Goal: Information Seeking & Learning: Learn about a topic

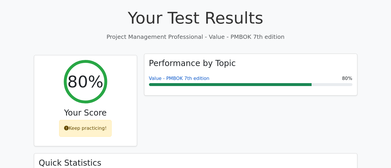
click at [193, 76] on link "Value - PMBOK 7th edition" at bounding box center [179, 79] width 61 height 6
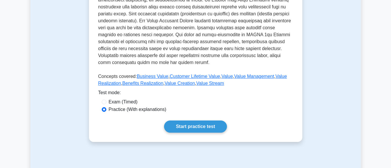
scroll to position [238, 0]
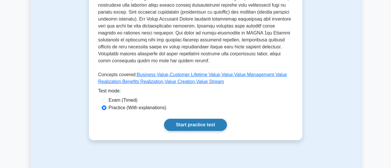
click at [213, 127] on link "Start practice test" at bounding box center [195, 125] width 63 height 12
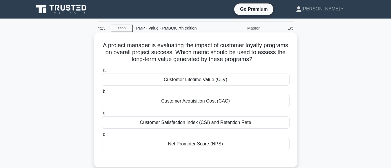
click at [217, 84] on div "Customer Lifetime Value (CLV)" at bounding box center [196, 80] width 188 height 12
click at [102, 72] on input "a. Customer Lifetime Value (CLV)" at bounding box center [102, 70] width 0 height 4
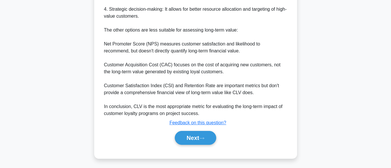
scroll to position [259, 0]
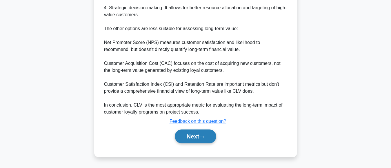
click at [192, 136] on button "Next" at bounding box center [195, 136] width 41 height 14
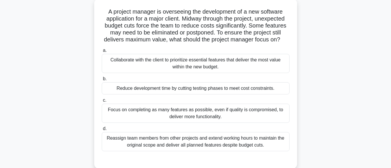
scroll to position [36, 0]
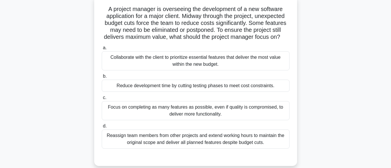
click at [205, 70] on div "Collaborate with the client to prioritize essential features that deliver the m…" at bounding box center [196, 60] width 188 height 19
click at [102, 50] on input "a. Collaborate with the client to prioritize essential features that deliver th…" at bounding box center [102, 48] width 0 height 4
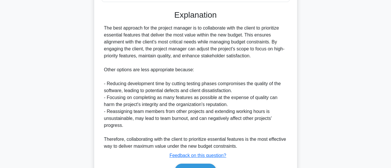
scroll to position [204, 0]
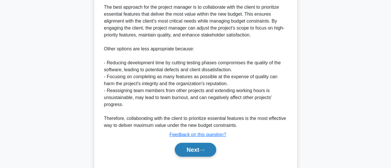
click at [188, 157] on button "Next" at bounding box center [195, 150] width 41 height 14
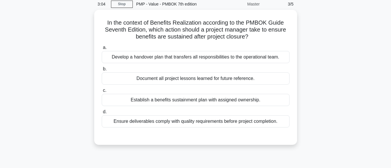
scroll to position [11, 0]
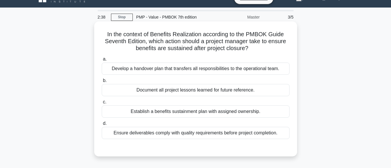
click at [230, 113] on div "Establish a benefits sustainment plan with assigned ownership." at bounding box center [196, 111] width 188 height 12
click at [102, 104] on input "c. Establish a benefits sustainment plan with assigned ownership." at bounding box center [102, 102] width 0 height 4
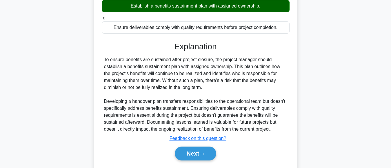
scroll to position [127, 0]
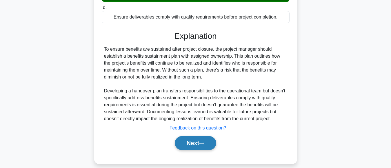
click at [191, 143] on button "Next" at bounding box center [195, 143] width 41 height 14
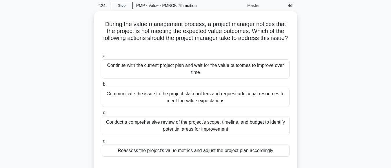
scroll to position [20, 0]
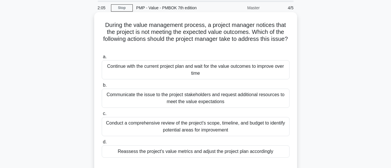
click at [252, 153] on div "Reassess the project's value metrics and adjust the project plan accordingly" at bounding box center [196, 151] width 188 height 12
click at [102, 144] on input "d. Reassess the project's value metrics and adjust the project plan accordingly" at bounding box center [102, 142] width 0 height 4
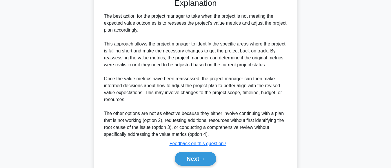
scroll to position [210, 0]
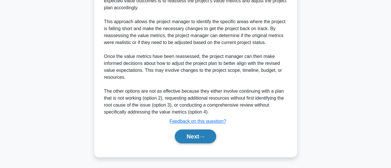
click at [183, 139] on button "Next" at bounding box center [195, 136] width 41 height 14
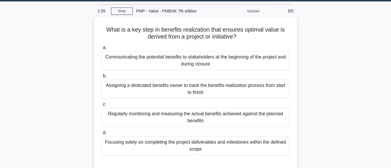
scroll to position [19, 0]
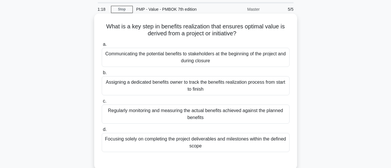
click at [238, 112] on div "Regularly monitoring and measuring the actual benefits achieved against the pla…" at bounding box center [196, 114] width 188 height 19
click at [102, 103] on input "c. Regularly monitoring and measuring the actual benefits achieved against the …" at bounding box center [102, 101] width 0 height 4
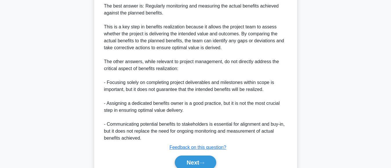
scroll to position [217, 0]
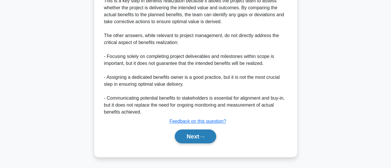
click at [192, 139] on button "Next" at bounding box center [195, 136] width 41 height 14
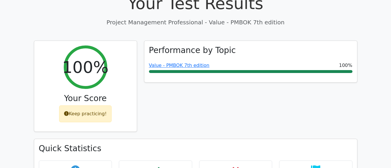
scroll to position [209, 0]
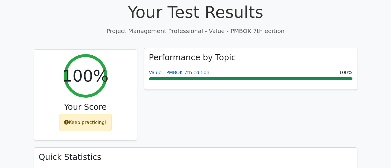
click at [191, 70] on link "Value - PMBOK 7th edition" at bounding box center [179, 73] width 61 height 6
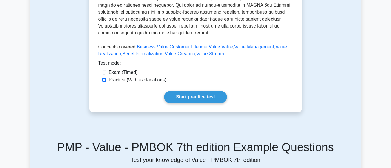
scroll to position [284, 0]
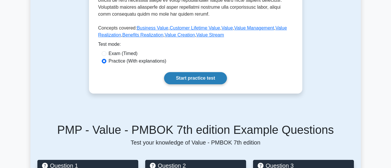
click at [197, 82] on link "Start practice test" at bounding box center [195, 78] width 63 height 12
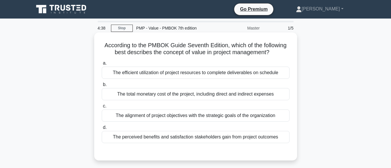
click at [226, 118] on div "The alignment of project objectives with the strategic goals of the organization" at bounding box center [196, 115] width 188 height 12
click at [102, 108] on input "c. The alignment of project objectives with the strategic goals of the organiza…" at bounding box center [102, 106] width 0 height 4
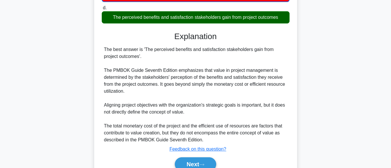
scroll to position [134, 0]
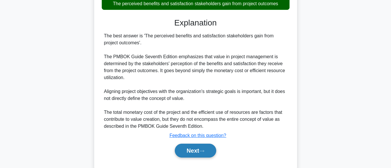
click at [193, 149] on button "Next" at bounding box center [195, 151] width 41 height 14
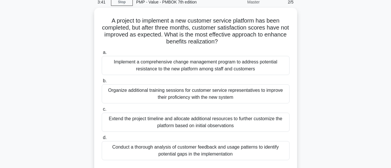
scroll to position [28, 0]
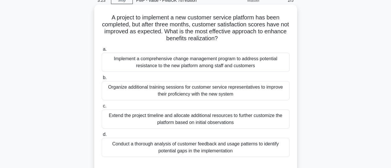
click at [210, 149] on div "Conduct a thorough analysis of customer feedback and usage patterns to identify…" at bounding box center [196, 147] width 188 height 19
click at [102, 136] on input "d. Conduct a thorough analysis of customer feedback and usage patterns to ident…" at bounding box center [102, 135] width 0 height 4
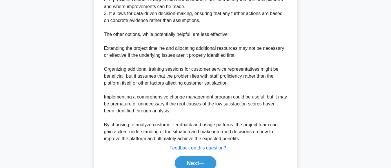
scroll to position [270, 0]
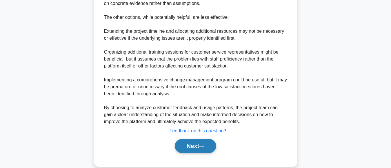
click at [189, 147] on button "Next" at bounding box center [195, 146] width 41 height 14
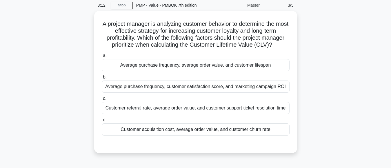
scroll to position [22, 0]
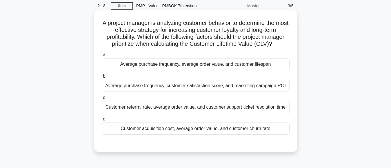
click at [258, 65] on div "Average purchase frequency, average order value, and customer lifespan" at bounding box center [196, 64] width 188 height 12
click at [102, 57] on input "a. Average purchase frequency, average order value, and customer lifespan" at bounding box center [102, 55] width 0 height 4
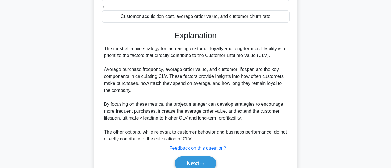
scroll to position [162, 0]
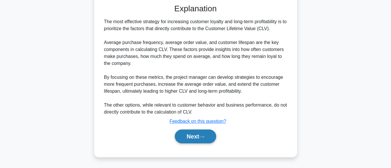
click at [191, 138] on button "Next" at bounding box center [195, 136] width 41 height 14
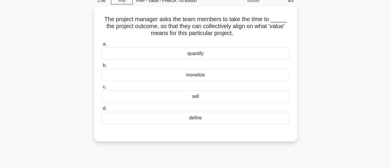
scroll to position [25, 0]
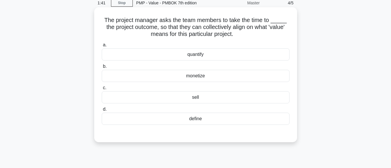
click at [195, 98] on div "sell" at bounding box center [196, 97] width 188 height 12
click at [102, 90] on input "c. sell" at bounding box center [102, 88] width 0 height 4
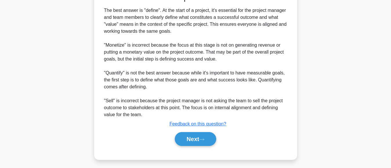
scroll to position [169, 0]
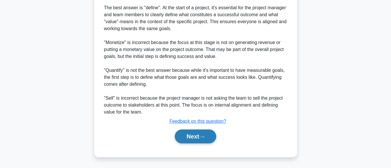
click at [190, 139] on button "Next" at bounding box center [195, 136] width 41 height 14
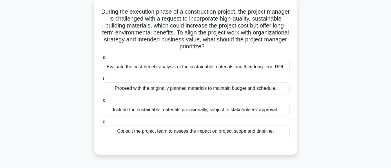
scroll to position [38, 0]
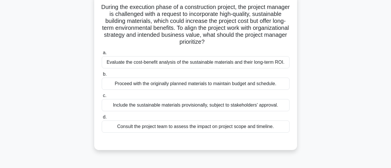
click at [244, 63] on div "Evaluate the cost-benefit analysis of the sustainable materials and their long-…" at bounding box center [196, 62] width 188 height 12
click at [102, 55] on input "a. Evaluate the cost-benefit analysis of the sustainable materials and their lo…" at bounding box center [102, 53] width 0 height 4
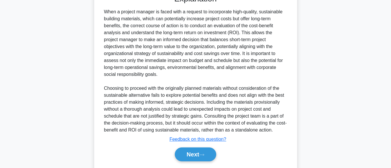
scroll to position [203, 0]
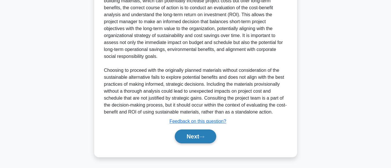
click at [186, 133] on button "Next" at bounding box center [195, 136] width 41 height 14
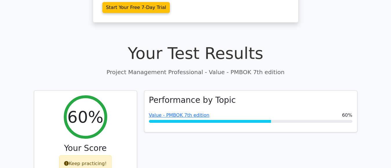
scroll to position [166, 0]
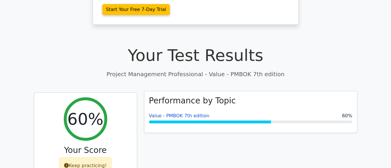
click at [179, 113] on link "Value - PMBOK 7th edition" at bounding box center [179, 116] width 61 height 6
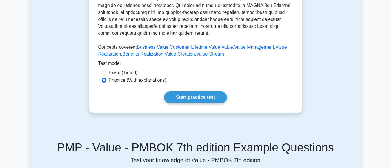
scroll to position [257, 0]
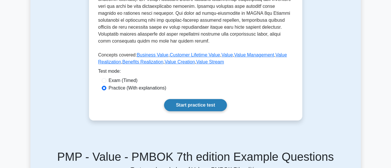
click at [198, 105] on link "Start practice test" at bounding box center [195, 105] width 63 height 12
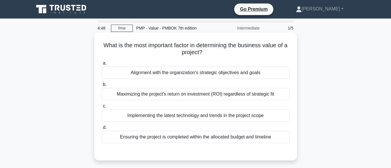
click at [213, 76] on div "Alignment with the organization's strategic objectives and goals" at bounding box center [196, 73] width 188 height 12
click at [102, 65] on input "a. Alignment with the organization's strategic objectives and goals" at bounding box center [102, 63] width 0 height 4
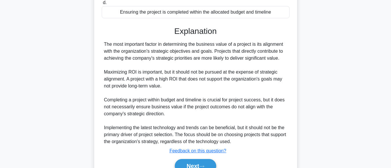
scroll to position [148, 0]
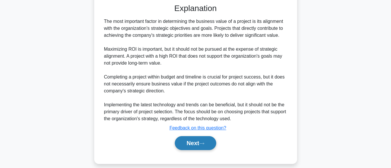
click at [188, 144] on button "Next" at bounding box center [195, 143] width 41 height 14
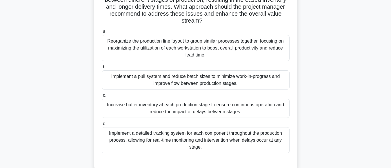
scroll to position [72, 0]
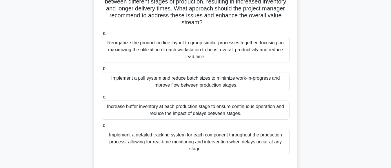
click at [228, 54] on div "Reorganize the production line layout to group similar processes together, focu…" at bounding box center [196, 50] width 188 height 26
click at [102, 35] on input "a. Reorganize the production line layout to group similar processes together, f…" at bounding box center [102, 34] width 0 height 4
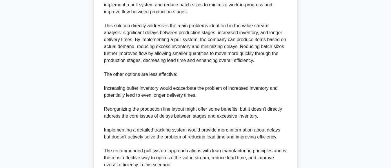
scroll to position [308, 0]
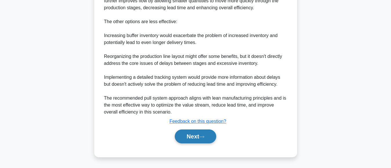
click at [189, 138] on button "Next" at bounding box center [195, 136] width 41 height 14
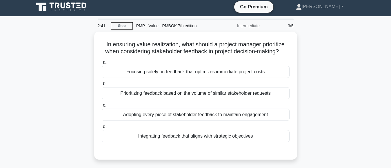
scroll to position [2, 0]
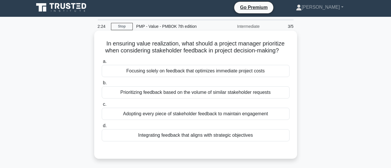
click at [228, 138] on div "Integrating feedback that aligns with strategic objectives" at bounding box center [196, 135] width 188 height 12
click at [102, 128] on input "d. Integrating feedback that aligns with strategic objectives" at bounding box center [102, 126] width 0 height 4
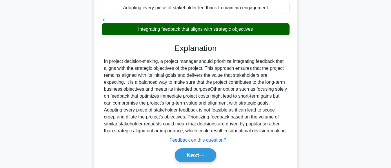
scroll to position [145, 0]
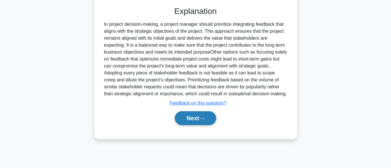
click at [184, 114] on button "Next" at bounding box center [195, 118] width 41 height 14
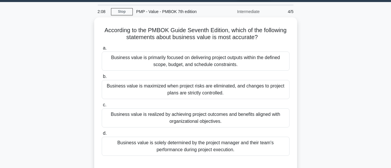
scroll to position [23, 0]
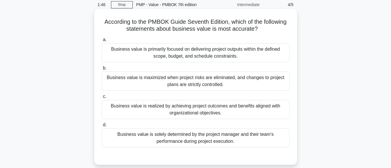
click at [214, 112] on div "Business value is realized by achieving project outcomes and benefits aligned w…" at bounding box center [196, 109] width 188 height 19
click at [102, 98] on input "c. Business value is realized by achieving project outcomes and benefits aligne…" at bounding box center [102, 97] width 0 height 4
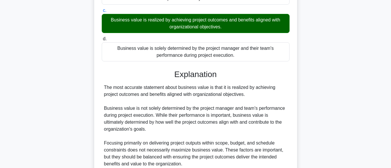
scroll to position [194, 0]
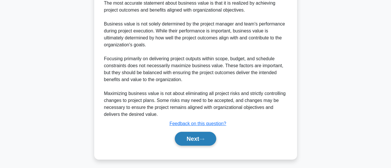
click at [186, 140] on button "Next" at bounding box center [195, 139] width 41 height 14
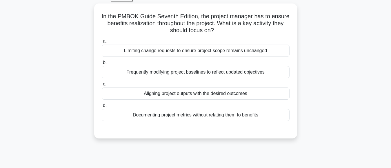
scroll to position [33, 0]
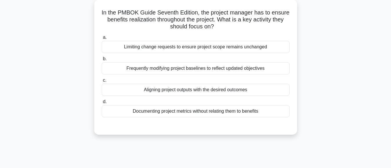
click at [224, 91] on div "Aligning project outputs with the desired outcomes" at bounding box center [196, 90] width 188 height 12
click at [102, 82] on input "c. Aligning project outputs with the desired outcomes" at bounding box center [102, 80] width 0 height 4
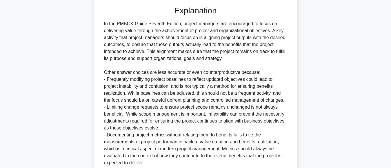
scroll to position [203, 0]
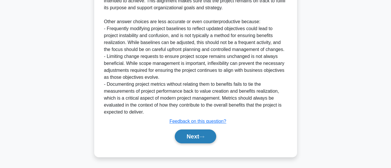
click at [185, 138] on button "Next" at bounding box center [195, 136] width 41 height 14
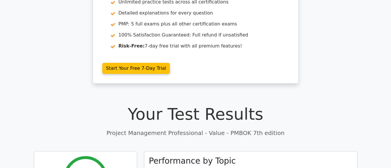
scroll to position [173, 0]
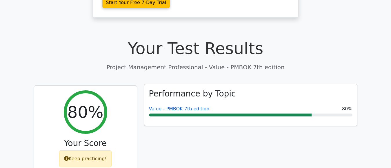
click at [190, 106] on link "Value - PMBOK 7th edition" at bounding box center [179, 109] width 61 height 6
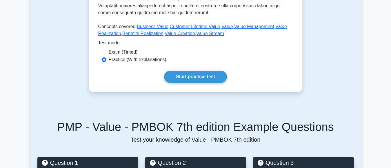
scroll to position [322, 0]
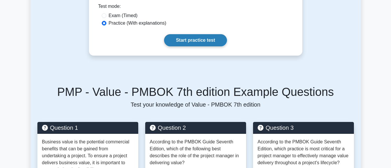
click at [190, 41] on link "Start practice test" at bounding box center [195, 40] width 63 height 12
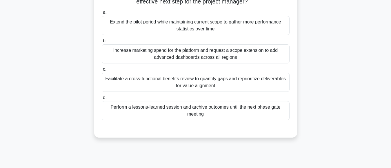
scroll to position [81, 0]
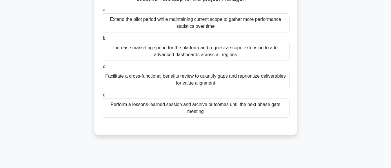
click at [201, 81] on div "Facilitate a cross-functional benefits review to quantify gaps and reprioritize…" at bounding box center [196, 79] width 188 height 19
click at [102, 69] on input "c. Facilitate a cross-functional benefits review to quantify gaps and repriorit…" at bounding box center [102, 67] width 0 height 4
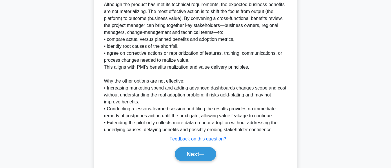
scroll to position [238, 0]
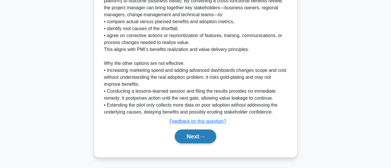
click at [188, 141] on button "Next" at bounding box center [195, 136] width 41 height 14
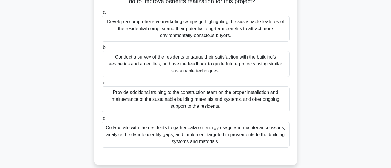
scroll to position [80, 0]
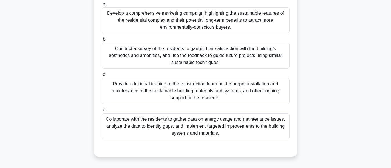
click at [205, 136] on div "Collaborate with the residents to gather data on energy usage and maintenance i…" at bounding box center [196, 126] width 188 height 26
click at [102, 112] on input "d. Collaborate with the residents to gather data on energy usage and maintenanc…" at bounding box center [102, 110] width 0 height 4
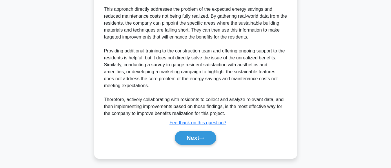
scroll to position [273, 0]
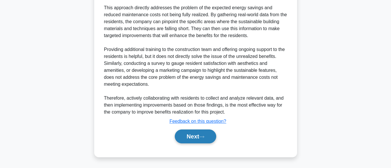
click at [180, 137] on button "Next" at bounding box center [195, 136] width 41 height 14
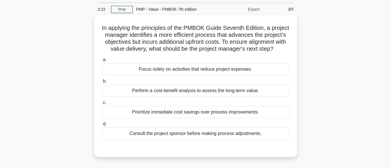
scroll to position [28, 0]
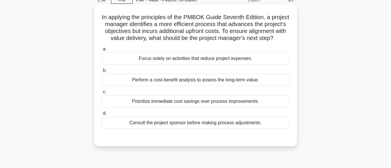
click at [215, 86] on div "Perform a cost-benefit analysis to assess the long-term value." at bounding box center [196, 80] width 188 height 12
click at [102, 72] on input "b. Perform a cost-benefit analysis to assess the long-term value." at bounding box center [102, 71] width 0 height 4
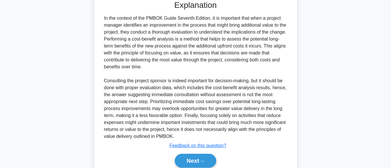
scroll to position [196, 0]
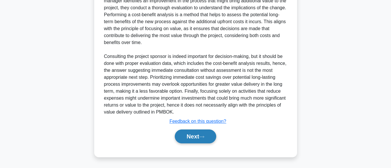
click at [196, 138] on button "Next" at bounding box center [195, 136] width 41 height 14
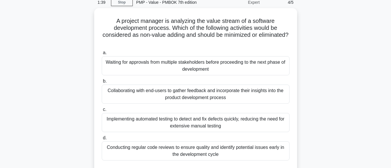
scroll to position [49, 0]
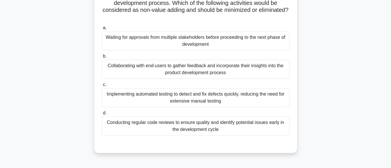
click at [211, 77] on div "Collaborating with end-users to gather feedback and incorporate their insights …" at bounding box center [196, 69] width 188 height 19
click at [102, 58] on input "b. Collaborating with end-users to gather feedback and incorporate their insigh…" at bounding box center [102, 56] width 0 height 4
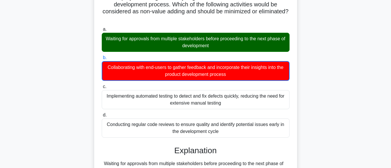
drag, startPoint x: 388, startPoint y: 83, endPoint x: 391, endPoint y: 83, distance: 3.2
click at [390, 83] on html "Go Premium Damodar" at bounding box center [195, 123] width 391 height 344
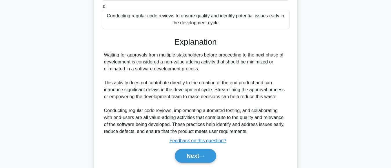
scroll to position [176, 0]
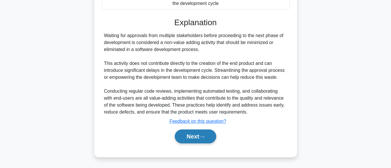
click at [186, 138] on button "Next" at bounding box center [195, 136] width 41 height 14
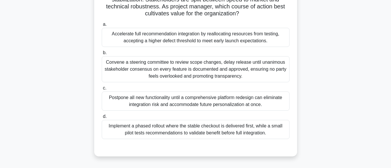
scroll to position [76, 0]
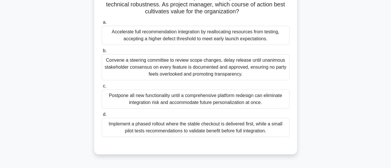
click at [236, 76] on div "Convene a steering committee to review scope changes, delay release until unani…" at bounding box center [196, 67] width 188 height 26
click at [102, 53] on input "b. Convene a steering committee to review scope changes, delay release until un…" at bounding box center [102, 51] width 0 height 4
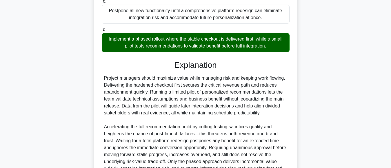
scroll to position [218, 0]
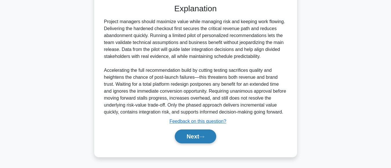
click at [192, 137] on button "Next" at bounding box center [195, 136] width 41 height 14
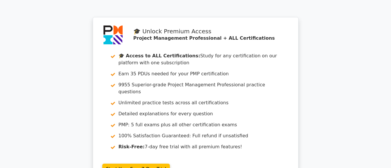
scroll to position [1021, 0]
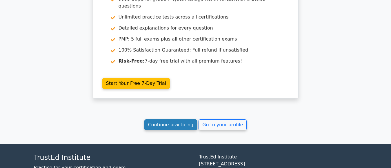
click at [173, 119] on link "Continue practicing" at bounding box center [170, 124] width 53 height 11
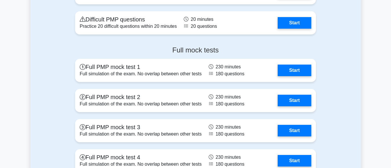
scroll to position [2001, 0]
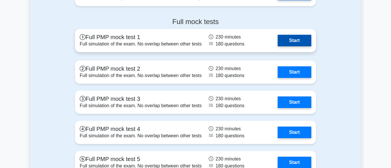
click at [297, 41] on link "Start" at bounding box center [294, 41] width 34 height 12
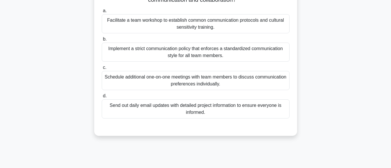
scroll to position [85, 0]
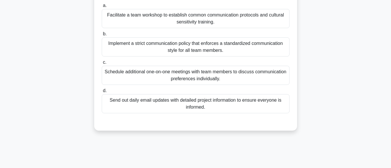
click at [202, 20] on div "Facilitate a team workshop to establish common communication protocols and cult…" at bounding box center [196, 18] width 188 height 19
click at [102, 8] on input "a. Facilitate a team workshop to establish common communication protocols and c…" at bounding box center [102, 6] width 0 height 4
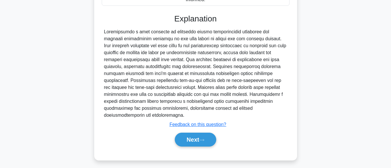
scroll to position [196, 0]
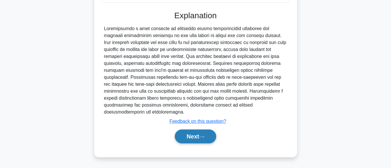
click at [186, 136] on button "Next" at bounding box center [195, 136] width 41 height 14
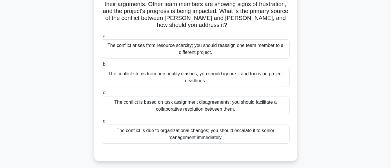
scroll to position [77, 0]
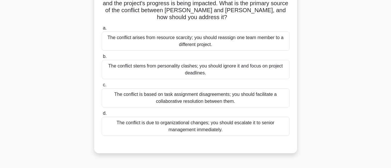
click at [206, 94] on div "The conflict is based on task assignment disagreements; you should facilitate a…" at bounding box center [196, 97] width 188 height 19
click at [102, 87] on input "c. The conflict is based on task assignment disagreements; you should facilitat…" at bounding box center [102, 85] width 0 height 4
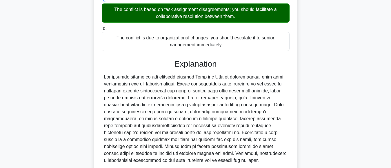
scroll to position [203, 0]
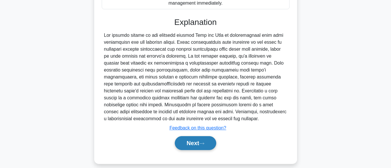
click at [187, 136] on button "Next" at bounding box center [195, 143] width 41 height 14
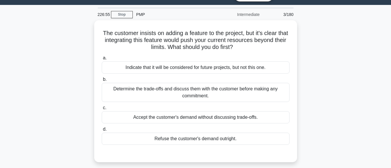
scroll to position [17, 0]
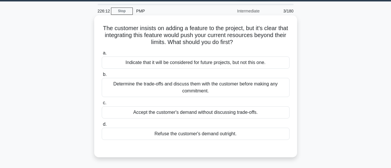
click at [230, 87] on div "Determine the trade-offs and discuss them with the customer before making any c…" at bounding box center [196, 87] width 188 height 19
click at [102, 76] on input "b. Determine the trade-offs and discuss them with the customer before making an…" at bounding box center [102, 75] width 0 height 4
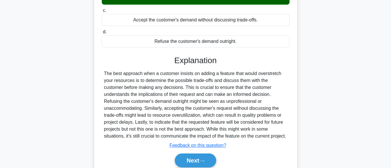
scroll to position [137, 0]
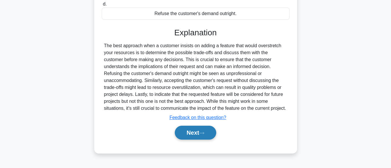
click at [191, 140] on button "Next" at bounding box center [195, 133] width 41 height 14
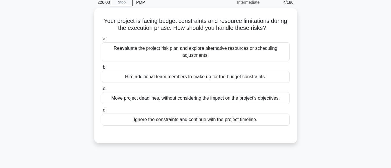
scroll to position [23, 0]
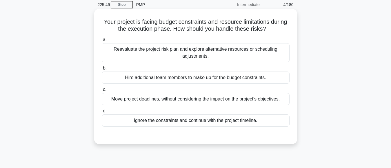
click at [211, 55] on div "Reevaluate the project risk plan and explore alternative resources or schedulin…" at bounding box center [196, 52] width 188 height 19
click at [102, 42] on input "a. Reevaluate the project risk plan and explore alternative resources or schedu…" at bounding box center [102, 40] width 0 height 4
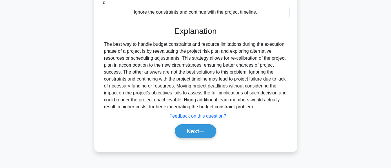
scroll to position [145, 0]
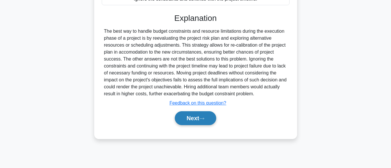
click at [196, 117] on button "Next" at bounding box center [195, 118] width 41 height 14
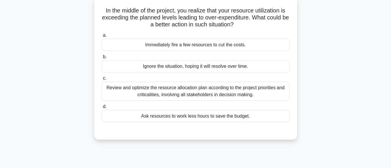
scroll to position [21, 0]
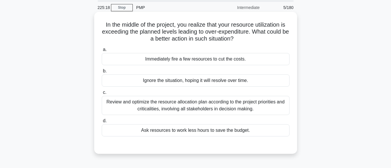
click at [233, 110] on div "Review and optimize the resource allocation plan according to the project prior…" at bounding box center [196, 105] width 188 height 19
click at [102, 94] on input "c. Review and optimize the resource allocation plan according to the project pr…" at bounding box center [102, 93] width 0 height 4
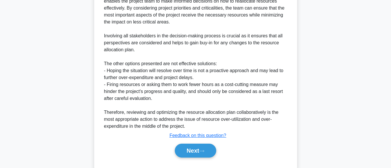
scroll to position [231, 0]
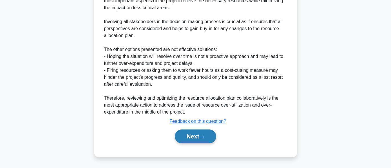
click at [185, 136] on button "Next" at bounding box center [195, 136] width 41 height 14
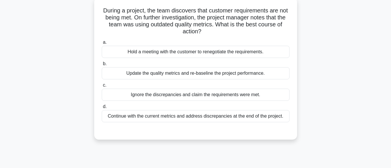
scroll to position [36, 0]
click at [384, 50] on main "225:05 Stop PMP Intermediate 6/180 During a project, the team discovers that cu…" at bounding box center [195, 130] width 391 height 294
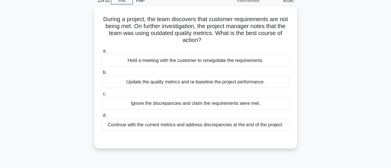
scroll to position [26, 0]
click at [212, 62] on div "Hold a meeting with the customer to renegotiate the requirements." at bounding box center [196, 60] width 188 height 12
click at [102, 53] on input "a. Hold a meeting with the customer to renegotiate the requirements." at bounding box center [102, 51] width 0 height 4
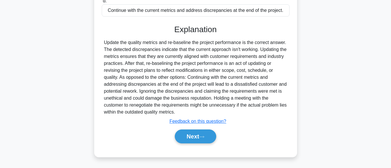
scroll to position [145, 0]
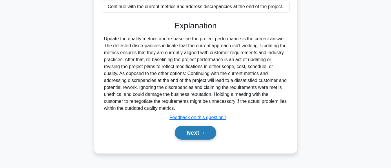
click at [190, 130] on button "Next" at bounding box center [195, 133] width 41 height 14
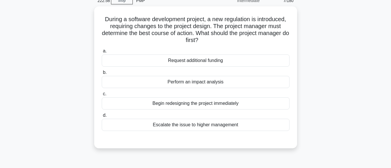
scroll to position [28, 0]
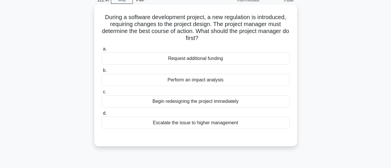
click at [202, 81] on div "Perform an impact analysis" at bounding box center [196, 80] width 188 height 12
click at [102, 72] on input "b. Perform an impact analysis" at bounding box center [102, 71] width 0 height 4
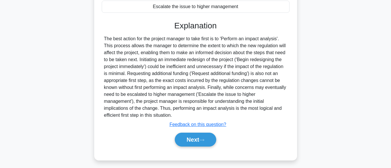
scroll to position [148, 0]
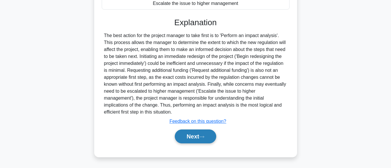
click at [191, 134] on button "Next" at bounding box center [195, 136] width 41 height 14
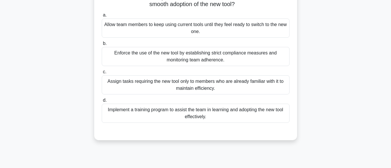
scroll to position [72, 0]
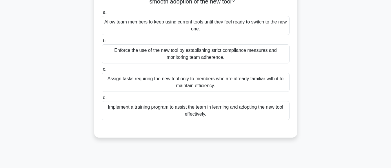
click at [200, 108] on div "Implement a training program to assist the team in learning and adopting the ne…" at bounding box center [196, 110] width 188 height 19
click at [102, 100] on input "d. Implement a training program to assist the team in learning and adopting the…" at bounding box center [102, 98] width 0 height 4
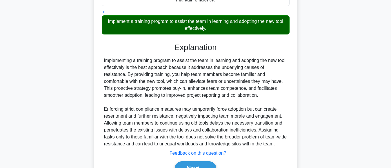
scroll to position [189, 0]
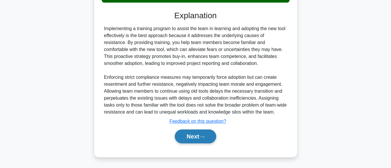
click at [192, 137] on button "Next" at bounding box center [195, 136] width 41 height 14
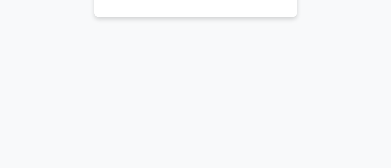
scroll to position [145, 0]
click at [251, 150] on div "222:05 Stop PMP Intermediate 9/180 In your manufacturing project, you notice a …" at bounding box center [195, 21] width 330 height 290
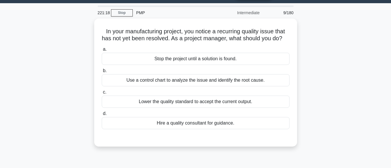
scroll to position [27, 0]
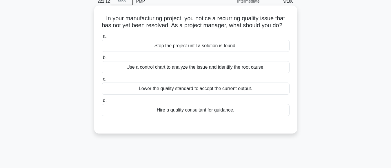
click at [210, 73] on div "Use a control chart to analyze the issue and identify the root cause." at bounding box center [196, 67] width 188 height 12
click at [102, 60] on input "b. Use a control chart to analyze the issue and identify the root cause." at bounding box center [102, 58] width 0 height 4
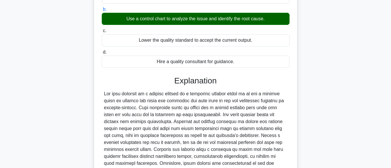
scroll to position [145, 0]
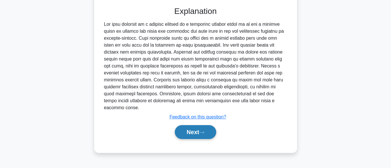
click at [195, 131] on button "Next" at bounding box center [195, 132] width 41 height 14
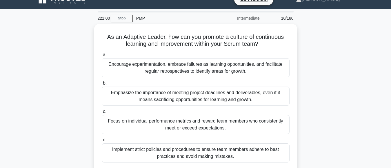
scroll to position [19, 0]
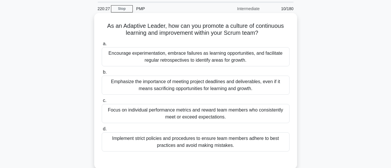
click at [225, 88] on div "Emphasize the importance of meeting project deadlines and deliverables, even if…" at bounding box center [196, 85] width 188 height 19
click at [102, 74] on input "b. Emphasize the importance of meeting project deadlines and deliverables, even…" at bounding box center [102, 72] width 0 height 4
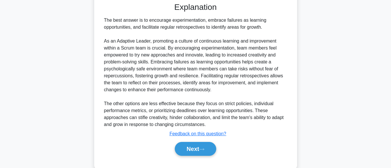
scroll to position [190, 0]
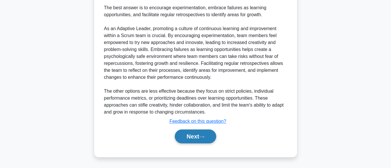
click at [189, 136] on button "Next" at bounding box center [195, 136] width 41 height 14
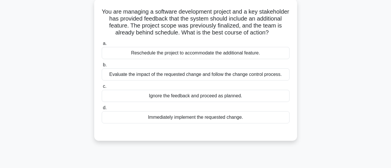
scroll to position [36, 0]
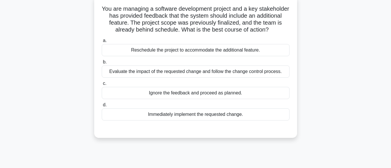
click at [245, 72] on div "Evaluate the impact of the requested change and follow the change control proce…" at bounding box center [196, 71] width 188 height 12
click at [102, 64] on input "b. Evaluate the impact of the requested change and follow the change control pr…" at bounding box center [102, 62] width 0 height 4
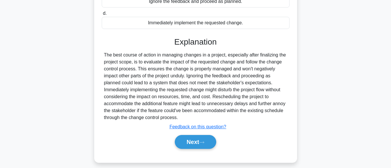
scroll to position [145, 0]
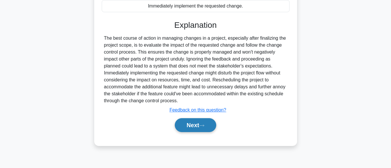
click at [194, 120] on button "Next" at bounding box center [195, 125] width 41 height 14
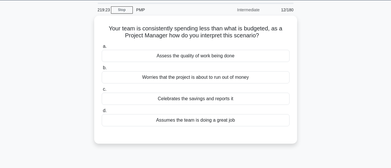
scroll to position [16, 0]
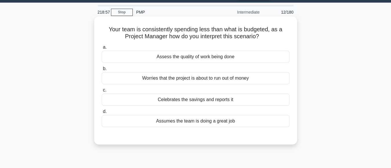
click at [210, 59] on div "Assess the quality of work being done" at bounding box center [196, 57] width 188 height 12
click at [102, 49] on input "a. Assess the quality of work being done" at bounding box center [102, 47] width 0 height 4
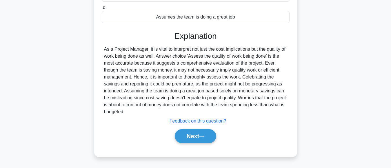
scroll to position [122, 0]
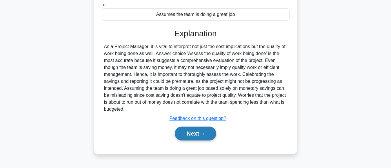
click at [189, 130] on button "Next" at bounding box center [195, 134] width 41 height 14
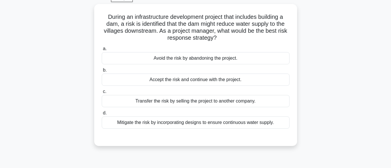
scroll to position [36, 0]
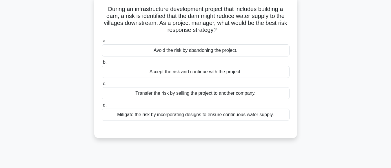
click at [240, 115] on div "Mitigate the risk by incorporating designs to ensure continuous water supply." at bounding box center [196, 115] width 188 height 12
click at [102, 107] on input "d. Mitigate the risk by incorporating designs to ensure continuous water supply." at bounding box center [102, 105] width 0 height 4
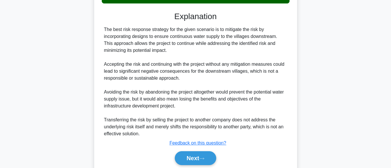
scroll to position [160, 0]
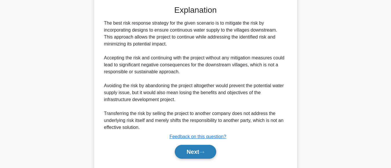
click at [186, 152] on button "Next" at bounding box center [195, 152] width 41 height 14
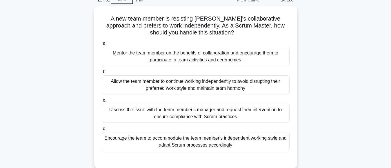
scroll to position [32, 0]
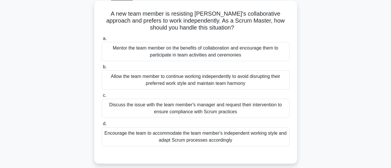
click at [219, 58] on div "Mentor the team member on the benefits of collaboration and encourage them to p…" at bounding box center [196, 51] width 188 height 19
click at [102, 41] on input "a. Mentor the team member on the benefits of collaboration and encourage them t…" at bounding box center [102, 39] width 0 height 4
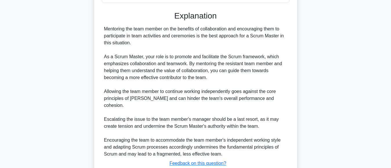
scroll to position [210, 0]
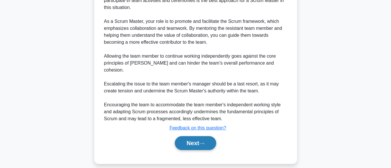
click at [192, 138] on button "Next" at bounding box center [195, 143] width 41 height 14
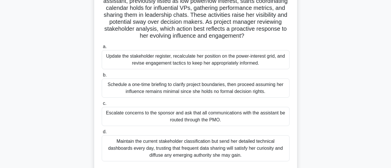
scroll to position [59, 0]
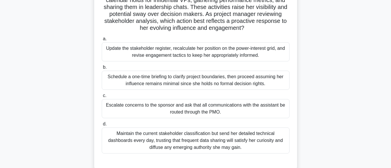
click at [237, 58] on div "Update the stakeholder register, recalculate her position on the power-interest…" at bounding box center [196, 51] width 188 height 19
click at [102, 41] on input "a. Update the stakeholder register, recalculate her position on the power-inter…" at bounding box center [102, 39] width 0 height 4
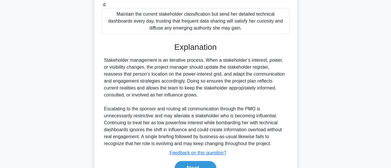
scroll to position [210, 0]
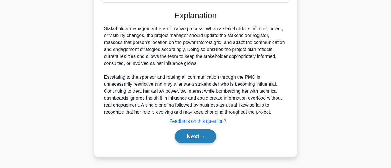
click at [184, 138] on button "Next" at bounding box center [195, 136] width 41 height 14
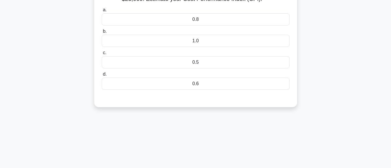
scroll to position [0, 0]
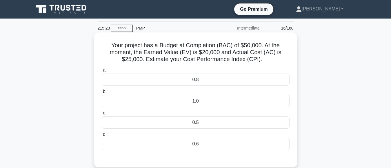
click at [194, 80] on div "0.8" at bounding box center [196, 80] width 188 height 12
click at [102, 72] on input "a. 0.8" at bounding box center [102, 70] width 0 height 4
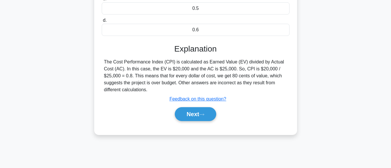
scroll to position [121, 0]
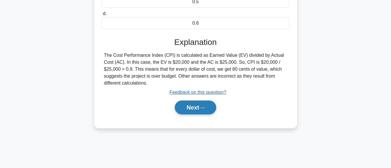
click at [194, 110] on button "Next" at bounding box center [195, 107] width 41 height 14
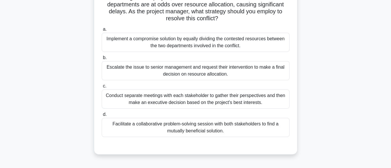
scroll to position [67, 0]
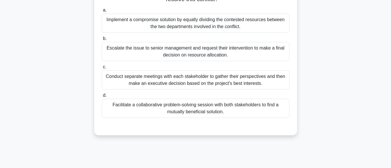
click at [212, 108] on div "Facilitate a collaborative problem-solving session with both stakeholders to fi…" at bounding box center [196, 108] width 188 height 19
click at [102, 97] on input "d. Facilitate a collaborative problem-solving session with both stakeholders to…" at bounding box center [102, 96] width 0 height 4
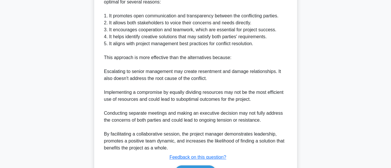
scroll to position [259, 0]
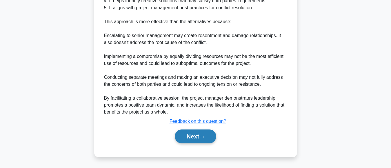
click at [191, 137] on button "Next" at bounding box center [195, 136] width 41 height 14
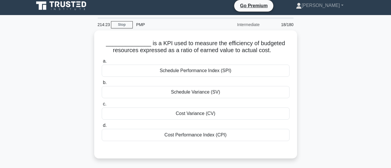
scroll to position [0, 0]
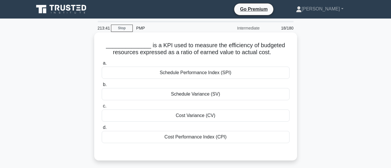
click at [204, 139] on div "Cost Performance Index (CPI)" at bounding box center [196, 137] width 188 height 12
click at [102, 129] on input "d. Cost Performance Index (CPI)" at bounding box center [102, 128] width 0 height 4
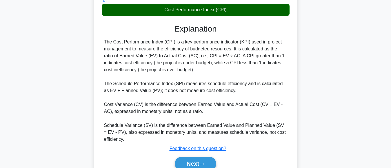
scroll to position [143, 0]
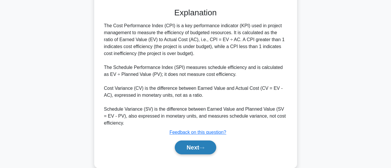
click at [193, 147] on button "Next" at bounding box center [195, 147] width 41 height 14
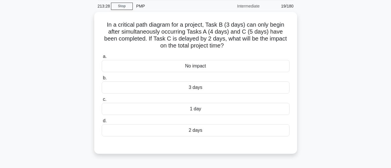
scroll to position [23, 0]
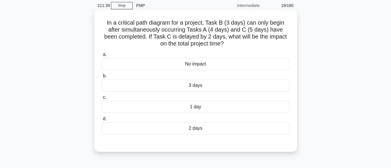
click at [193, 129] on div "2 days" at bounding box center [196, 128] width 188 height 12
click at [102, 121] on input "d. 2 days" at bounding box center [102, 119] width 0 height 4
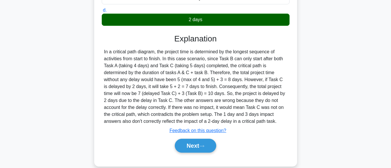
scroll to position [145, 0]
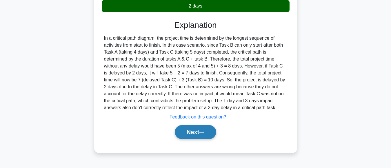
click at [187, 132] on button "Next" at bounding box center [195, 132] width 41 height 14
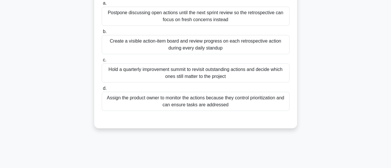
scroll to position [98, 0]
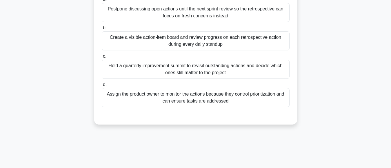
click at [224, 102] on div "Assign the product owner to monitor the actions because they control prioritiza…" at bounding box center [196, 97] width 188 height 19
click at [102, 87] on input "d. Assign the product owner to monitor the actions because they control priorit…" at bounding box center [102, 85] width 0 height 4
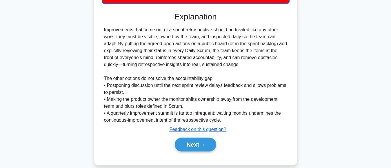
scroll to position [211, 0]
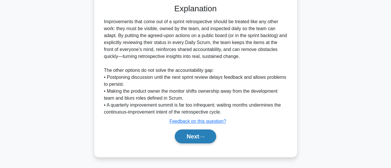
click at [188, 138] on button "Next" at bounding box center [195, 136] width 41 height 14
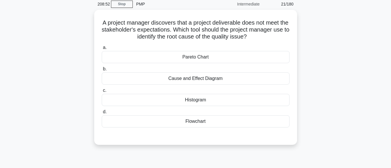
scroll to position [26, 0]
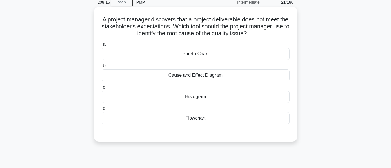
click at [216, 76] on div "Cause and Effect Diagram" at bounding box center [196, 75] width 188 height 12
click at [102, 68] on input "b. Cause and Effect Diagram" at bounding box center [102, 66] width 0 height 4
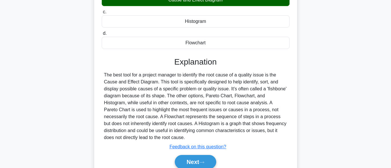
scroll to position [132, 0]
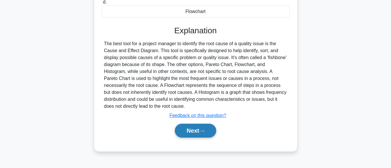
click at [189, 130] on button "Next" at bounding box center [195, 131] width 41 height 14
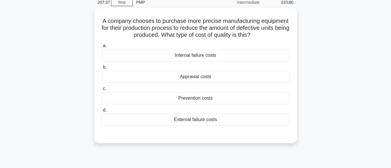
scroll to position [25, 0]
click at [201, 100] on div "Prevention costs" at bounding box center [196, 98] width 188 height 12
click at [102, 90] on input "c. Prevention costs" at bounding box center [102, 89] width 0 height 4
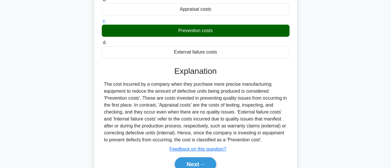
scroll to position [145, 0]
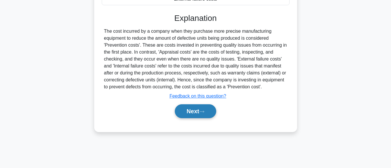
click at [186, 111] on button "Next" at bounding box center [195, 111] width 41 height 14
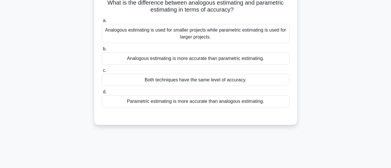
scroll to position [52, 0]
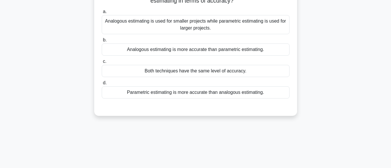
click at [204, 94] on div "Parametric estimating is more accurate than analogous estimating." at bounding box center [196, 92] width 188 height 12
click at [102, 85] on input "d. Parametric estimating is more accurate than analogous estimating." at bounding box center [102, 83] width 0 height 4
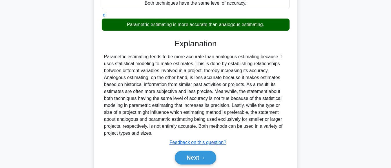
scroll to position [145, 0]
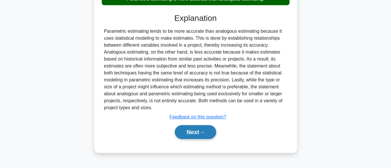
click at [190, 135] on button "Next" at bounding box center [195, 132] width 41 height 14
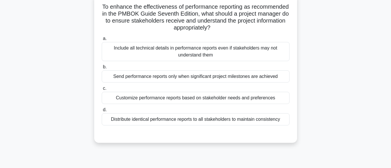
scroll to position [38, 0]
click at [211, 99] on div "Customize performance reports based on stakeholder needs and preferences" at bounding box center [196, 98] width 188 height 12
click at [102, 91] on input "c. Customize performance reports based on stakeholder needs and preferences" at bounding box center [102, 89] width 0 height 4
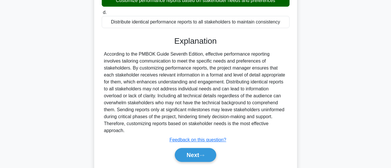
scroll to position [148, 0]
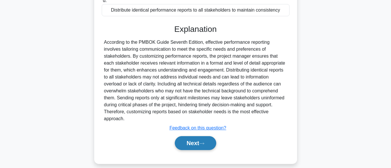
click at [189, 136] on button "Next" at bounding box center [195, 143] width 41 height 14
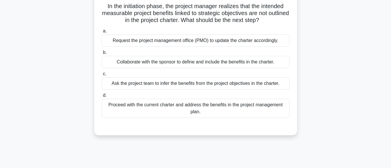
scroll to position [41, 0]
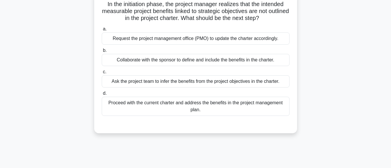
click at [246, 63] on div "Collaborate with the sponsor to define and include the benefits in the charter." at bounding box center [196, 60] width 188 height 12
click at [102, 52] on input "b. Collaborate with the sponsor to define and include the benefits in the chart…" at bounding box center [102, 51] width 0 height 4
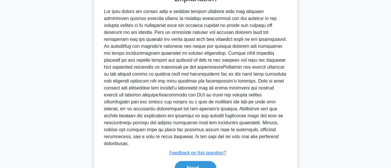
scroll to position [189, 0]
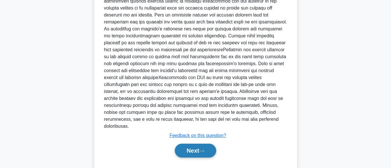
click at [195, 144] on button "Next" at bounding box center [195, 151] width 41 height 14
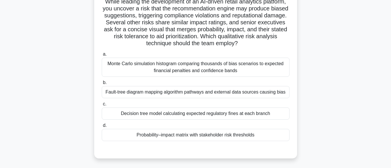
scroll to position [43, 0]
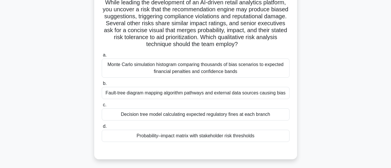
click at [221, 71] on div "Monte Carlo simulation histogram comparing thousands of bias scenarios to expec…" at bounding box center [196, 67] width 188 height 19
click at [102, 57] on input "a. Monte Carlo simulation histogram comparing thousands of bias scenarios to ex…" at bounding box center [102, 55] width 0 height 4
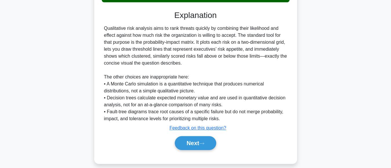
scroll to position [190, 0]
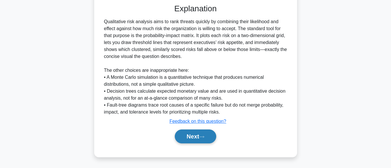
click at [189, 136] on button "Next" at bounding box center [195, 136] width 41 height 14
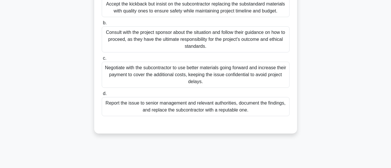
scroll to position [119, 0]
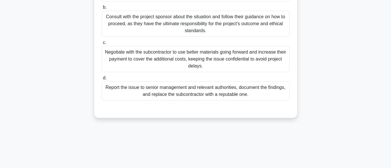
click at [198, 28] on div "Consult with the project sponsor about the situation and follow their guidance …" at bounding box center [196, 24] width 188 height 26
click at [102, 9] on input "b. Consult with the project sponsor about the situation and follow their guidan…" at bounding box center [102, 8] width 0 height 4
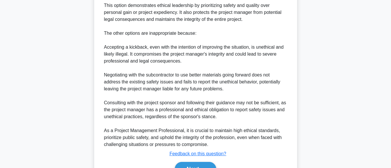
scroll to position [315, 0]
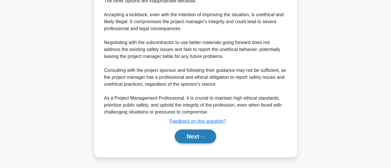
click at [200, 138] on button "Next" at bounding box center [195, 136] width 41 height 14
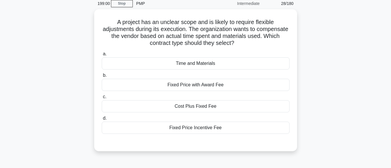
scroll to position [24, 0]
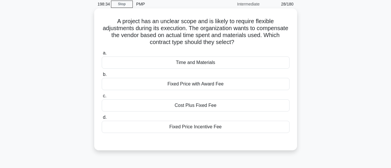
click at [213, 65] on div "Time and Materials" at bounding box center [196, 62] width 188 height 12
click at [102, 55] on input "a. Time and Materials" at bounding box center [102, 53] width 0 height 4
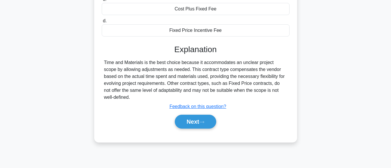
scroll to position [135, 0]
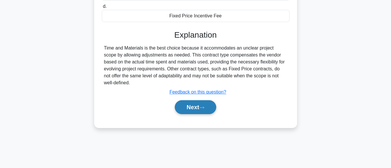
click at [189, 100] on button "Next" at bounding box center [195, 107] width 41 height 14
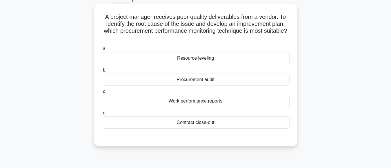
scroll to position [30, 0]
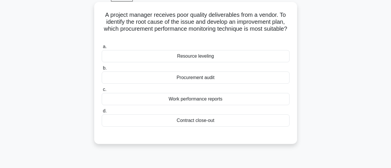
click at [202, 80] on div "Procurement audit" at bounding box center [196, 78] width 188 height 12
click at [102, 70] on input "b. Procurement audit" at bounding box center [102, 68] width 0 height 4
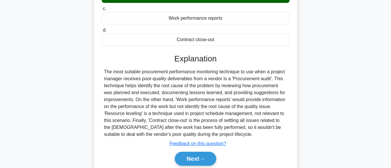
scroll to position [127, 0]
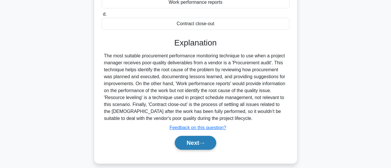
click at [196, 144] on button "Next" at bounding box center [195, 143] width 41 height 14
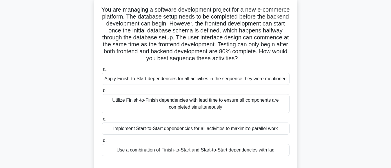
scroll to position [38, 0]
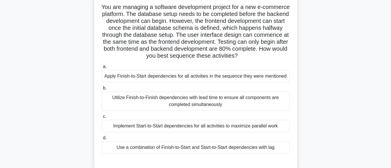
click at [191, 75] on div "Apply Finish-to-Start dependencies for all activities in the sequence they were…" at bounding box center [196, 76] width 188 height 12
click at [102, 69] on input "a. Apply Finish-to-Start dependencies for all activities in the sequence they w…" at bounding box center [102, 67] width 0 height 4
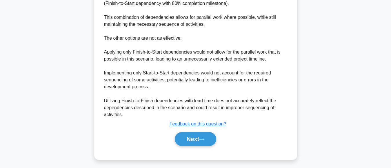
scroll to position [315, 0]
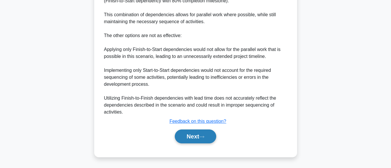
click at [191, 134] on button "Next" at bounding box center [195, 136] width 41 height 14
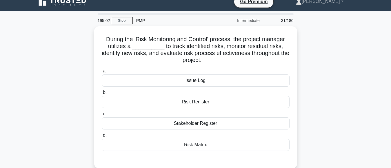
scroll to position [12, 0]
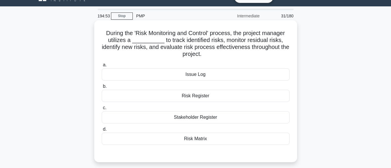
click at [199, 98] on div "Risk Register" at bounding box center [196, 96] width 188 height 12
click at [102, 88] on input "b. Risk Register" at bounding box center [102, 87] width 0 height 4
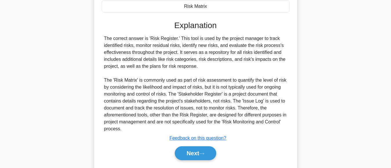
scroll to position [162, 0]
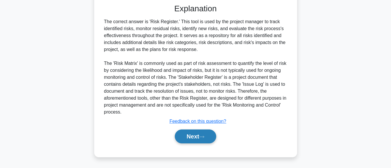
click at [186, 136] on button "Next" at bounding box center [195, 136] width 41 height 14
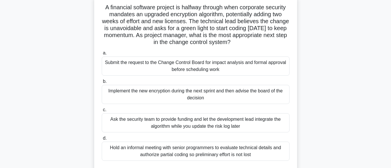
scroll to position [30, 0]
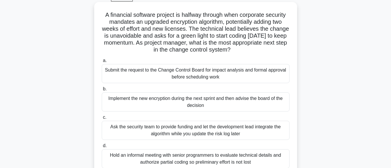
click at [198, 72] on div "Submit the request to the Change Control Board for impact analysis and formal a…" at bounding box center [196, 73] width 188 height 19
click at [102, 63] on input "a. Submit the request to the Change Control Board for impact analysis and forma…" at bounding box center [102, 61] width 0 height 4
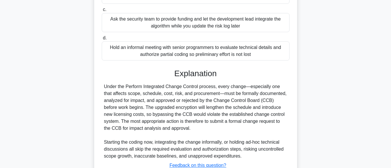
scroll to position [161, 0]
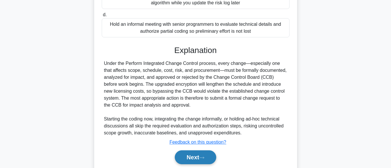
click at [187, 159] on button "Next" at bounding box center [195, 157] width 41 height 14
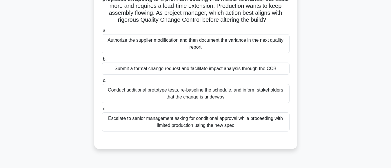
scroll to position [63, 0]
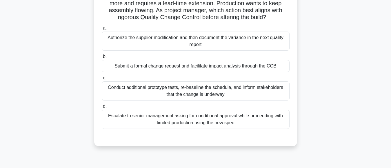
click at [211, 99] on div "Conduct additional prototype tests, re-baseline the schedule, and inform stakeh…" at bounding box center [196, 90] width 188 height 19
click at [102, 80] on input "c. Conduct additional prototype tests, re-baseline the schedule, and inform sta…" at bounding box center [102, 78] width 0 height 4
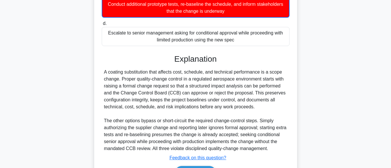
scroll to position [197, 0]
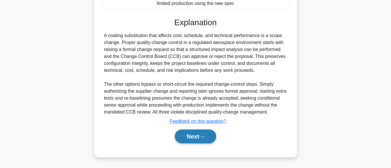
click at [192, 140] on button "Next" at bounding box center [195, 136] width 41 height 14
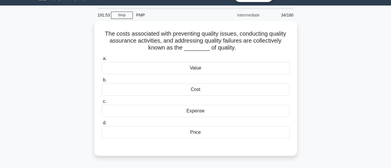
scroll to position [14, 0]
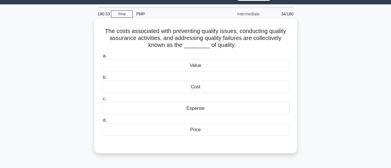
click at [198, 87] on div "Cost" at bounding box center [196, 87] width 188 height 12
click at [102, 79] on input "b. Cost" at bounding box center [102, 78] width 0 height 4
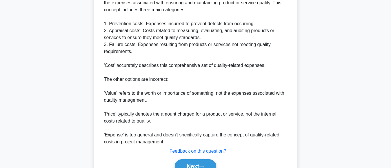
scroll to position [224, 0]
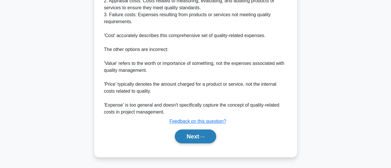
click at [190, 132] on button "Next" at bounding box center [195, 136] width 41 height 14
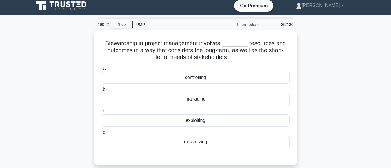
scroll to position [19, 0]
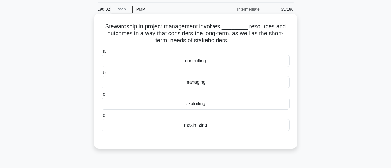
click at [198, 127] on div "maximizing" at bounding box center [196, 125] width 188 height 12
click at [102, 118] on input "d. maximizing" at bounding box center [102, 116] width 0 height 4
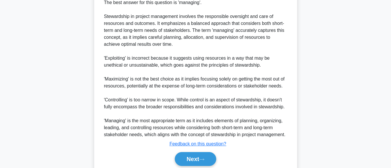
scroll to position [197, 0]
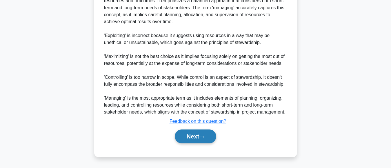
click at [183, 137] on button "Next" at bounding box center [195, 136] width 41 height 14
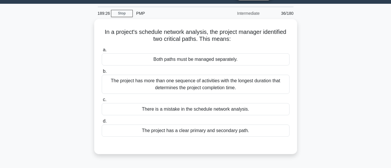
scroll to position [13, 0]
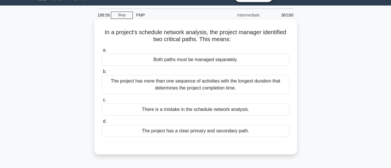
click at [229, 112] on div "There is a mistake in the schedule network analysis." at bounding box center [196, 109] width 188 height 12
click at [102, 102] on input "c. There is a mistake in the schedule network analysis." at bounding box center [102, 100] width 0 height 4
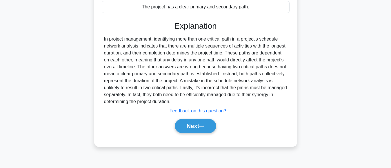
scroll to position [145, 0]
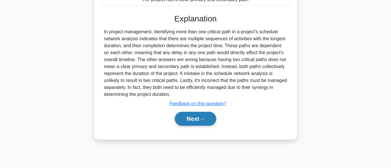
click at [186, 118] on button "Next" at bounding box center [195, 119] width 41 height 14
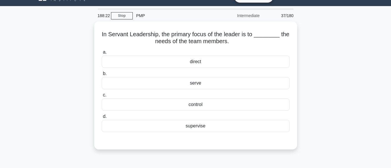
scroll to position [12, 0]
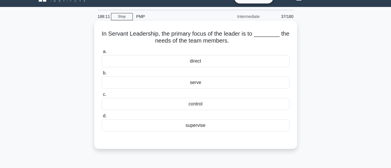
click at [200, 83] on div "serve" at bounding box center [196, 82] width 188 height 12
click at [102, 75] on input "b. serve" at bounding box center [102, 73] width 0 height 4
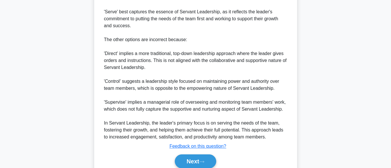
scroll to position [231, 0]
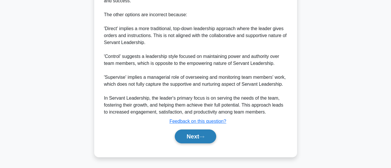
click at [194, 136] on button "Next" at bounding box center [195, 136] width 41 height 14
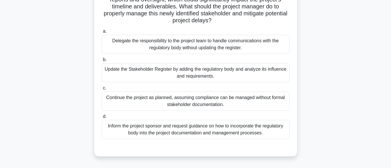
scroll to position [69, 0]
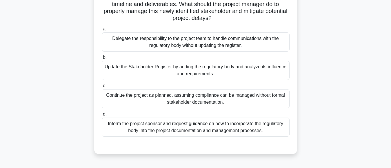
click at [207, 74] on div "Update the Stakeholder Register by adding the regulatory body and analyze its i…" at bounding box center [196, 70] width 188 height 19
click at [102, 59] on input "b. Update the Stakeholder Register by adding the regulatory body and analyze it…" at bounding box center [102, 58] width 0 height 4
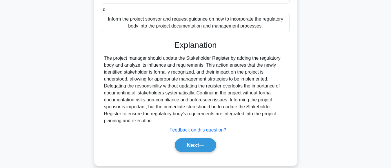
scroll to position [182, 0]
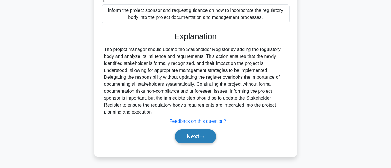
click at [186, 138] on button "Next" at bounding box center [195, 136] width 41 height 14
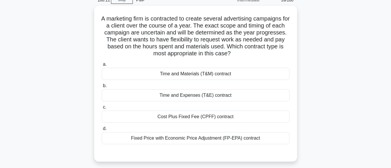
scroll to position [29, 0]
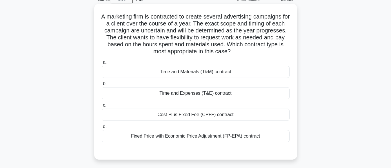
click at [216, 73] on div "Time and Materials (T&M) contract" at bounding box center [196, 72] width 188 height 12
click at [102, 64] on input "a. Time and Materials (T&M) contract" at bounding box center [102, 63] width 0 height 4
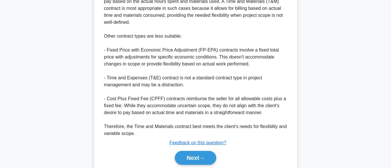
scroll to position [226, 0]
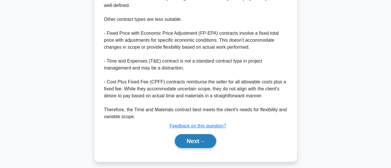
click at [188, 140] on button "Next" at bounding box center [195, 141] width 41 height 14
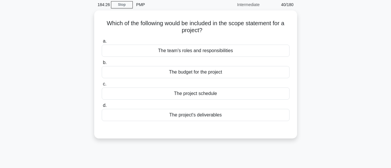
scroll to position [24, 0]
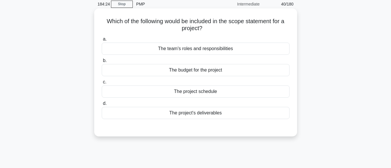
click at [206, 114] on div "The project's deliverables" at bounding box center [196, 113] width 188 height 12
click at [102, 105] on input "d. The project's deliverables" at bounding box center [102, 104] width 0 height 4
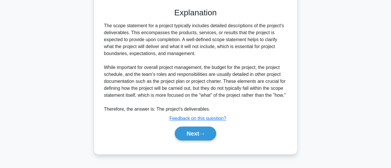
scroll to position [148, 0]
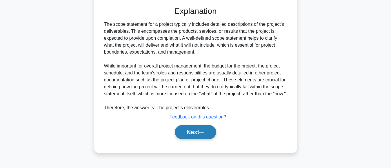
click at [187, 137] on button "Next" at bounding box center [195, 132] width 41 height 14
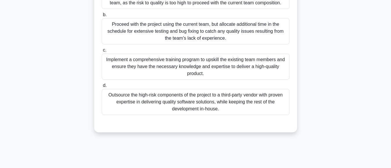
scroll to position [94, 0]
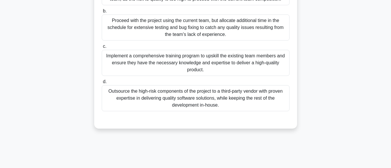
click at [235, 62] on div "Implement a comprehensive training program to upskill the existing team members…" at bounding box center [196, 63] width 188 height 26
click at [102, 48] on input "c. Implement a comprehensive training program to upskill the existing team memb…" at bounding box center [102, 47] width 0 height 4
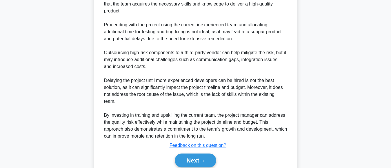
scroll to position [259, 0]
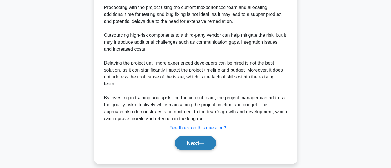
click at [182, 138] on button "Next" at bounding box center [195, 143] width 41 height 14
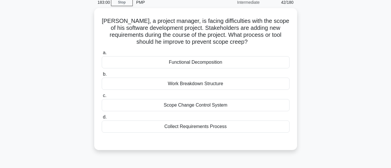
scroll to position [29, 0]
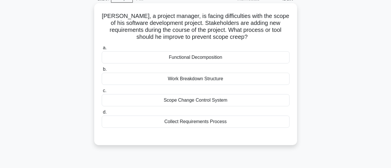
click at [222, 103] on div "Scope Change Control System" at bounding box center [196, 100] width 188 height 12
click at [102, 93] on input "c. Scope Change Control System" at bounding box center [102, 91] width 0 height 4
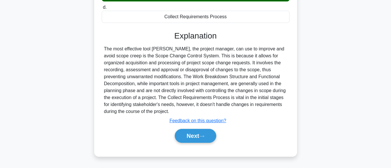
scroll to position [145, 0]
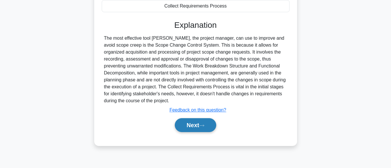
click at [193, 128] on button "Next" at bounding box center [195, 125] width 41 height 14
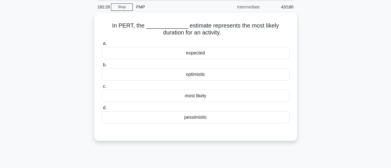
scroll to position [19, 0]
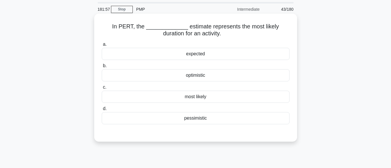
click at [193, 56] on div "expected" at bounding box center [196, 54] width 188 height 12
click at [102, 46] on input "a. expected" at bounding box center [102, 45] width 0 height 4
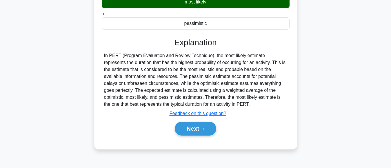
scroll to position [106, 0]
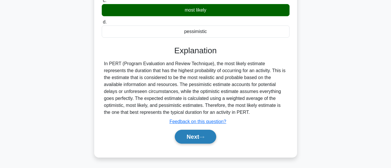
click at [187, 138] on button "Next" at bounding box center [195, 137] width 41 height 14
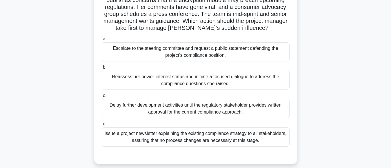
scroll to position [72, 0]
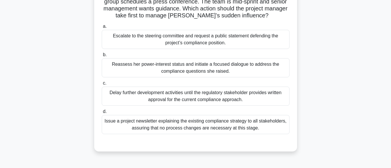
click at [197, 70] on div "Reassess her power-interest status and initiate a focused dialogue to address t…" at bounding box center [196, 67] width 188 height 19
click at [102, 57] on input "b. Reassess her power-interest status and initiate a focused dialogue to addres…" at bounding box center [102, 55] width 0 height 4
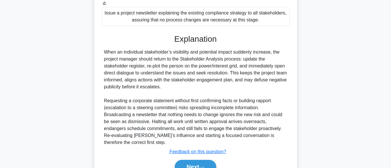
scroll to position [203, 0]
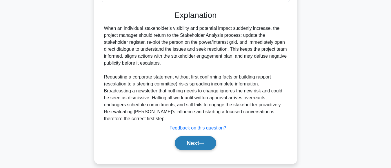
click at [190, 140] on button "Next" at bounding box center [195, 143] width 41 height 14
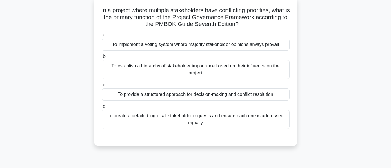
scroll to position [38, 0]
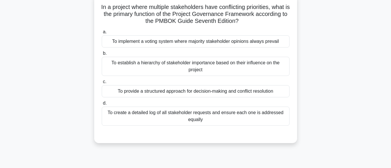
click at [214, 116] on div "To create a detailed log of all stakeholder requests and ensure each one is add…" at bounding box center [196, 116] width 188 height 19
click at [102, 105] on input "d. To create a detailed log of all stakeholder requests and ensure each one is …" at bounding box center [102, 103] width 0 height 4
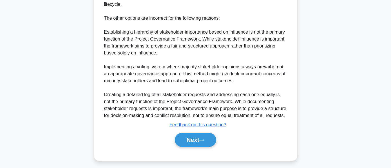
scroll to position [251, 0]
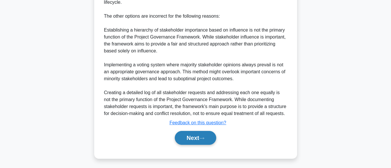
click at [191, 138] on button "Next" at bounding box center [195, 138] width 41 height 14
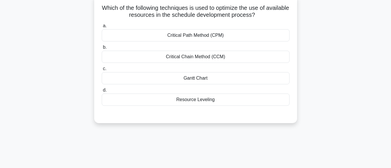
scroll to position [10, 0]
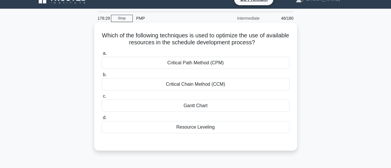
click at [199, 107] on div "Gantt Chart" at bounding box center [196, 106] width 188 height 12
click at [102, 98] on input "c. Gantt Chart" at bounding box center [102, 96] width 0 height 4
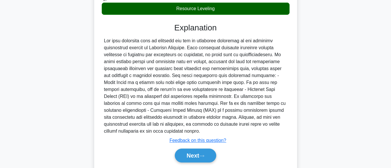
scroll to position [137, 0]
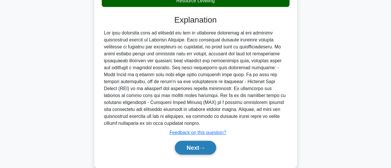
click at [184, 144] on button "Next" at bounding box center [195, 148] width 41 height 14
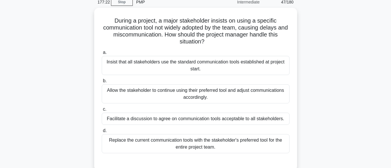
scroll to position [38, 0]
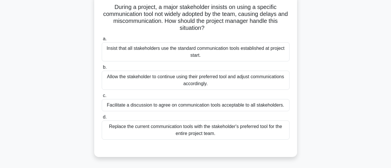
click at [235, 107] on div "Facilitate a discussion to agree on communication tools acceptable to all stake…" at bounding box center [196, 105] width 188 height 12
click at [102, 98] on input "c. Facilitate a discussion to agree on communication tools acceptable to all st…" at bounding box center [102, 96] width 0 height 4
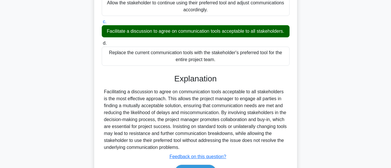
scroll to position [148, 0]
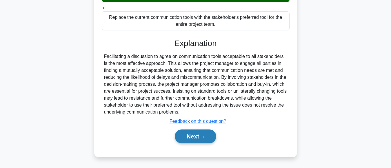
click at [189, 138] on button "Next" at bounding box center [195, 136] width 41 height 14
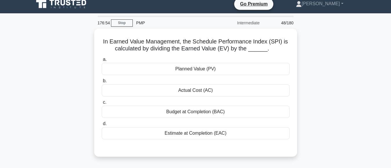
scroll to position [6, 0]
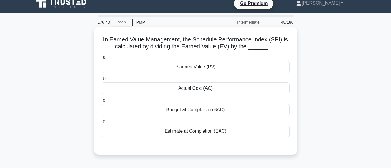
click at [196, 67] on div "Planned Value (PV)" at bounding box center [196, 67] width 188 height 12
click at [102, 59] on input "a. Planned Value (PV)" at bounding box center [102, 58] width 0 height 4
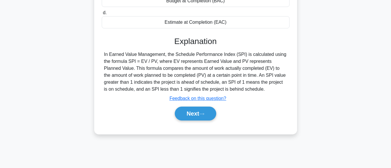
scroll to position [117, 0]
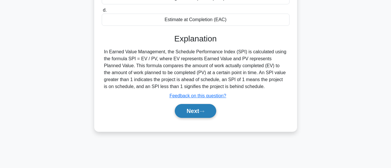
click at [181, 114] on button "Next" at bounding box center [195, 111] width 41 height 14
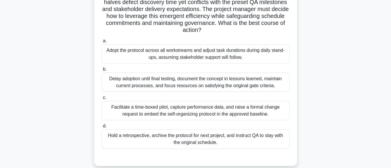
scroll to position [65, 0]
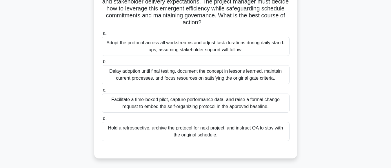
click at [204, 107] on div "Facilitate a time-boxed pilot, capture performance data, and raise a formal cha…" at bounding box center [196, 103] width 188 height 19
click at [102, 92] on input "c. Facilitate a time-boxed pilot, capture performance data, and raise a formal …" at bounding box center [102, 90] width 0 height 4
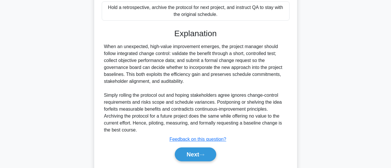
scroll to position [198, 0]
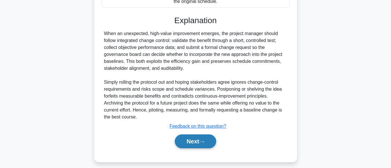
click at [188, 144] on button "Next" at bounding box center [195, 141] width 41 height 14
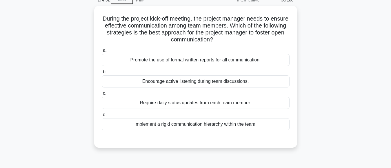
scroll to position [33, 0]
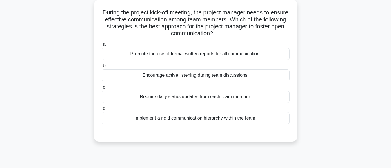
click at [199, 99] on div "Require daily status updates from each team member." at bounding box center [196, 97] width 188 height 12
click at [102, 89] on input "c. Require daily status updates from each team member." at bounding box center [102, 87] width 0 height 4
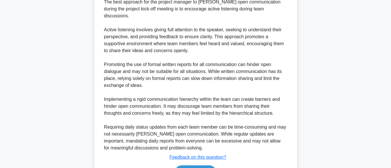
scroll to position [198, 0]
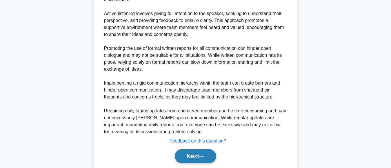
click at [184, 149] on button "Next" at bounding box center [195, 156] width 41 height 14
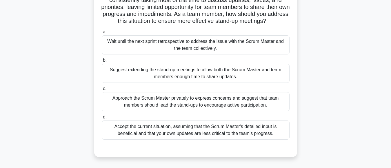
scroll to position [52, 0]
click at [192, 46] on div "Wait until the next sprint retrospective to address the issue with the Scrum Ma…" at bounding box center [196, 44] width 188 height 19
click at [102, 34] on input "a. Wait until the next sprint retrospective to address the issue with the Scrum…" at bounding box center [102, 32] width 0 height 4
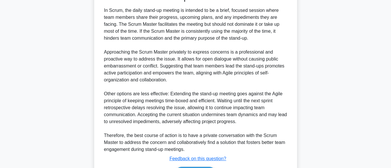
scroll to position [231, 0]
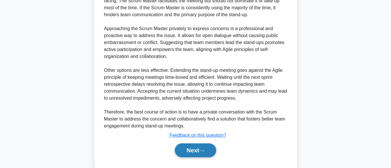
click at [188, 149] on button "Next" at bounding box center [195, 150] width 41 height 14
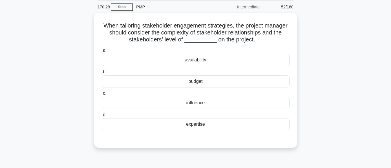
scroll to position [17, 0]
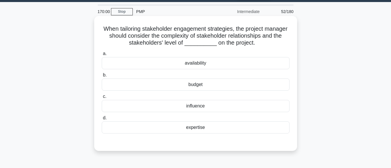
click at [199, 129] on div "expertise" at bounding box center [196, 127] width 188 height 12
click at [102, 120] on input "d. expertise" at bounding box center [102, 118] width 0 height 4
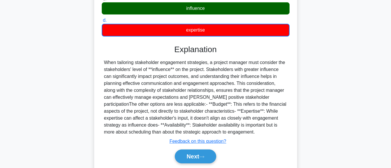
scroll to position [120, 0]
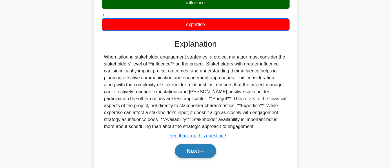
click at [196, 149] on button "Next" at bounding box center [195, 151] width 41 height 14
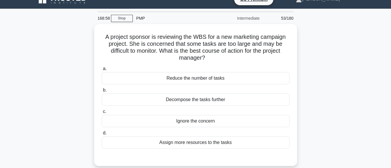
scroll to position [21, 0]
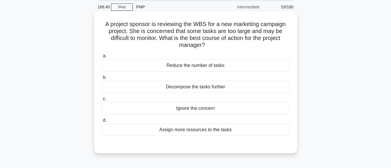
click at [201, 89] on div "Decompose the tasks further" at bounding box center [196, 87] width 188 height 12
click at [102, 79] on input "b. Decompose the tasks further" at bounding box center [102, 78] width 0 height 4
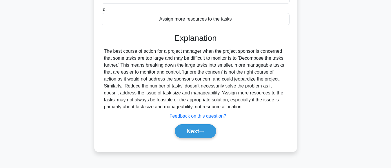
scroll to position [134, 0]
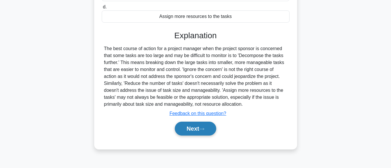
click at [186, 127] on button "Next" at bounding box center [195, 129] width 41 height 14
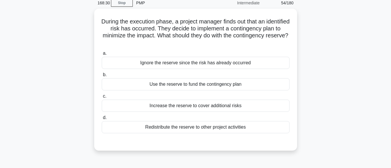
scroll to position [33, 0]
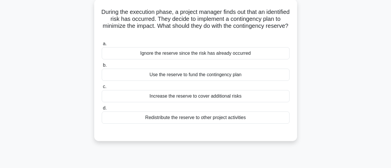
click at [221, 78] on div "Use the reserve to fund the contingency plan" at bounding box center [196, 75] width 188 height 12
click at [102, 67] on input "b. Use the reserve to fund the contingency plan" at bounding box center [102, 65] width 0 height 4
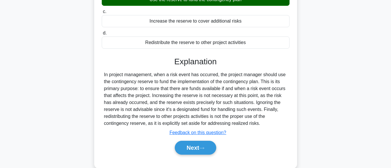
scroll to position [145, 0]
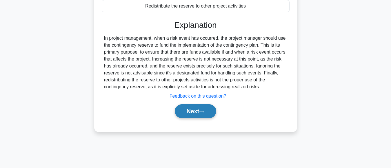
click at [182, 112] on button "Next" at bounding box center [195, 111] width 41 height 14
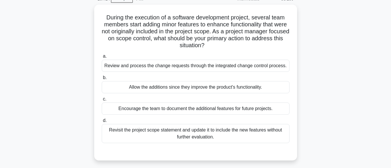
scroll to position [36, 0]
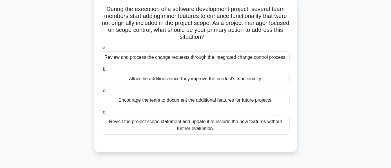
click at [262, 61] on div "Review and process the change requests through the integrated change control pr…" at bounding box center [196, 57] width 188 height 12
click at [102, 50] on input "a. Review and process the change requests through the integrated change control…" at bounding box center [102, 48] width 0 height 4
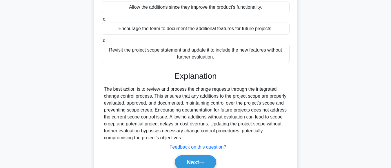
scroll to position [131, 0]
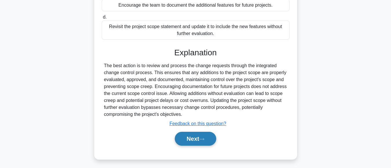
click at [191, 144] on button "Next" at bounding box center [195, 139] width 41 height 14
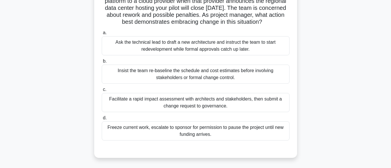
scroll to position [54, 0]
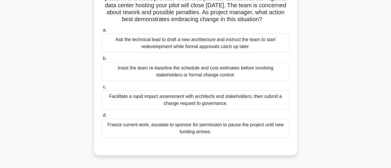
click at [209, 118] on div "a. Ask the technical lead to draft a new architecture and instruct the team to …" at bounding box center [195, 82] width 195 height 114
click at [201, 109] on div "Facilitate a rapid impact assessment with architects and stakeholders, then sub…" at bounding box center [196, 99] width 188 height 19
click at [102, 89] on input "c. Facilitate a rapid impact assessment with architects and stakeholders, then …" at bounding box center [102, 87] width 0 height 4
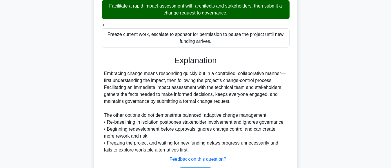
scroll to position [180, 0]
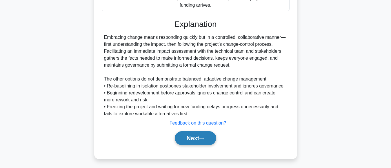
click at [187, 144] on button "Next" at bounding box center [195, 138] width 41 height 14
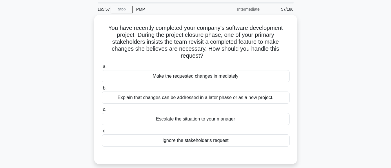
scroll to position [20, 0]
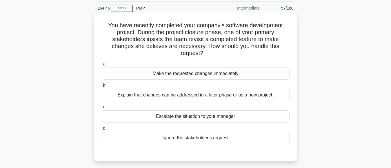
click at [254, 95] on div "Explain that changes can be addressed in a later phase or as a new project." at bounding box center [196, 95] width 188 height 12
click at [102, 87] on input "b. Explain that changes can be addressed in a later phase or as a new project." at bounding box center [102, 86] width 0 height 4
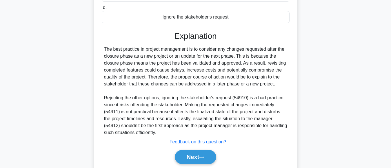
scroll to position [162, 0]
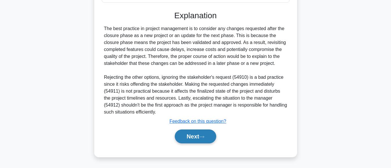
click at [189, 136] on button "Next" at bounding box center [195, 136] width 41 height 14
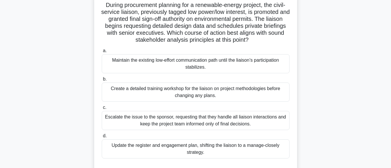
scroll to position [41, 0]
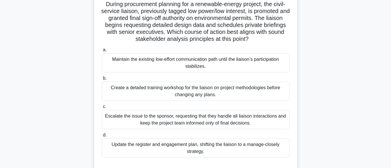
click at [207, 97] on div "Create a detailed training workshop for the liaison on project methodologies be…" at bounding box center [196, 91] width 188 height 19
click at [102, 80] on input "b. Create a detailed training workshop for the liaison on project methodologies…" at bounding box center [102, 78] width 0 height 4
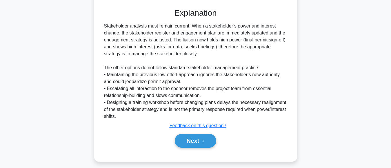
scroll to position [203, 0]
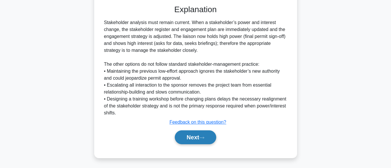
click at [184, 143] on button "Next" at bounding box center [195, 137] width 41 height 14
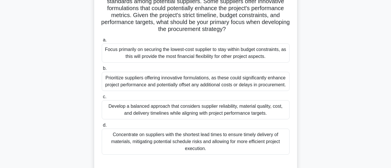
scroll to position [83, 0]
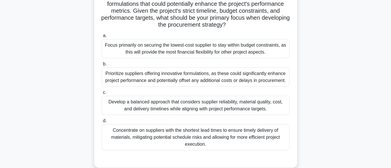
click at [238, 111] on div "Develop a balanced approach that considers supplier reliability, material quali…" at bounding box center [196, 105] width 188 height 19
click at [102, 94] on input "c. Develop a balanced approach that considers supplier reliability, material qu…" at bounding box center [102, 93] width 0 height 4
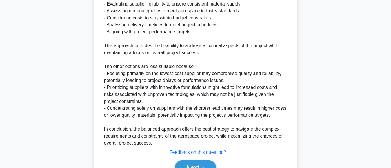
scroll to position [400, 0]
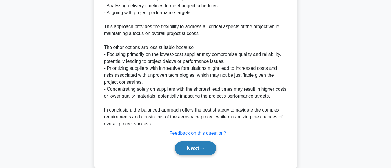
click at [182, 143] on button "Next" at bounding box center [195, 148] width 41 height 14
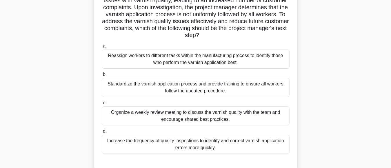
scroll to position [57, 0]
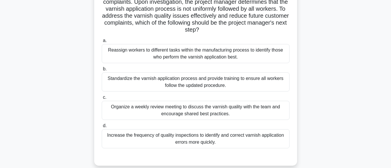
click at [211, 83] on div "Standardize the varnish application process and provide training to ensure all …" at bounding box center [196, 81] width 188 height 19
click at [102, 71] on input "b. Standardize the varnish application process and provide training to ensure a…" at bounding box center [102, 69] width 0 height 4
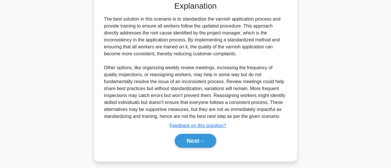
scroll to position [217, 0]
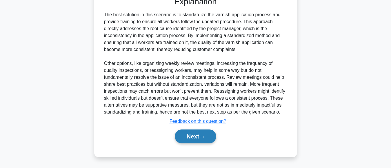
click at [188, 135] on button "Next" at bounding box center [195, 136] width 41 height 14
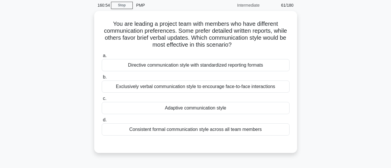
scroll to position [25, 0]
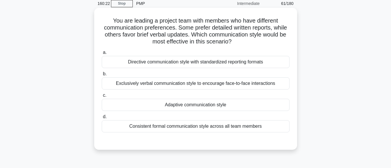
click at [195, 129] on div "Consistent formal communication style across all team members" at bounding box center [196, 126] width 188 height 12
click at [102, 119] on input "d. Consistent formal communication style across all team members" at bounding box center [102, 117] width 0 height 4
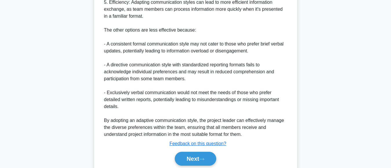
scroll to position [322, 0]
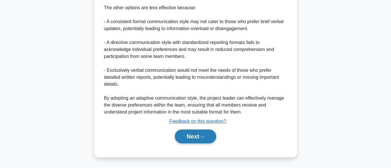
click at [191, 139] on button "Next" at bounding box center [195, 136] width 41 height 14
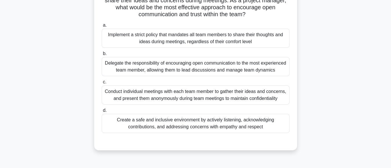
scroll to position [54, 0]
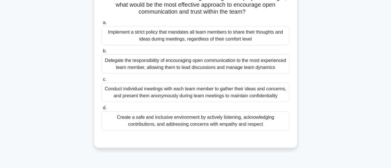
click at [204, 97] on div "Conduct individual meetings with each team member to gather their ideas and con…" at bounding box center [196, 92] width 188 height 19
click at [102, 81] on input "c. Conduct individual meetings with each team member to gather their ideas and …" at bounding box center [102, 80] width 0 height 4
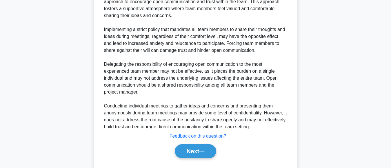
scroll to position [246, 0]
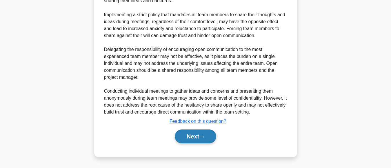
click at [189, 135] on button "Next" at bounding box center [195, 136] width 41 height 14
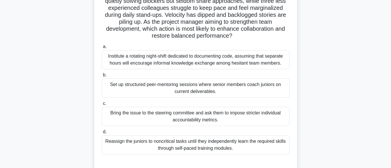
scroll to position [50, 0]
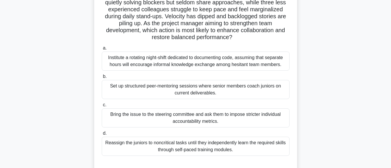
click at [201, 94] on div "Set up structured peer-mentoring sessions where senior members coach juniors on…" at bounding box center [196, 89] width 188 height 19
click at [102, 78] on input "b. Set up structured peer-mentoring sessions where senior members coach juniors…" at bounding box center [102, 77] width 0 height 4
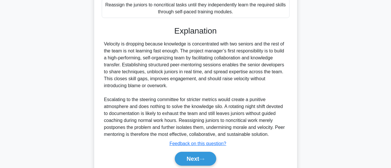
scroll to position [210, 0]
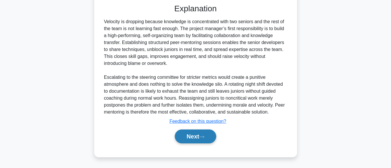
click at [191, 138] on button "Next" at bounding box center [195, 136] width 41 height 14
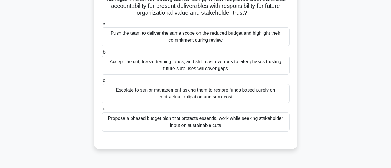
scroll to position [78, 0]
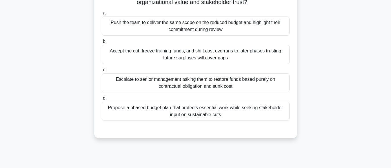
click at [185, 116] on div "Propose a phased budget plan that protects essential work while seeking stakeho…" at bounding box center [196, 111] width 188 height 19
click at [102, 100] on input "d. Propose a phased budget plan that protects essential work while seeking stak…" at bounding box center [102, 98] width 0 height 4
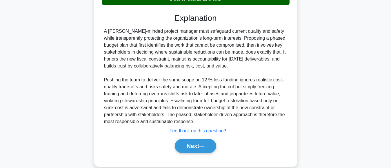
scroll to position [195, 0]
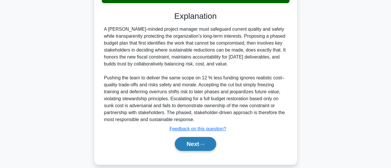
click at [187, 144] on button "Next" at bounding box center [195, 144] width 41 height 14
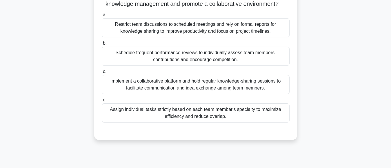
scroll to position [97, 0]
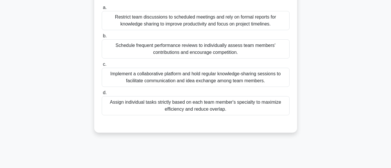
click at [236, 82] on div "Implement a collaborative platform and hold regular knowledge-sharing sessions …" at bounding box center [196, 77] width 188 height 19
click at [102, 66] on input "c. Implement a collaborative platform and hold regular knowledge-sharing sessio…" at bounding box center [102, 65] width 0 height 4
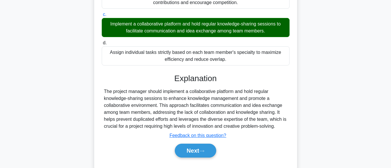
scroll to position [162, 0]
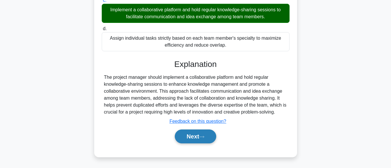
click at [189, 136] on button "Next" at bounding box center [195, 136] width 41 height 14
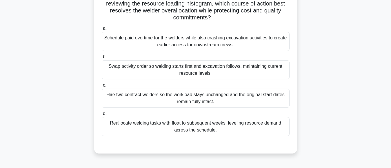
scroll to position [72, 0]
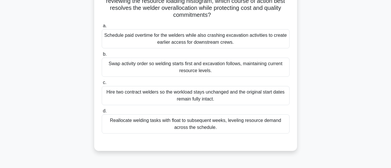
click at [204, 128] on div "Reallocate welding tasks with float to subsequent weeks, leveling resource dema…" at bounding box center [196, 123] width 188 height 19
click at [102, 113] on input "d. Reallocate welding tasks with float to subsequent weeks, leveling resource d…" at bounding box center [102, 111] width 0 height 4
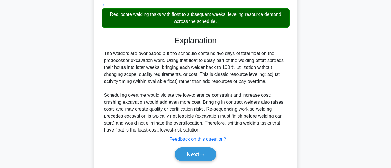
scroll to position [193, 0]
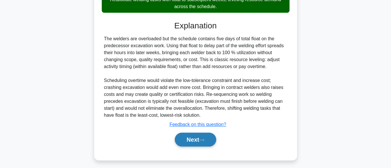
click at [193, 138] on button "Next" at bounding box center [195, 140] width 41 height 14
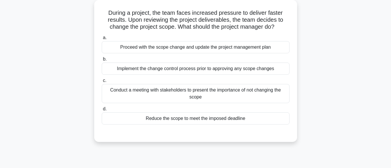
scroll to position [36, 0]
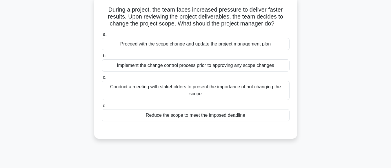
click at [213, 69] on div "Implement the change control process prior to approving any scope changes" at bounding box center [196, 65] width 188 height 12
click at [102, 58] on input "b. Implement the change control process prior to approving any scope changes" at bounding box center [102, 56] width 0 height 4
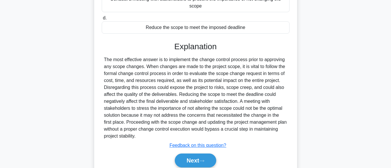
scroll to position [143, 0]
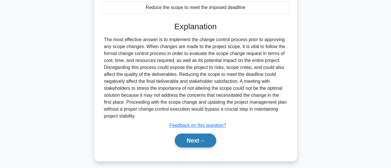
click at [192, 143] on button "Next" at bounding box center [195, 140] width 41 height 14
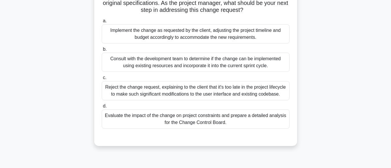
scroll to position [90, 0]
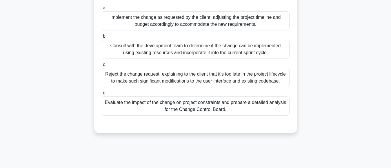
click at [206, 110] on div "Evaluate the impact of the change on project constraints and prepare a detailed…" at bounding box center [196, 105] width 188 height 19
click at [102, 95] on input "d. Evaluate the impact of the change on project constraints and prepare a detai…" at bounding box center [102, 93] width 0 height 4
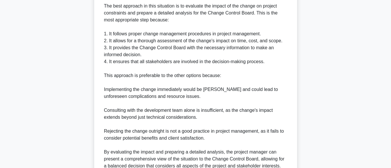
scroll to position [253, 0]
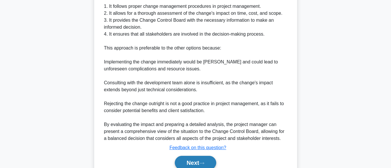
click at [189, 162] on button "Next" at bounding box center [195, 163] width 41 height 14
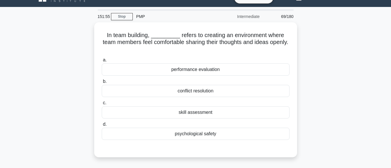
scroll to position [12, 0]
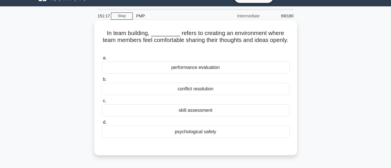
click at [196, 89] on div "conflict resolution" at bounding box center [196, 89] width 188 height 12
click at [102, 81] on input "b. conflict resolution" at bounding box center [102, 80] width 0 height 4
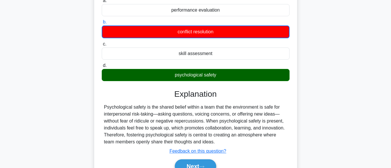
scroll to position [109, 0]
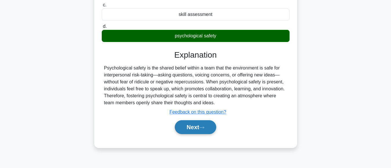
click at [194, 127] on button "Next" at bounding box center [195, 127] width 41 height 14
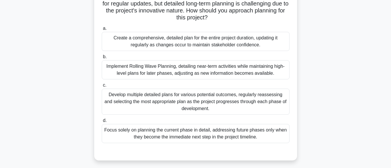
scroll to position [78, 0]
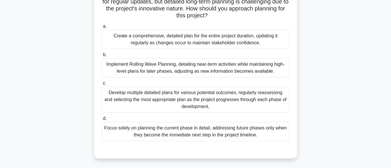
click at [183, 74] on div "Implement Rolling Wave Planning, detailing near-term activities while maintaini…" at bounding box center [196, 67] width 188 height 19
click at [102, 57] on input "b. Implement Rolling Wave Planning, detailing near-term activities while mainta…" at bounding box center [102, 55] width 0 height 4
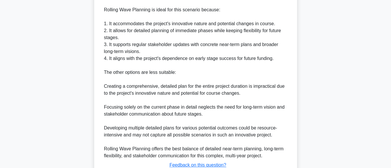
scroll to position [314, 0]
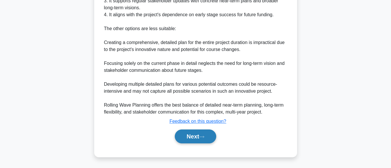
click at [182, 133] on button "Next" at bounding box center [195, 136] width 41 height 14
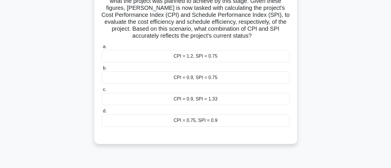
scroll to position [95, 0]
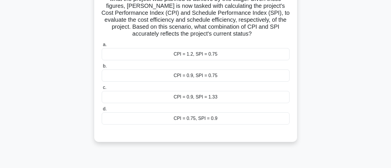
click at [192, 77] on div "CPI = 0.9, SPI = 0.75" at bounding box center [196, 75] width 188 height 12
click at [102, 68] on input "b. CPI = 0.9, SPI = 0.75" at bounding box center [102, 66] width 0 height 4
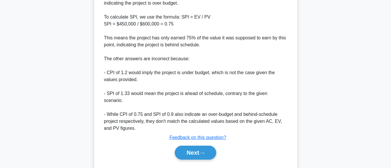
scroll to position [294, 0]
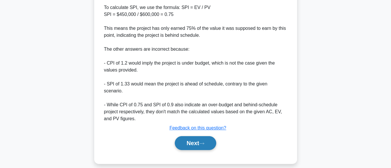
click at [184, 139] on button "Next" at bounding box center [195, 143] width 41 height 14
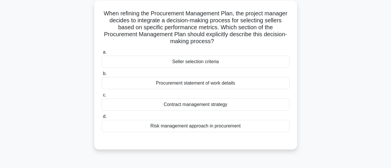
scroll to position [41, 0]
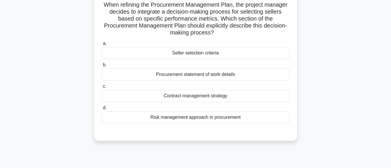
click at [209, 54] on div "Seller selection criteria" at bounding box center [196, 53] width 188 height 12
click at [102, 45] on input "a. Seller selection criteria" at bounding box center [102, 44] width 0 height 4
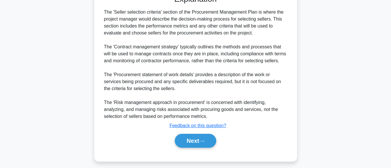
scroll to position [182, 0]
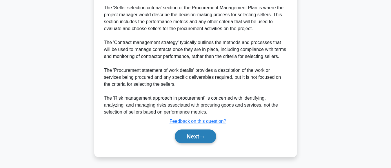
click at [187, 134] on button "Next" at bounding box center [195, 136] width 41 height 14
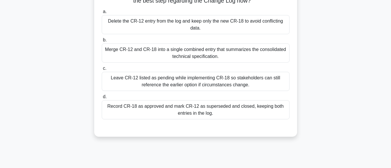
scroll to position [88, 0]
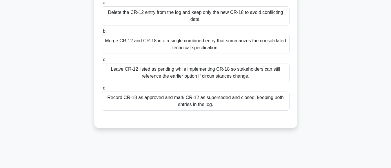
click at [203, 100] on div "Record CR-18 as approved and mark CR-12 as superseded and closed, keeping both …" at bounding box center [196, 101] width 188 height 19
click at [102, 90] on input "d. Record CR-18 as approved and mark CR-12 as superseded and closed, keeping bo…" at bounding box center [102, 88] width 0 height 4
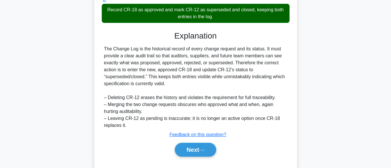
scroll to position [189, 0]
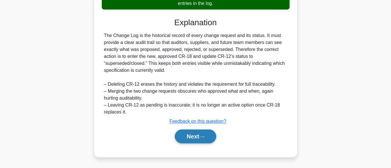
click at [188, 133] on button "Next" at bounding box center [195, 136] width 41 height 14
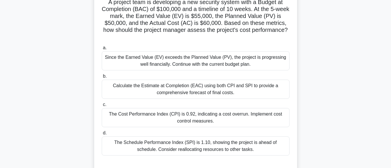
scroll to position [42, 0]
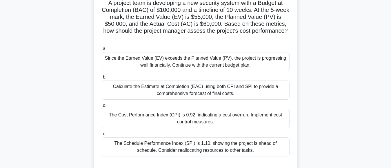
click at [172, 93] on div "Calculate the Estimate at Completion (EAC) using both CPI and SPI to provide a …" at bounding box center [196, 89] width 188 height 19
click at [102, 79] on input "b. Calculate the Estimate at Completion (EAC) using both CPI and SPI to provide…" at bounding box center [102, 77] width 0 height 4
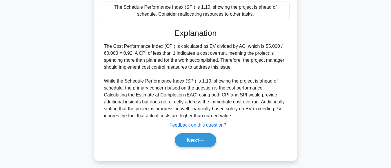
scroll to position [183, 0]
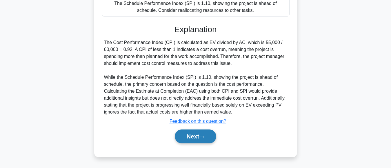
click at [192, 138] on button "Next" at bounding box center [195, 136] width 41 height 14
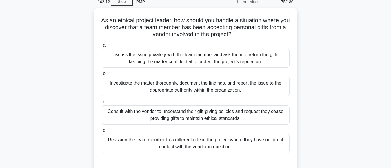
scroll to position [34, 0]
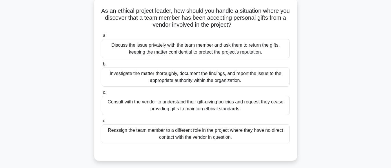
click at [222, 78] on div "Investigate the matter thoroughly, document the findings, and report the issue …" at bounding box center [196, 76] width 188 height 19
click at [102, 66] on input "b. Investigate the matter thoroughly, document the findings, and report the iss…" at bounding box center [102, 64] width 0 height 4
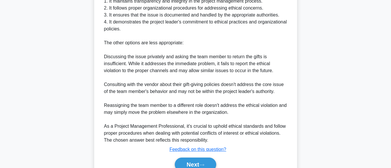
scroll to position [272, 0]
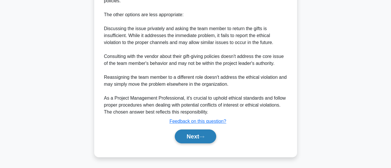
click at [190, 137] on button "Next" at bounding box center [195, 136] width 41 height 14
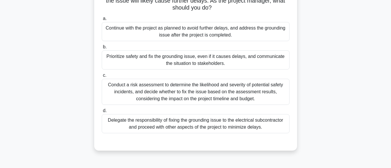
scroll to position [73, 0]
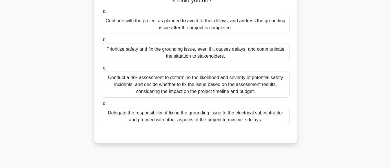
click at [220, 86] on div "Conduct a risk assessment to determine the likelihood and severity of potential…" at bounding box center [196, 85] width 188 height 26
click at [102, 70] on input "c. Conduct a risk assessment to determine the likelihood and severity of potent…" at bounding box center [102, 68] width 0 height 4
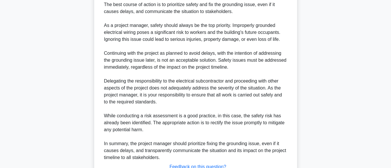
scroll to position [266, 0]
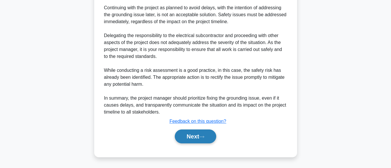
click at [192, 136] on button "Next" at bounding box center [195, 136] width 41 height 14
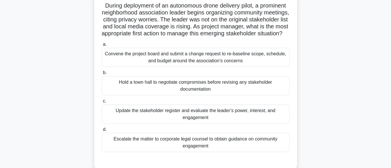
scroll to position [52, 0]
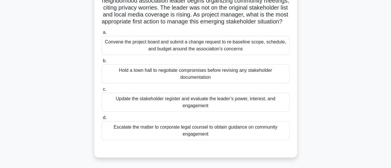
click at [204, 112] on div "Update the stakeholder register and evaluate the leader’s power, interest, and …" at bounding box center [196, 102] width 188 height 19
click at [102, 91] on input "c. Update the stakeholder register and evaluate the leader’s power, interest, a…" at bounding box center [102, 89] width 0 height 4
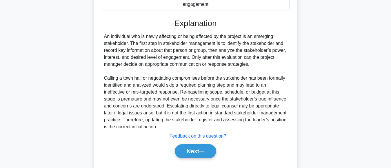
scroll to position [203, 0]
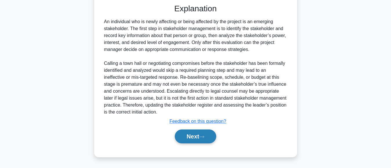
click at [188, 136] on button "Next" at bounding box center [195, 136] width 41 height 14
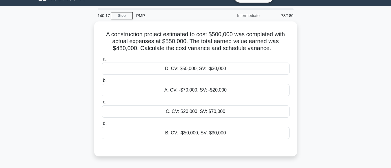
scroll to position [12, 0]
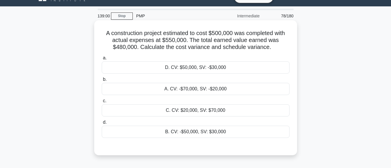
click at [204, 89] on div "A. CV: -$70,000, SV: -$20,000" at bounding box center [196, 89] width 188 height 12
click at [102, 81] on input "b. A. CV: -$70,000, SV: -$20,000" at bounding box center [102, 80] width 0 height 4
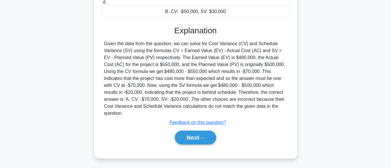
scroll to position [145, 0]
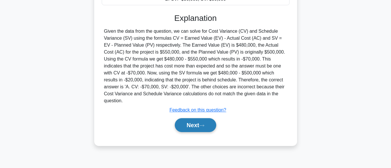
click at [183, 121] on button "Next" at bounding box center [195, 125] width 41 height 14
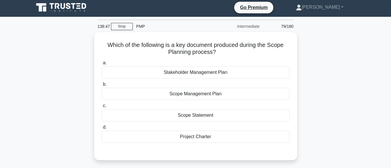
scroll to position [23, 0]
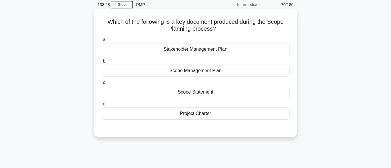
click at [211, 70] on div "Scope Management Plan" at bounding box center [196, 71] width 188 height 12
click at [102, 63] on input "b. Scope Management Plan" at bounding box center [102, 61] width 0 height 4
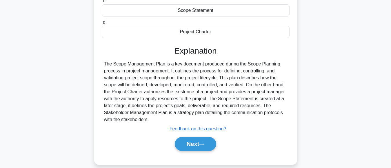
scroll to position [145, 0]
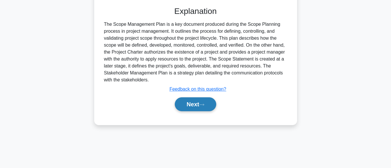
click at [179, 103] on button "Next" at bounding box center [195, 104] width 41 height 14
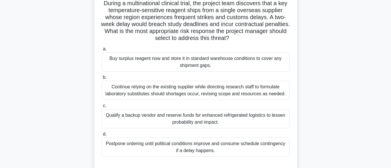
scroll to position [53, 0]
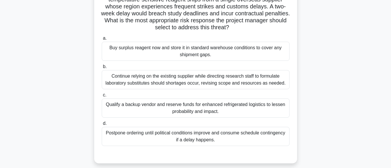
click at [197, 109] on div "Qualify a backup vendor and reserve funds for enhanced refrigerated logistics t…" at bounding box center [196, 107] width 188 height 19
click at [102, 97] on input "c. Qualify a backup vendor and reserve funds for enhanced refrigerated logistic…" at bounding box center [102, 95] width 0 height 4
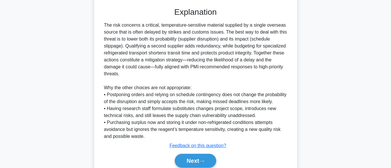
scroll to position [224, 0]
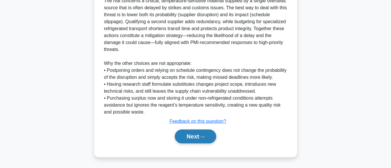
click at [189, 143] on button "Next" at bounding box center [195, 136] width 41 height 14
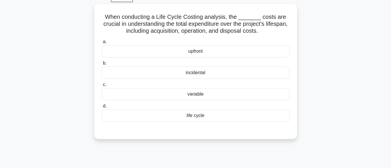
scroll to position [31, 0]
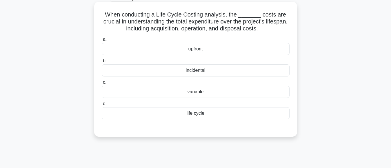
click at [193, 114] on div "life cycle" at bounding box center [196, 113] width 188 height 12
click at [102, 106] on input "d. life cycle" at bounding box center [102, 104] width 0 height 4
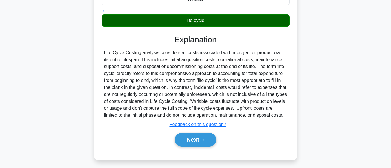
scroll to position [126, 0]
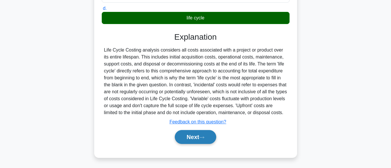
click at [183, 138] on button "Next" at bounding box center [195, 137] width 41 height 14
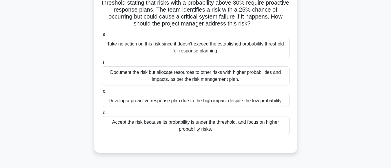
scroll to position [57, 0]
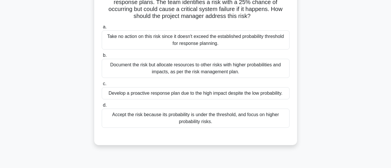
click at [230, 96] on div "Develop a proactive response plan due to the high impact despite the low probab…" at bounding box center [196, 93] width 188 height 12
click at [102, 86] on input "c. Develop a proactive response plan due to the high impact despite the low pro…" at bounding box center [102, 84] width 0 height 4
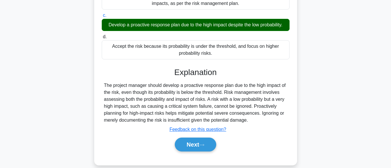
scroll to position [145, 0]
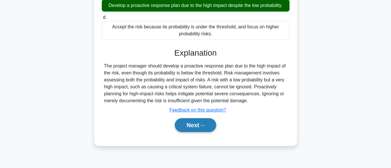
click at [189, 123] on button "Next" at bounding box center [195, 125] width 41 height 14
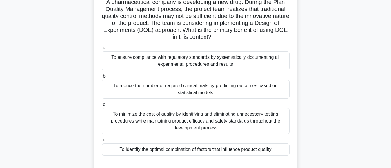
scroll to position [58, 0]
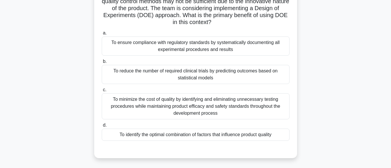
click at [203, 47] on div "To ensure compliance with regulatory standards by systematically documenting al…" at bounding box center [196, 45] width 188 height 19
click at [102, 35] on input "a. To ensure compliance with regulatory standards by systematically documenting…" at bounding box center [102, 33] width 0 height 4
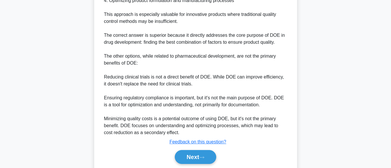
scroll to position [315, 0]
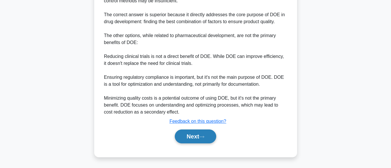
click at [194, 136] on button "Next" at bounding box center [195, 136] width 41 height 14
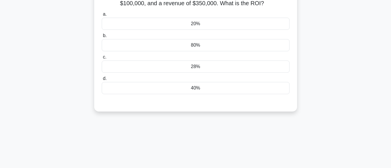
scroll to position [50, 0]
click at [195, 24] on div "20%" at bounding box center [196, 23] width 188 height 12
click at [102, 15] on input "a. 20%" at bounding box center [102, 14] width 0 height 4
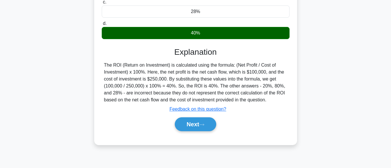
scroll to position [114, 0]
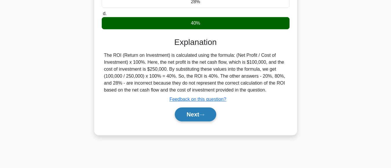
click at [192, 119] on button "Next" at bounding box center [195, 114] width 41 height 14
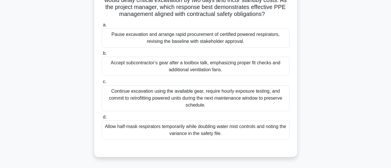
scroll to position [78, 0]
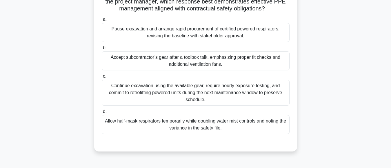
click at [216, 42] on div "Pause excavation and arrange rapid procurement of certified powered respirators…" at bounding box center [196, 32] width 188 height 19
click at [102, 21] on input "a. Pause excavation and arrange rapid procurement of certified powered respirat…" at bounding box center [102, 20] width 0 height 4
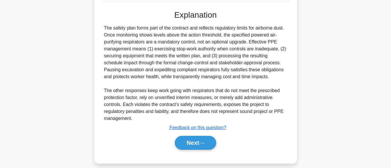
scroll to position [224, 0]
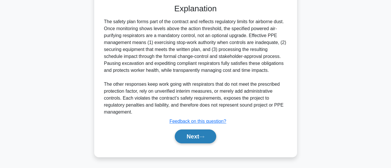
click at [184, 139] on button "Next" at bounding box center [195, 136] width 41 height 14
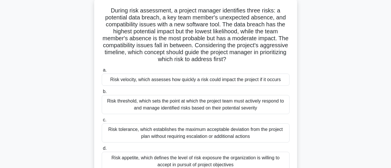
scroll to position [45, 0]
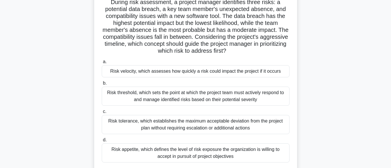
drag, startPoint x: 383, startPoint y: 61, endPoint x: 384, endPoint y: 71, distance: 9.3
click at [384, 71] on main "129:15 Stop PMP Intermediate 86/180 .spinner_0XTQ{transform-origin:center;anima…" at bounding box center [195, 121] width 391 height 294
click at [341, 88] on div "During risk assessment, a project manager identifies three risks: a potential d…" at bounding box center [195, 87] width 330 height 197
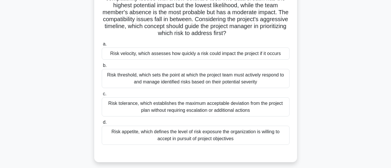
scroll to position [63, 0]
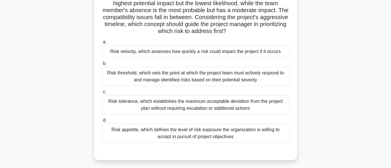
click at [214, 54] on div "Risk velocity, which assesses how quickly a risk could impact the project if it…" at bounding box center [196, 51] width 188 height 12
click at [102, 44] on input "a. Risk velocity, which assesses how quickly a risk could impact the project if…" at bounding box center [102, 42] width 0 height 4
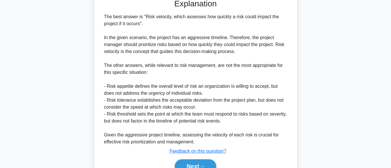
scroll to position [235, 0]
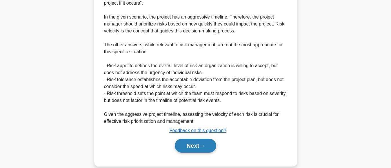
click at [195, 142] on button "Next" at bounding box center [195, 146] width 41 height 14
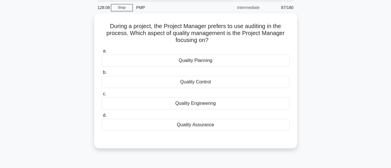
scroll to position [26, 0]
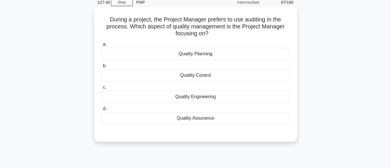
click at [195, 77] on div "Quality Control" at bounding box center [196, 75] width 188 height 12
click at [102, 68] on input "b. Quality Control" at bounding box center [102, 66] width 0 height 4
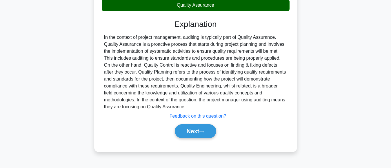
scroll to position [141, 0]
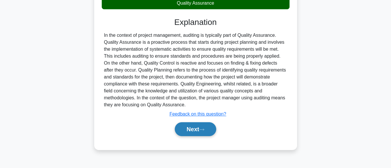
click at [189, 129] on button "Next" at bounding box center [195, 129] width 41 height 14
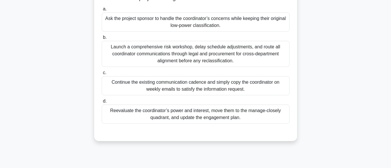
scroll to position [89, 0]
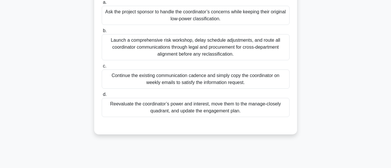
click at [220, 110] on div "Reevaluate the coordinator’s power and interest, move them to the manage-closel…" at bounding box center [196, 107] width 188 height 19
click at [102, 96] on input "d. Reevaluate the coordinator’s power and interest, move them to the manage-clo…" at bounding box center [102, 95] width 0 height 4
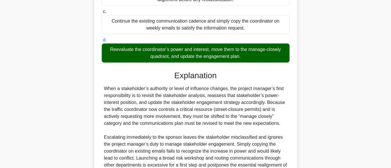
scroll to position [203, 0]
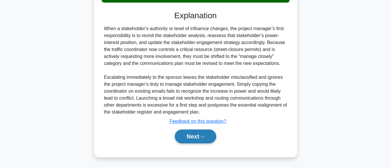
click at [190, 135] on button "Next" at bounding box center [195, 136] width 41 height 14
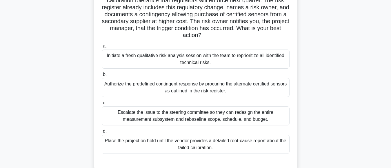
scroll to position [61, 0]
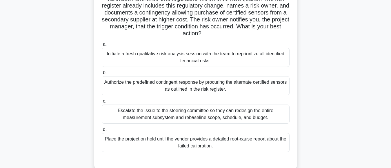
click at [214, 62] on div "Initiate a fresh qualitative risk analysis session with the team to reprioritiz…" at bounding box center [196, 57] width 188 height 19
click at [102, 46] on input "a. Initiate a fresh qualitative risk analysis session with the team to repriori…" at bounding box center [102, 45] width 0 height 4
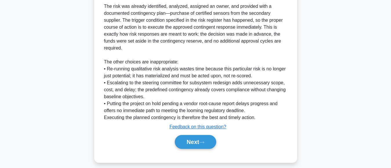
scroll to position [239, 0]
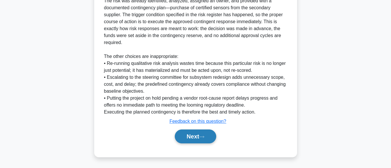
click at [189, 136] on button "Next" at bounding box center [195, 136] width 41 height 14
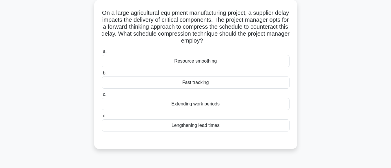
scroll to position [34, 0]
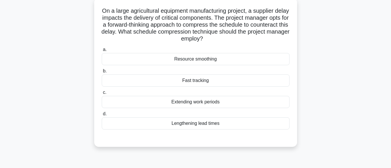
click at [202, 83] on div "Fast tracking" at bounding box center [196, 80] width 188 height 12
click at [102, 73] on input "b. Fast tracking" at bounding box center [102, 71] width 0 height 4
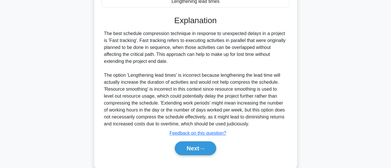
scroll to position [160, 0]
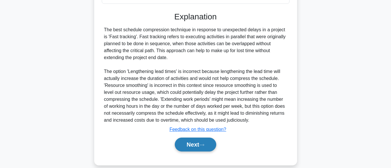
click at [204, 145] on icon at bounding box center [201, 144] width 5 height 3
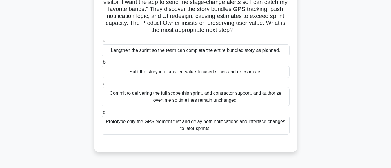
scroll to position [56, 0]
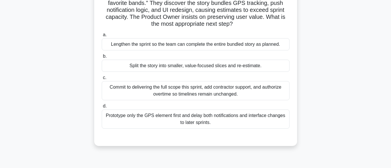
click at [238, 68] on div "Split the story into smaller, value-focused slices and re-estimate." at bounding box center [196, 66] width 188 height 12
click at [102, 58] on input "b. Split the story into smaller, value-focused slices and re-estimate." at bounding box center [102, 56] width 0 height 4
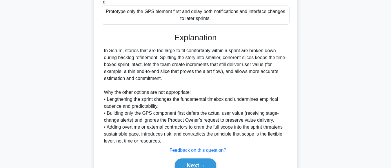
scroll to position [189, 0]
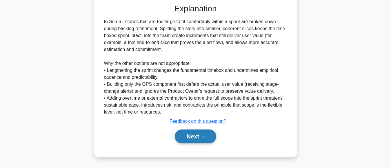
click at [188, 135] on button "Next" at bounding box center [195, 136] width 41 height 14
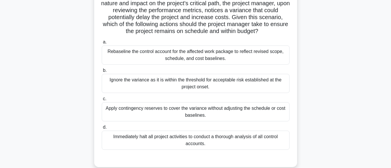
scroll to position [93, 0]
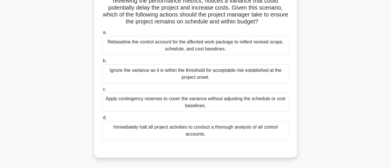
click at [209, 55] on div "Rebaseline the control account for the affected work package to reflect revised…" at bounding box center [196, 45] width 188 height 19
click at [102, 34] on input "a. Rebaseline the control account for the affected work package to reflect revi…" at bounding box center [102, 33] width 0 height 4
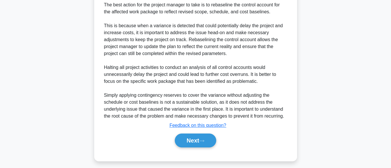
scroll to position [257, 0]
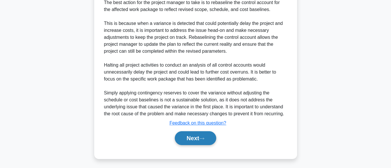
click at [195, 145] on button "Next" at bounding box center [195, 138] width 41 height 14
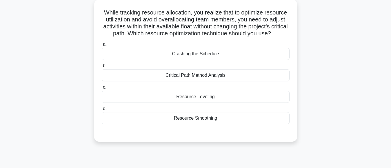
scroll to position [145, 0]
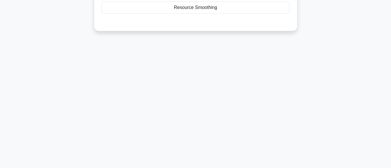
drag, startPoint x: 388, startPoint y: 74, endPoint x: 327, endPoint y: 110, distance: 70.6
click at [327, 110] on div "119:37 Stop PMP Intermediate 93/180 While tracking resource allocation, you rea…" at bounding box center [195, 21] width 330 height 290
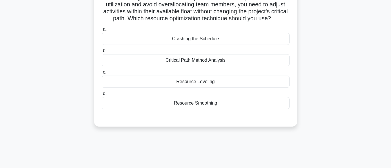
scroll to position [37, 0]
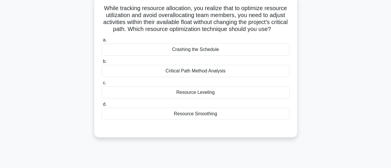
click at [207, 120] on div "Resource Smoothing" at bounding box center [196, 114] width 188 height 12
click at [102, 106] on input "d. Resource Smoothing" at bounding box center [102, 105] width 0 height 4
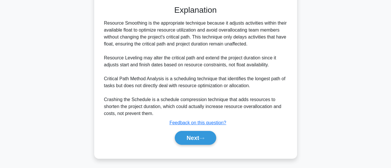
scroll to position [169, 0]
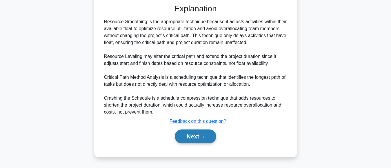
click at [195, 136] on button "Next" at bounding box center [195, 136] width 41 height 14
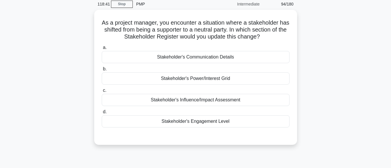
scroll to position [25, 0]
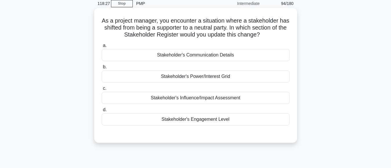
click at [206, 121] on div "Stakeholder's Engagement Level" at bounding box center [196, 119] width 188 height 12
click at [102, 112] on input "d. Stakeholder's Engagement Level" at bounding box center [102, 110] width 0 height 4
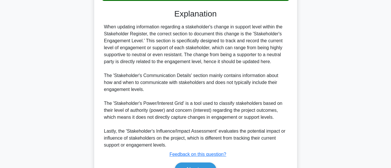
scroll to position [163, 0]
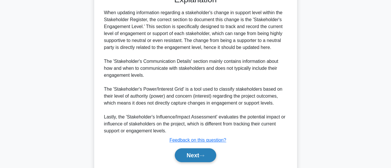
click at [188, 155] on button "Next" at bounding box center [195, 155] width 41 height 14
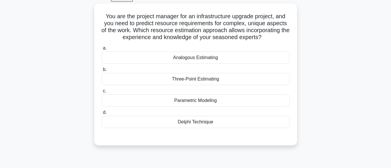
scroll to position [29, 0]
click at [207, 58] on div "Analogous Estimating" at bounding box center [196, 57] width 188 height 12
click at [102, 50] on input "a. Analogous Estimating" at bounding box center [102, 48] width 0 height 4
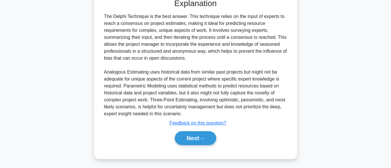
scroll to position [169, 0]
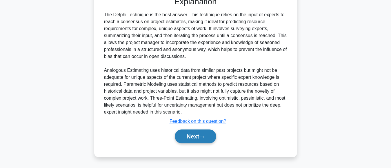
click at [191, 138] on button "Next" at bounding box center [195, 136] width 41 height 14
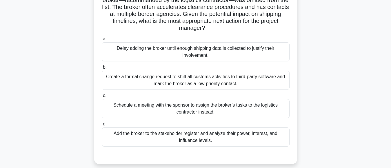
scroll to position [67, 0]
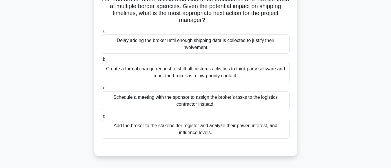
click at [221, 76] on div "Create a formal change request to shift all customs activities to third-party s…" at bounding box center [196, 72] width 188 height 19
click at [102, 61] on input "b. Create a formal change request to shift all customs activities to third-part…" at bounding box center [102, 60] width 0 height 4
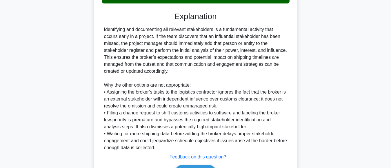
scroll to position [225, 0]
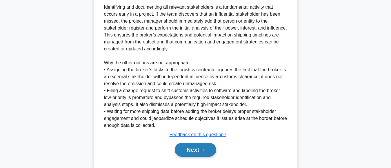
click at [191, 150] on button "Next" at bounding box center [195, 150] width 41 height 14
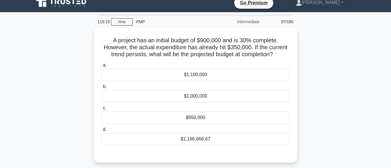
scroll to position [6, 0]
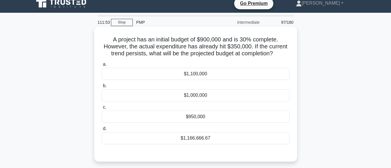
click at [199, 138] on div "$1,166,666.67" at bounding box center [196, 138] width 188 height 12
click at [102, 131] on input "d. $1,166,666.67" at bounding box center [102, 129] width 0 height 4
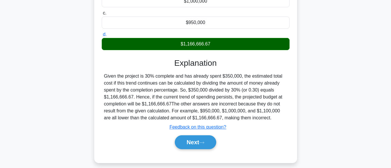
scroll to position [105, 0]
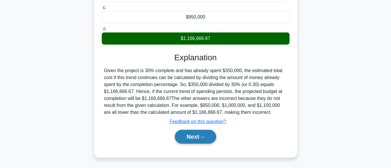
click at [201, 138] on button "Next" at bounding box center [195, 137] width 41 height 14
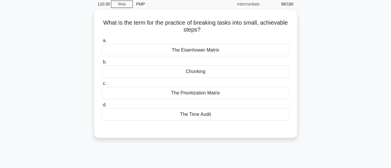
scroll to position [23, 0]
click at [196, 68] on div "Chunking" at bounding box center [196, 71] width 188 height 12
click at [102, 63] on input "b. Chunking" at bounding box center [102, 61] width 0 height 4
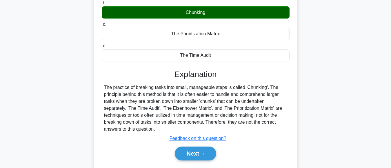
scroll to position [85, 0]
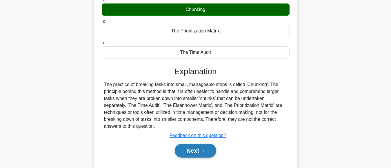
click at [188, 154] on button "Next" at bounding box center [195, 151] width 41 height 14
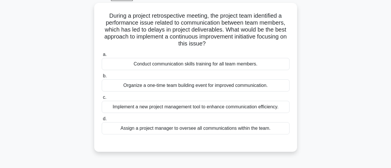
scroll to position [32, 0]
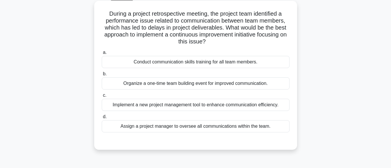
click at [244, 106] on div "Implement a new project management tool to enhance communication efficiency." at bounding box center [196, 105] width 188 height 12
click at [102, 97] on input "c. Implement a new project management tool to enhance communication efficiency." at bounding box center [102, 96] width 0 height 4
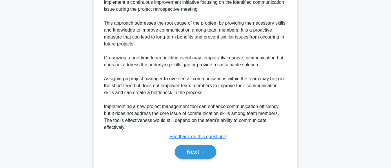
scroll to position [211, 0]
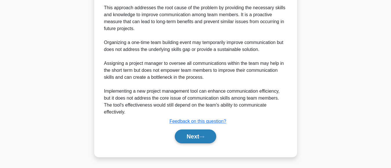
click at [190, 138] on button "Next" at bounding box center [195, 136] width 41 height 14
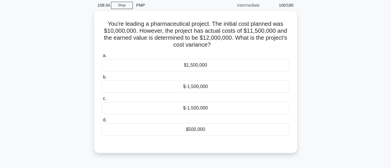
scroll to position [24, 0]
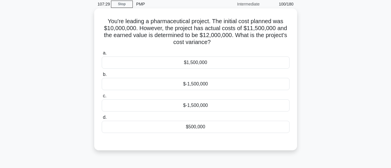
click at [202, 129] on div "$500,000" at bounding box center [196, 127] width 188 height 12
click at [102, 119] on input "d. $500,000" at bounding box center [102, 118] width 0 height 4
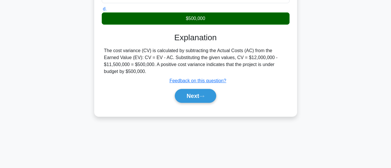
scroll to position [135, 0]
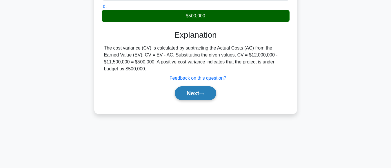
click at [185, 87] on button "Next" at bounding box center [195, 93] width 41 height 14
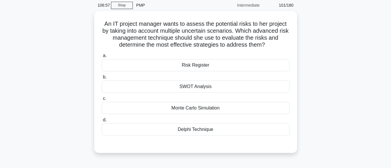
scroll to position [22, 0]
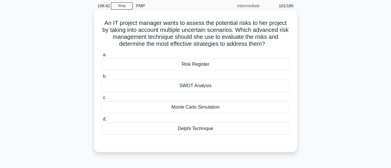
click at [209, 88] on div "SWOT Analysis" at bounding box center [196, 86] width 188 height 12
click at [102, 78] on input "b. SWOT Analysis" at bounding box center [102, 76] width 0 height 4
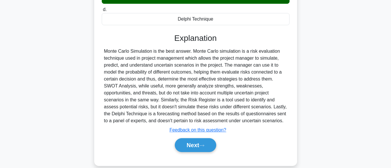
scroll to position [145, 0]
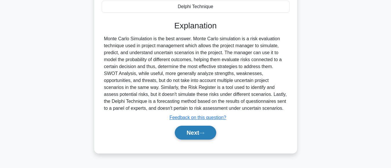
click at [188, 136] on button "Next" at bounding box center [195, 133] width 41 height 14
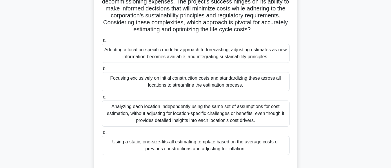
scroll to position [117, 0]
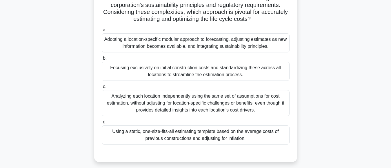
click at [205, 43] on div "Adopting a location-specific modular approach to forecasting, adjusting estimat…" at bounding box center [196, 42] width 188 height 19
click at [102, 32] on input "a. Adopting a location-specific modular approach to forecasting, adjusting esti…" at bounding box center [102, 30] width 0 height 4
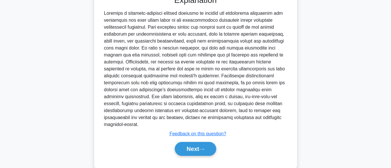
scroll to position [280, 0]
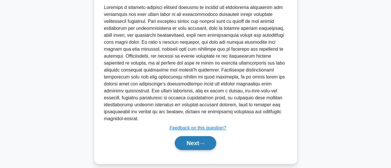
click at [195, 137] on button "Next" at bounding box center [195, 143] width 41 height 14
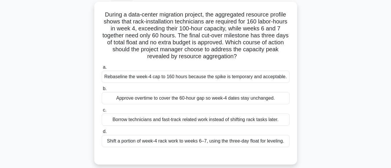
scroll to position [33, 0]
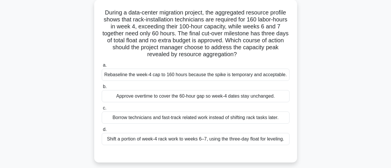
click at [198, 140] on div "Shift a portion of week-4 rack work to weeks 6–7, using the three-day float for…" at bounding box center [196, 139] width 188 height 12
click at [102, 131] on input "d. Shift a portion of week-4 rack work to weeks 6–7, using the three-day float …" at bounding box center [102, 130] width 0 height 4
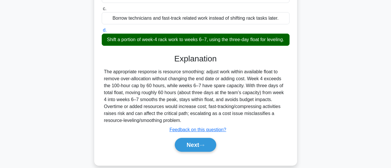
scroll to position [147, 0]
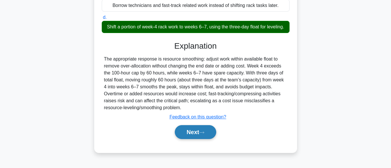
click at [201, 137] on button "Next" at bounding box center [195, 132] width 41 height 14
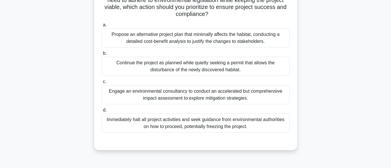
scroll to position [103, 0]
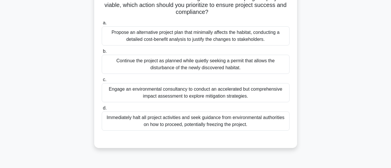
click at [213, 94] on div "Engage an environmental consultancy to conduct an accelerated but comprehensive…" at bounding box center [196, 92] width 188 height 19
click at [102, 82] on input "c. Engage an environmental consultancy to conduct an accelerated but comprehens…" at bounding box center [102, 80] width 0 height 4
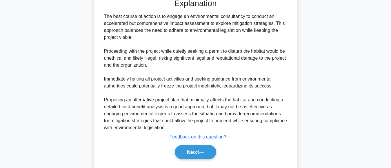
scroll to position [259, 0]
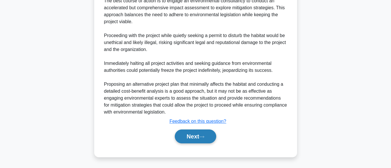
click at [182, 138] on button "Next" at bounding box center [195, 136] width 41 height 14
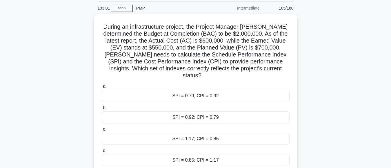
scroll to position [34, 0]
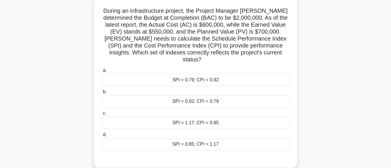
click at [211, 76] on div "SPI = 0.79; CPI = 0.92" at bounding box center [196, 80] width 188 height 12
click at [102, 72] on input "a. SPI = 0.79; CPI = 0.92" at bounding box center [102, 71] width 0 height 4
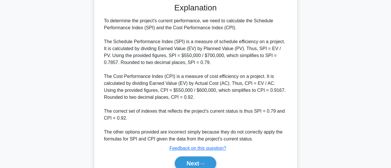
scroll to position [210, 0]
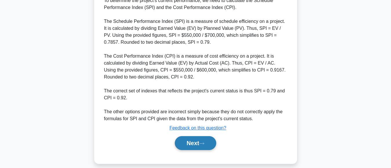
click at [188, 139] on button "Next" at bounding box center [195, 143] width 41 height 14
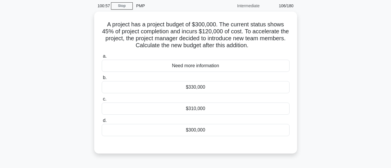
scroll to position [19, 0]
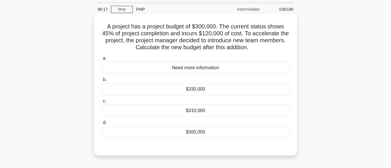
click at [199, 91] on div "$330,000" at bounding box center [196, 89] width 188 height 12
click at [102, 82] on input "b. $330,000" at bounding box center [102, 80] width 0 height 4
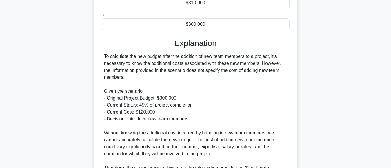
scroll to position [204, 0]
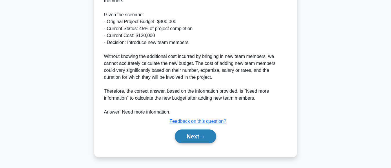
click at [189, 134] on button "Next" at bounding box center [195, 136] width 41 height 14
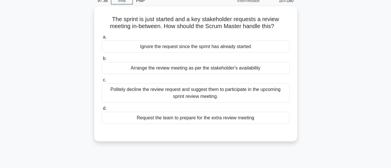
scroll to position [32, 0]
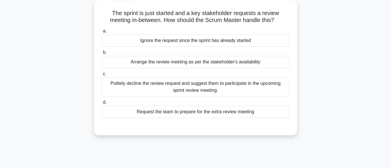
click at [173, 65] on div "Arrange the review meeting as per the stakeholder's availability" at bounding box center [196, 62] width 188 height 12
click at [102, 54] on input "b. Arrange the review meeting as per the stakeholder's availability" at bounding box center [102, 53] width 0 height 4
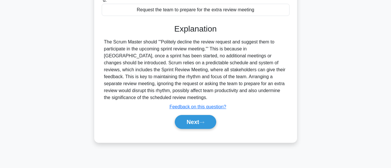
scroll to position [145, 0]
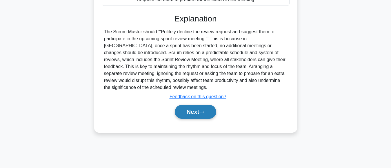
click at [189, 113] on button "Next" at bounding box center [195, 112] width 41 height 14
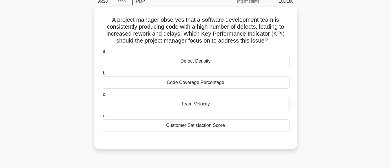
scroll to position [38, 0]
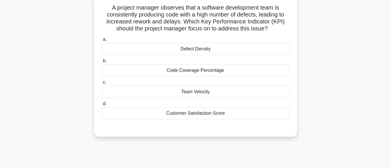
click at [207, 115] on div "Customer Satisfaction Score" at bounding box center [196, 113] width 188 height 12
click at [102, 106] on input "d. Customer Satisfaction Score" at bounding box center [102, 104] width 0 height 4
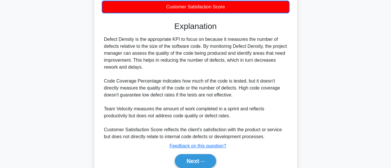
scroll to position [169, 0]
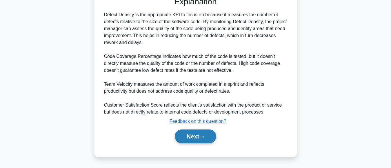
click at [183, 136] on button "Next" at bounding box center [195, 136] width 41 height 14
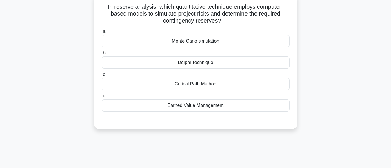
scroll to position [17, 0]
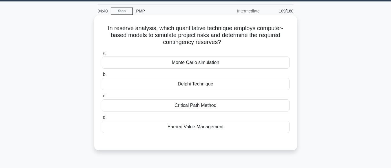
click at [198, 64] on div "Monte Carlo simulation" at bounding box center [196, 62] width 188 height 12
click at [102, 55] on input "a. Monte Carlo simulation" at bounding box center [102, 53] width 0 height 4
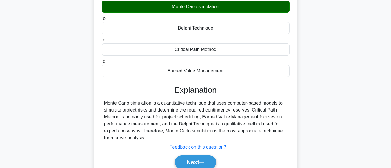
scroll to position [120, 0]
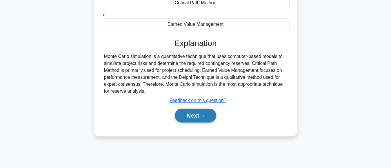
click at [189, 119] on button "Next" at bounding box center [195, 116] width 41 height 14
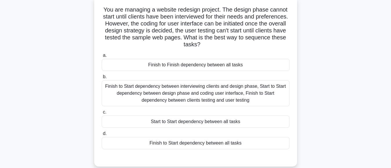
scroll to position [47, 0]
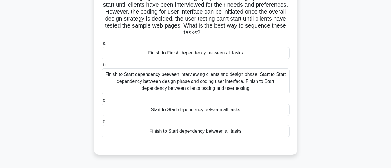
click at [241, 84] on div "Finish to Start dependency between interviewing clients and design phase, Start…" at bounding box center [196, 81] width 188 height 26
click at [102, 67] on input "b. Finish to Start dependency between interviewing clients and design phase, St…" at bounding box center [102, 65] width 0 height 4
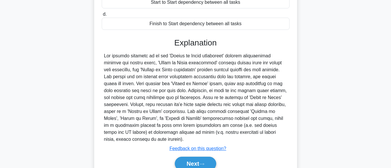
scroll to position [158, 0]
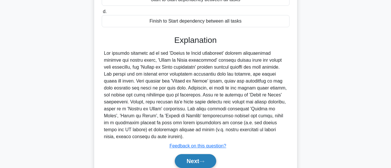
click at [197, 158] on button "Next" at bounding box center [195, 161] width 41 height 14
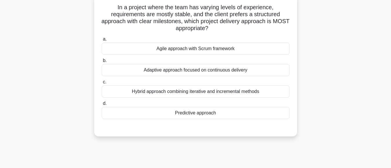
scroll to position [23, 0]
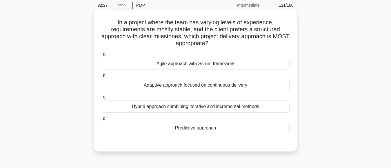
click at [196, 129] on div "Predictive approach" at bounding box center [196, 128] width 188 height 12
click at [102, 120] on input "d. Predictive approach" at bounding box center [102, 119] width 0 height 4
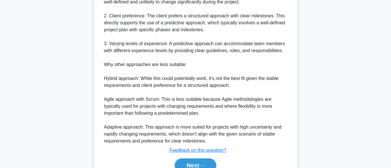
scroll to position [245, 0]
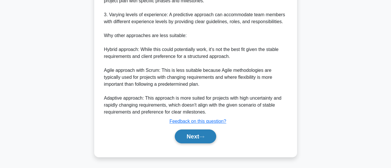
click at [187, 138] on button "Next" at bounding box center [195, 136] width 41 height 14
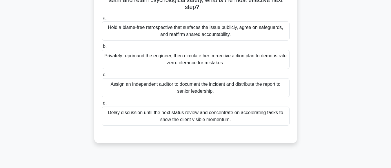
scroll to position [86, 0]
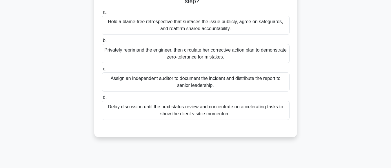
click at [226, 117] on div "Delay discussion until the next status review and concentrate on accelerating t…" at bounding box center [196, 110] width 188 height 19
click at [102, 99] on input "d. Delay discussion until the next status review and concentrate on acceleratin…" at bounding box center [102, 98] width 0 height 4
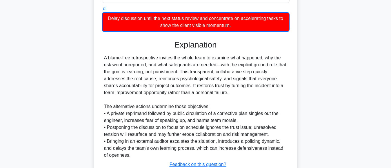
scroll to position [195, 0]
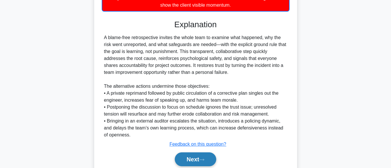
click at [187, 161] on button "Next" at bounding box center [195, 159] width 41 height 14
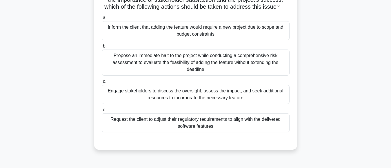
scroll to position [105, 0]
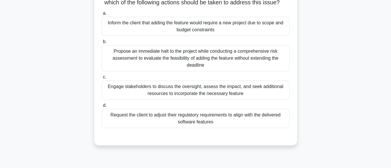
click at [211, 96] on div "Engage stakeholders to discuss the oversight, assess the impact, and seek addit…" at bounding box center [196, 89] width 188 height 19
click at [102, 79] on input "c. Engage stakeholders to discuss the oversight, assess the impact, and seek ad…" at bounding box center [102, 77] width 0 height 4
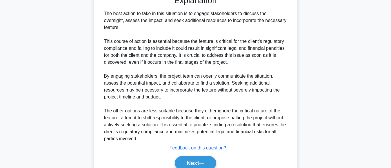
scroll to position [262, 0]
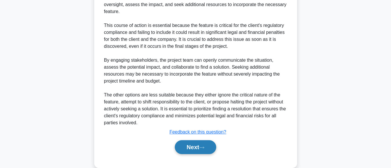
click at [187, 147] on button "Next" at bounding box center [195, 147] width 41 height 14
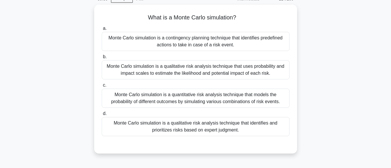
scroll to position [38, 0]
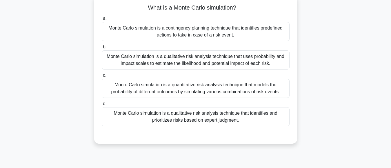
click at [244, 65] on div "Monte Carlo simulation is a qualitative risk analysis technique that uses proba…" at bounding box center [196, 59] width 188 height 19
click at [102, 49] on input "b. Monte Carlo simulation is a qualitative risk analysis technique that uses pr…" at bounding box center [102, 47] width 0 height 4
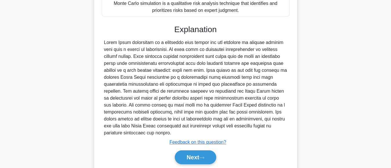
scroll to position [167, 0]
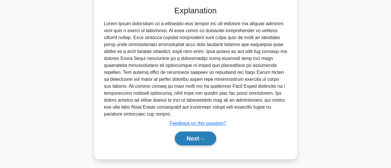
click at [188, 136] on button "Next" at bounding box center [195, 138] width 41 height 14
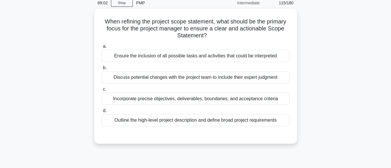
scroll to position [27, 0]
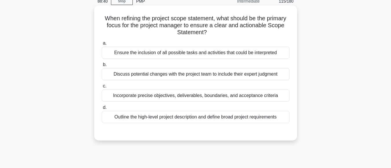
click at [191, 97] on div "Incorporate precise objectives, deliverables, boundaries, and acceptance criter…" at bounding box center [196, 95] width 188 height 12
click at [102, 88] on input "c. Incorporate precise objectives, deliverables, boundaries, and acceptance cri…" at bounding box center [102, 86] width 0 height 4
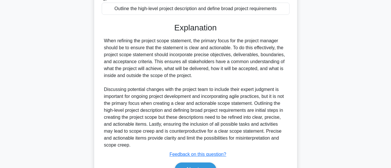
scroll to position [169, 0]
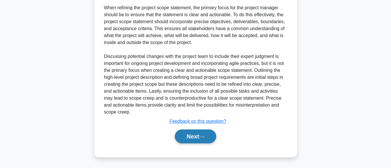
click at [183, 138] on button "Next" at bounding box center [195, 136] width 41 height 14
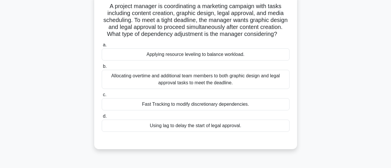
scroll to position [40, 0]
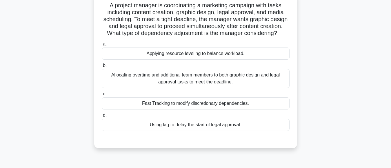
click at [216, 60] on div "Applying resource leveling to balance workload." at bounding box center [196, 53] width 188 height 12
click at [102, 46] on input "a. Applying resource leveling to balance workload." at bounding box center [102, 44] width 0 height 4
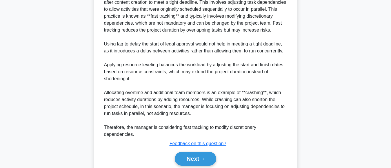
scroll to position [225, 0]
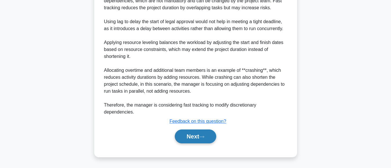
click at [182, 138] on button "Next" at bounding box center [195, 136] width 41 height 14
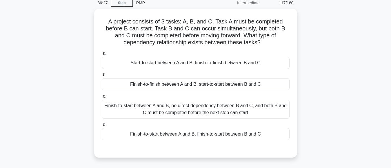
scroll to position [33, 0]
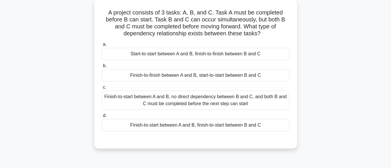
click at [224, 105] on div "Finish-to-start between A and B, no direct dependency between B and C, and both…" at bounding box center [196, 100] width 188 height 19
click at [102, 89] on input "c. Finish-to-start between A and B, no direct dependency between B and C, and b…" at bounding box center [102, 87] width 0 height 4
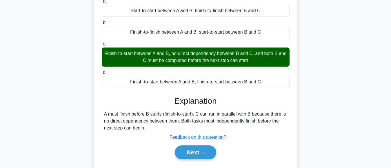
scroll to position [117, 0]
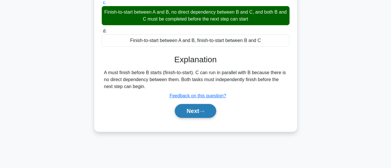
click at [188, 111] on button "Next" at bounding box center [195, 111] width 41 height 14
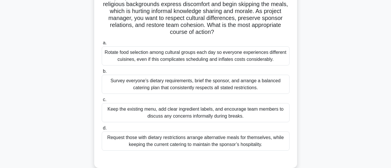
scroll to position [69, 0]
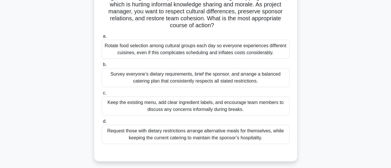
click at [250, 82] on div "Survey everyone’s dietary requirements, brief the sponsor, and arrange a balanc…" at bounding box center [196, 77] width 188 height 19
click at [102, 67] on input "b. Survey everyone’s dietary requirements, brief the sponsor, and arrange a bal…" at bounding box center [102, 65] width 0 height 4
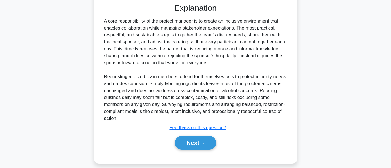
scroll to position [224, 0]
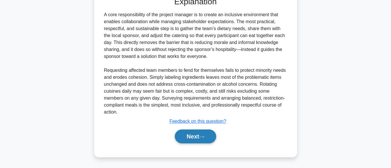
click at [203, 138] on icon at bounding box center [201, 136] width 5 height 3
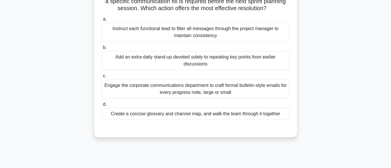
scroll to position [81, 0]
click at [385, 61] on main "84:17 Stop PMP Intermediate 119/180 .spinner_0XTQ{transform-origin:center;anima…" at bounding box center [195, 85] width 391 height 294
click at [385, 61] on main "84:15 Stop PMP Intermediate 119/180 .spinner_0XTQ{transform-origin:center;anima…" at bounding box center [195, 85] width 391 height 294
click at [385, 61] on main "84:14 Stop PMP Intermediate 119/180 .spinner_0XTQ{transform-origin:center;anima…" at bounding box center [195, 85] width 391 height 294
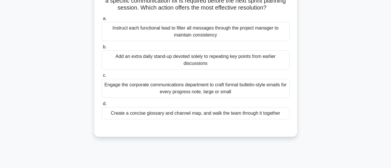
click at [385, 61] on main "84:13 Stop PMP Intermediate 119/180 .spinner_0XTQ{transform-origin:center;anima…" at bounding box center [195, 85] width 391 height 294
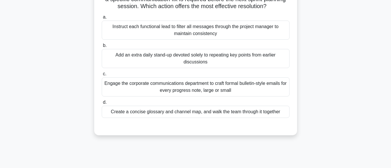
click at [194, 93] on div "Engage the corporate communications department to craft formal bulletin-style e…" at bounding box center [196, 86] width 188 height 19
click at [102, 76] on input "c. Engage the corporate communications department to craft formal bulletin-styl…" at bounding box center [102, 74] width 0 height 4
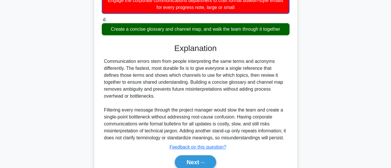
scroll to position [197, 0]
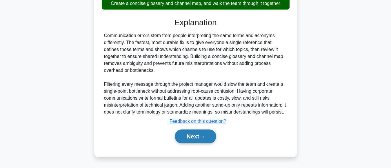
click at [189, 137] on button "Next" at bounding box center [195, 136] width 41 height 14
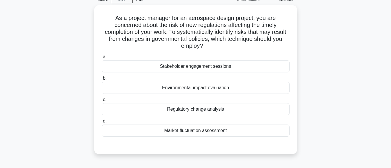
scroll to position [18, 0]
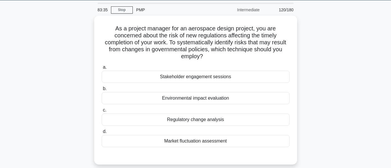
click at [378, 41] on main "83:35 Stop PMP Intermediate 120/180 .spinner_0XTQ{transform-origin:center;anima…" at bounding box center [195, 147] width 391 height 294
click at [367, 72] on main "83:34 Stop PMP Intermediate 120/180 .spinner_0XTQ{transform-origin:center;anima…" at bounding box center [195, 147] width 391 height 294
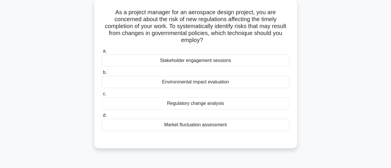
scroll to position [34, 0]
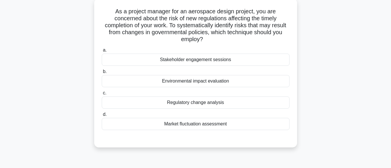
click at [212, 105] on div "Regulatory change analysis" at bounding box center [196, 102] width 188 height 12
click at [102, 95] on input "c. Regulatory change analysis" at bounding box center [102, 93] width 0 height 4
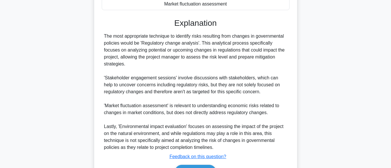
scroll to position [179, 0]
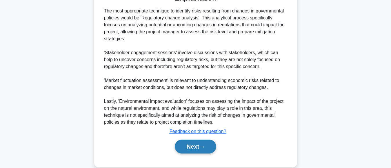
click at [188, 140] on button "Next" at bounding box center [195, 147] width 41 height 14
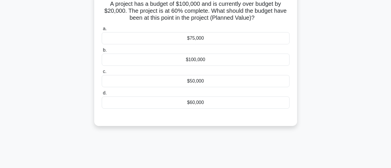
scroll to position [39, 0]
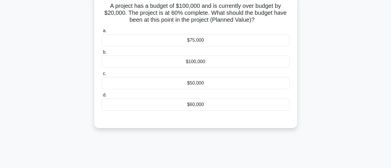
click at [197, 82] on div "$50,000" at bounding box center [196, 83] width 188 height 12
click at [102, 76] on input "c. $50,000" at bounding box center [102, 74] width 0 height 4
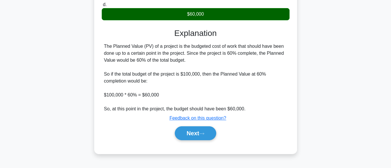
scroll to position [133, 0]
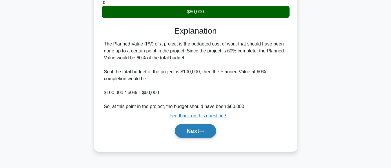
click at [193, 131] on button "Next" at bounding box center [195, 131] width 41 height 14
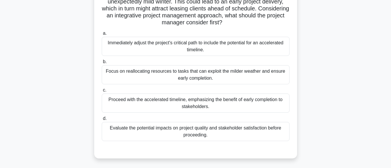
scroll to position [72, 0]
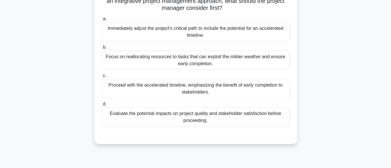
click at [215, 120] on div "Evaluate the potential impacts on project quality and stakeholder satisfaction …" at bounding box center [196, 116] width 188 height 19
click at [102, 106] on input "d. Evaluate the potential impacts on project quality and stakeholder satisfacti…" at bounding box center [102, 104] width 0 height 4
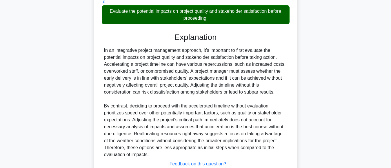
scroll to position [197, 0]
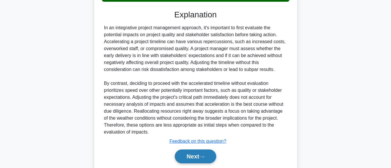
click at [192, 155] on button "Next" at bounding box center [195, 156] width 41 height 14
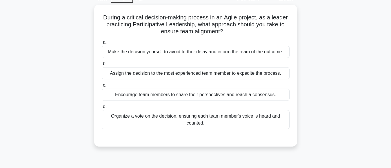
scroll to position [41, 0]
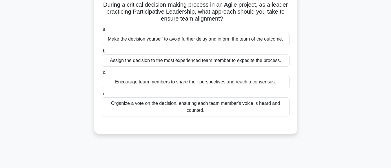
click at [193, 84] on div "Encourage team members to share their perspectives and reach a consensus." at bounding box center [196, 82] width 188 height 12
click at [102, 74] on input "c. Encourage team members to share their perspectives and reach a consensus." at bounding box center [102, 73] width 0 height 4
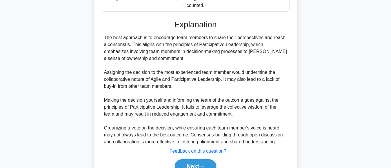
scroll to position [168, 0]
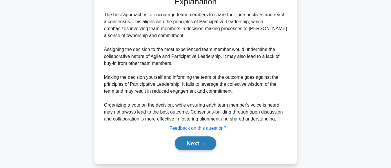
click at [188, 140] on button "Next" at bounding box center [195, 143] width 41 height 14
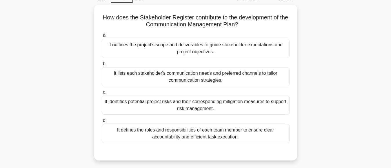
scroll to position [20, 0]
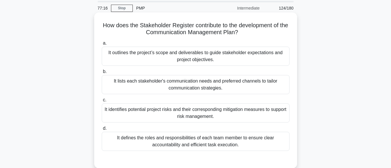
click at [209, 88] on div "It lists each stakeholder's communication needs and preferred channels to tailo…" at bounding box center [196, 84] width 188 height 19
click at [102, 74] on input "b. It lists each stakeholder's communication needs and preferred channels to ta…" at bounding box center [102, 72] width 0 height 4
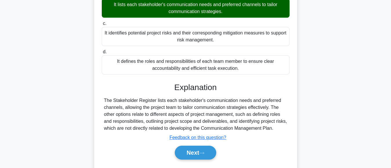
scroll to position [120, 0]
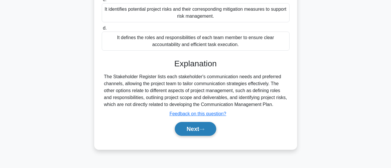
click at [188, 127] on button "Next" at bounding box center [195, 129] width 41 height 14
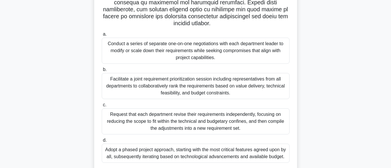
scroll to position [138, 0]
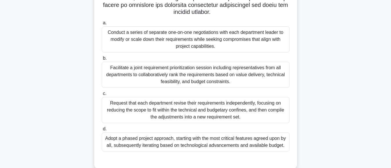
click at [215, 77] on div "Facilitate a joint requirement prioritization session including representatives…" at bounding box center [196, 75] width 188 height 26
click at [102, 60] on input "b. Facilitate a joint requirement prioritization session including representati…" at bounding box center [102, 58] width 0 height 4
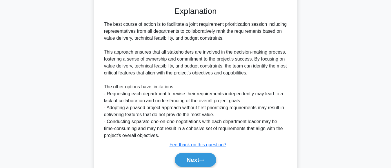
scroll to position [297, 0]
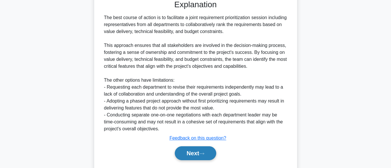
click at [190, 153] on button "Next" at bounding box center [195, 153] width 41 height 14
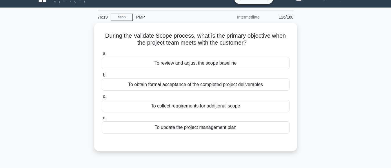
scroll to position [12, 0]
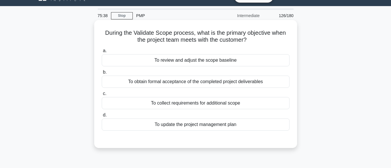
click at [253, 83] on div "To obtain formal acceptance of the completed project deliverables" at bounding box center [196, 82] width 188 height 12
click at [102, 74] on input "b. To obtain formal acceptance of the completed project deliverables" at bounding box center [102, 72] width 0 height 4
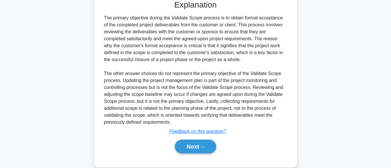
scroll to position [162, 0]
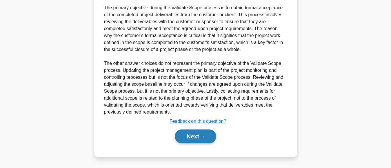
click at [195, 138] on button "Next" at bounding box center [195, 136] width 41 height 14
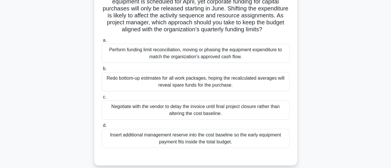
scroll to position [67, 0]
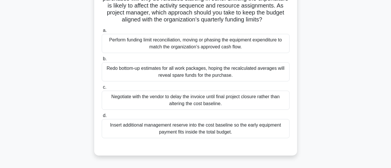
click at [220, 53] on div "Perform funding limit reconciliation, moving or phasing the equipment expenditu…" at bounding box center [196, 43] width 188 height 19
click at [102, 32] on input "a. Perform funding limit reconciliation, moving or phasing the equipment expend…" at bounding box center [102, 31] width 0 height 4
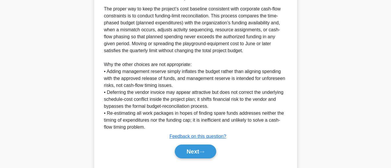
scroll to position [245, 0]
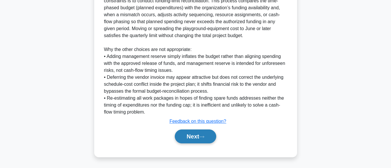
click at [186, 136] on button "Next" at bounding box center [195, 136] width 41 height 14
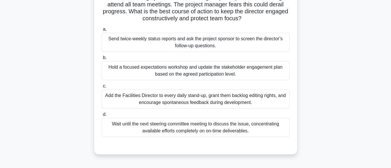
scroll to position [64, 0]
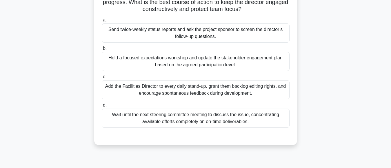
click at [211, 95] on div "Add the Facilities Director to every daily stand-up, grant them backlog editing…" at bounding box center [196, 89] width 188 height 19
click at [102, 79] on input "c. Add the Facilities Director to every daily stand-up, grant them backlog edit…" at bounding box center [102, 77] width 0 height 4
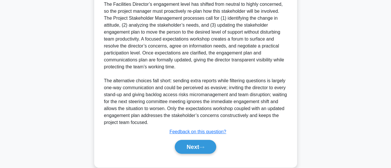
scroll to position [225, 0]
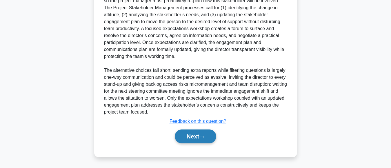
click at [190, 132] on button "Next" at bounding box center [195, 136] width 41 height 14
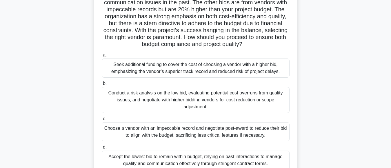
scroll to position [95, 0]
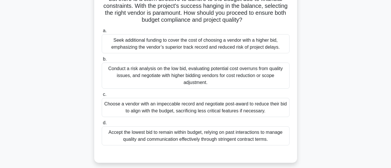
click at [201, 77] on div "Conduct a risk analysis on the low bid, evaluating potential cost overruns from…" at bounding box center [196, 76] width 188 height 26
click at [102, 61] on input "b. Conduct a risk analysis on the low bid, evaluating potential cost overruns f…" at bounding box center [102, 59] width 0 height 4
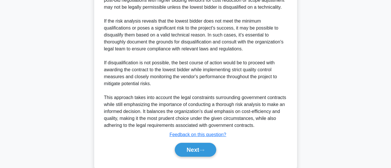
scroll to position [356, 0]
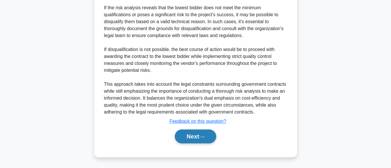
click at [192, 137] on button "Next" at bounding box center [195, 136] width 41 height 14
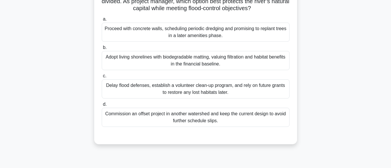
scroll to position [89, 0]
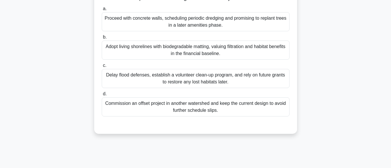
click at [202, 111] on div "Commission an offset project in another watershed and keep the current design t…" at bounding box center [196, 106] width 188 height 19
click at [102, 96] on input "d. Commission an offset project in another watershed and keep the current desig…" at bounding box center [102, 94] width 0 height 4
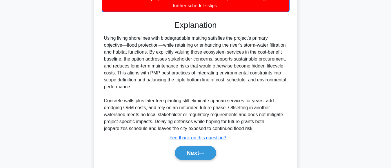
scroll to position [211, 0]
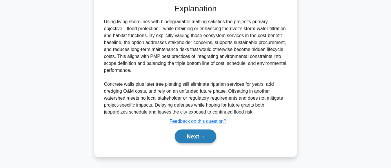
click at [189, 133] on button "Next" at bounding box center [195, 136] width 41 height 14
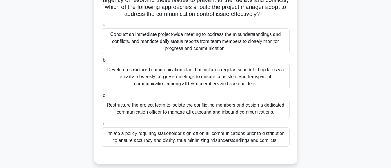
scroll to position [121, 0]
click at [204, 50] on div "Conduct an immediate project-wide meeting to address the misunderstandings and …" at bounding box center [196, 42] width 188 height 26
click at [102, 27] on input "a. Conduct an immediate project-wide meeting to address the misunderstandings a…" at bounding box center [102, 25] width 0 height 4
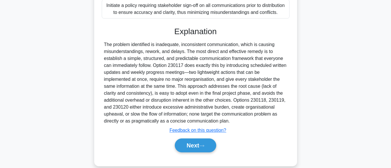
scroll to position [261, 0]
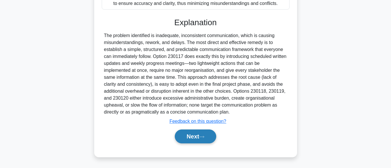
click at [187, 143] on button "Next" at bounding box center [195, 136] width 41 height 14
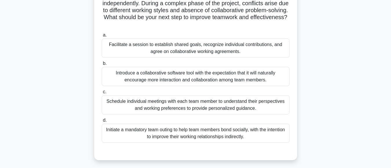
scroll to position [51, 0]
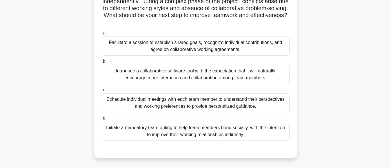
click at [221, 75] on div "Introduce a collaborative software tool with the expectation that it will natur…" at bounding box center [196, 74] width 188 height 19
click at [102, 63] on input "b. Introduce a collaborative software tool with the expectation that it will na…" at bounding box center [102, 62] width 0 height 4
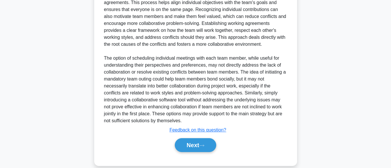
scroll to position [242, 0]
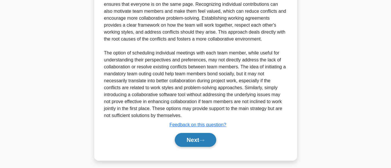
click at [189, 141] on button "Next" at bounding box center [195, 140] width 41 height 14
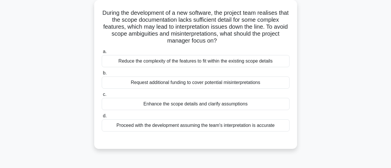
scroll to position [35, 0]
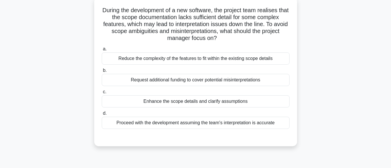
click at [214, 103] on div "Enhance the scope details and clarify assumptions" at bounding box center [196, 101] width 188 height 12
click at [102, 94] on input "c. Enhance the scope details and clarify assumptions" at bounding box center [102, 92] width 0 height 4
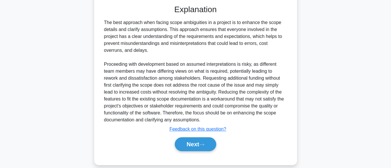
scroll to position [175, 0]
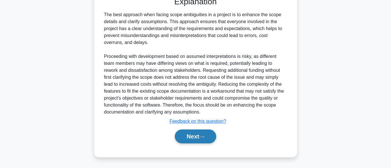
click at [187, 142] on button "Next" at bounding box center [195, 136] width 41 height 14
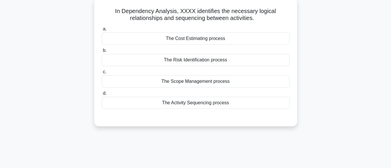
scroll to position [36, 0]
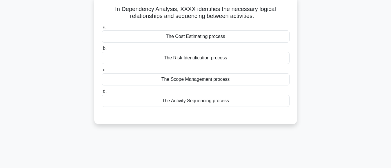
click at [205, 100] on div "The Activity Sequencing process" at bounding box center [196, 101] width 188 height 12
click at [102, 93] on input "d. The Activity Sequencing process" at bounding box center [102, 91] width 0 height 4
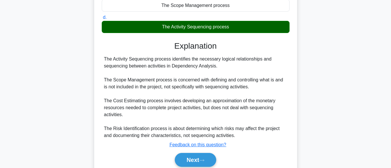
scroll to position [145, 0]
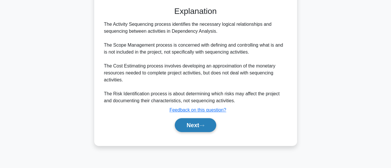
click at [193, 123] on button "Next" at bounding box center [195, 125] width 41 height 14
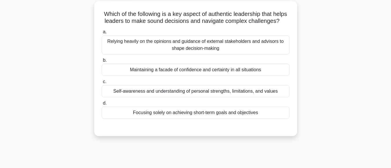
scroll to position [41, 0]
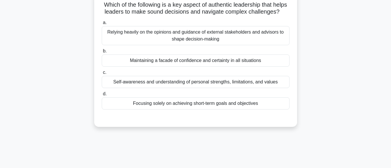
click at [218, 67] on div "Maintaining a facade of confidence and certainty in all situations" at bounding box center [196, 60] width 188 height 12
click at [102, 53] on input "b. Maintaining a facade of confidence and certainty in all situations" at bounding box center [102, 51] width 0 height 4
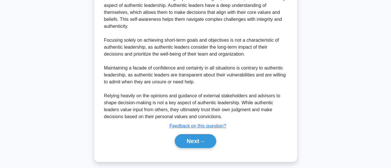
scroll to position [190, 0]
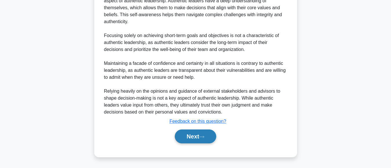
click at [186, 134] on button "Next" at bounding box center [195, 136] width 41 height 14
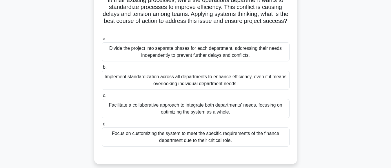
scroll to position [74, 0]
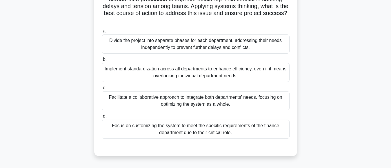
click at [192, 105] on div "Facilitate a collaborative approach to integrate both departments' needs, focus…" at bounding box center [196, 100] width 188 height 19
click at [102, 90] on input "c. Facilitate a collaborative approach to integrate both departments' needs, fo…" at bounding box center [102, 88] width 0 height 4
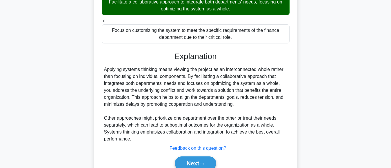
scroll to position [185, 0]
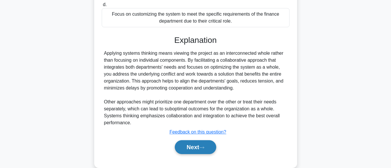
click at [187, 146] on button "Next" at bounding box center [195, 147] width 41 height 14
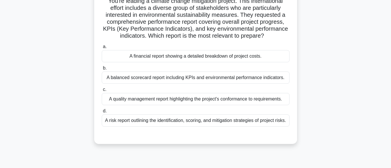
scroll to position [55, 0]
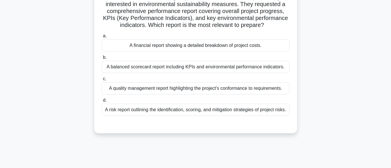
click at [201, 69] on div "A balanced scorecard report including KPIs and environmental performance indica…" at bounding box center [196, 67] width 188 height 12
click at [102, 59] on input "b. A balanced scorecard report including KPIs and environmental performance ind…" at bounding box center [102, 58] width 0 height 4
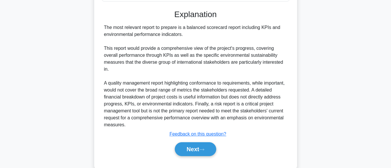
scroll to position [189, 0]
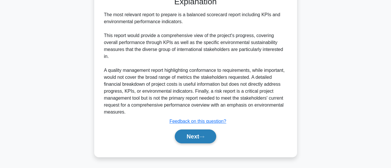
click at [195, 133] on button "Next" at bounding box center [195, 136] width 41 height 14
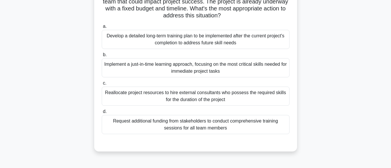
scroll to position [53, 0]
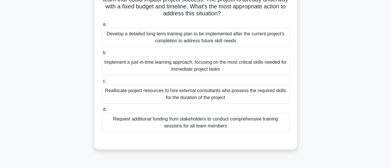
click at [227, 39] on div "Develop a detailed long-term training plan to be implemented after the current …" at bounding box center [196, 37] width 188 height 19
click at [102, 26] on input "a. Develop a detailed long-term training plan to be implemented after the curre…" at bounding box center [102, 25] width 0 height 4
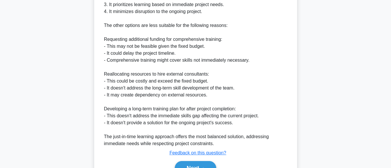
scroll to position [280, 0]
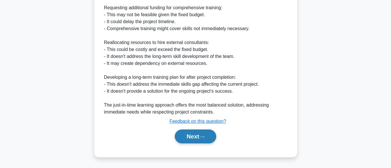
click at [191, 135] on button "Next" at bounding box center [195, 136] width 41 height 14
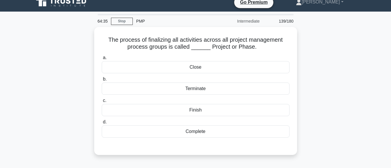
scroll to position [20, 0]
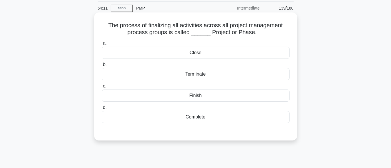
click at [194, 52] on div "Close" at bounding box center [196, 53] width 188 height 12
click at [102, 45] on input "a. Close" at bounding box center [102, 43] width 0 height 4
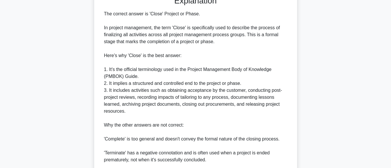
scroll to position [204, 0]
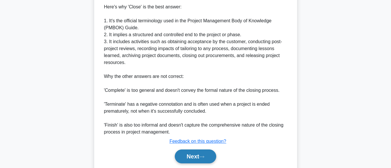
click at [183, 156] on button "Next" at bounding box center [195, 156] width 41 height 14
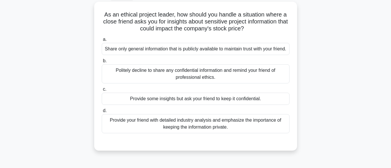
scroll to position [38, 0]
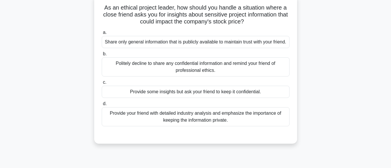
click at [183, 72] on div "Politely decline to share any confidential information and remind your friend o…" at bounding box center [196, 66] width 188 height 19
click at [102, 56] on input "b. Politely decline to share any confidential information and remind your frien…" at bounding box center [102, 54] width 0 height 4
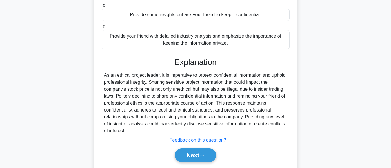
scroll to position [132, 0]
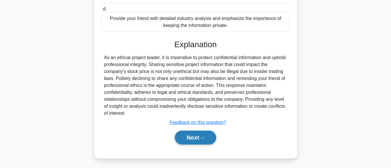
click at [184, 144] on button "Next" at bounding box center [195, 138] width 41 height 14
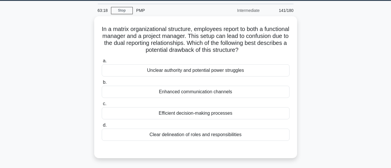
scroll to position [31, 0]
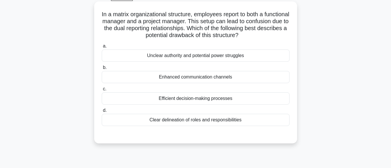
click at [223, 58] on div "Unclear authority and potential power struggles" at bounding box center [196, 56] width 188 height 12
click at [102, 48] on input "a. Unclear authority and potential power struggles" at bounding box center [102, 46] width 0 height 4
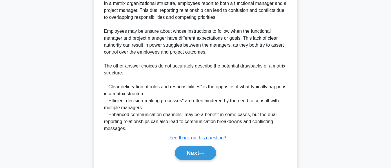
scroll to position [210, 0]
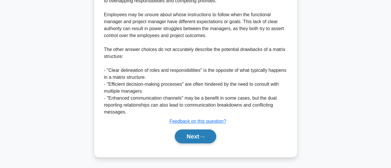
click at [189, 135] on button "Next" at bounding box center [195, 136] width 41 height 14
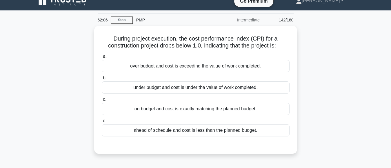
scroll to position [15, 0]
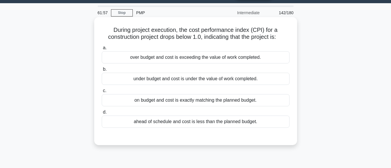
click at [215, 58] on div "over budget and cost is exceeding the value of work completed." at bounding box center [196, 57] width 188 height 12
click at [102, 50] on input "a. over budget and cost is exceeding the value of work completed." at bounding box center [102, 48] width 0 height 4
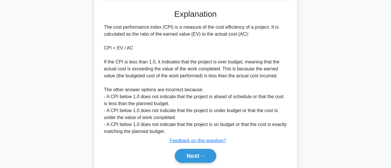
scroll to position [162, 0]
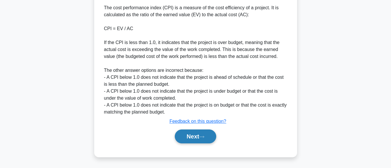
click at [195, 133] on button "Next" at bounding box center [195, 136] width 41 height 14
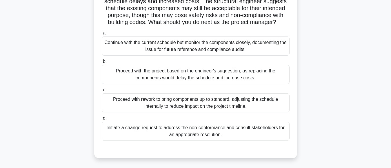
scroll to position [81, 0]
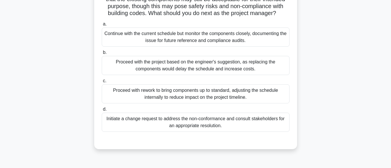
click at [203, 129] on div "Initiate a change request to address the non-conformance and consult stakeholde…" at bounding box center [196, 122] width 188 height 19
click at [102, 111] on input "d. Initiate a change request to address the non-conformance and consult stakeho…" at bounding box center [102, 109] width 0 height 4
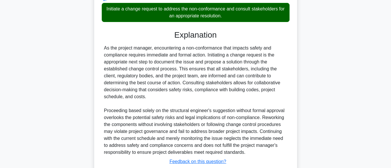
scroll to position [231, 0]
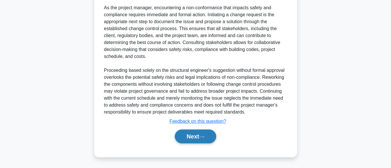
click at [182, 137] on button "Next" at bounding box center [195, 136] width 41 height 14
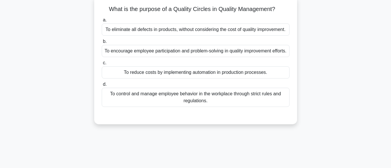
scroll to position [33, 0]
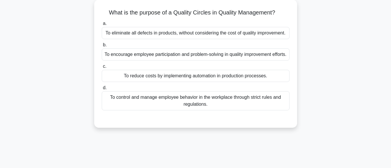
click at [228, 61] on div "To encourage employee participation and problem-solving in quality improvement …" at bounding box center [196, 54] width 188 height 12
click at [102, 47] on input "b. To encourage employee participation and problem-solving in quality improveme…" at bounding box center [102, 45] width 0 height 4
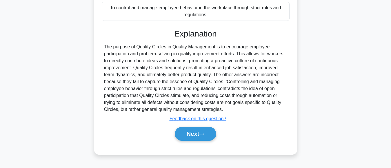
scroll to position [145, 0]
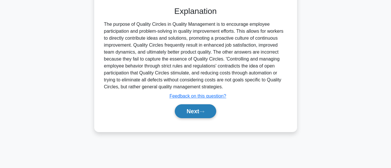
click at [192, 116] on button "Next" at bounding box center [195, 111] width 41 height 14
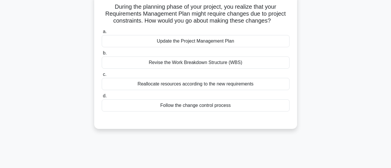
scroll to position [46, 0]
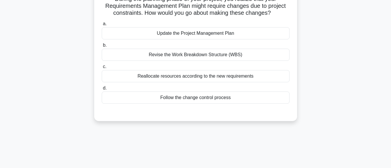
click at [211, 97] on div "Follow the change control process" at bounding box center [196, 98] width 188 height 12
click at [102, 90] on input "d. Follow the change control process" at bounding box center [102, 88] width 0 height 4
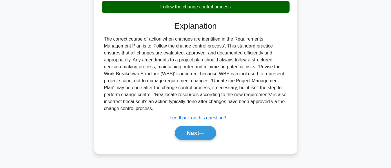
scroll to position [145, 0]
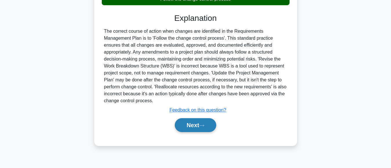
click at [191, 122] on button "Next" at bounding box center [195, 125] width 41 height 14
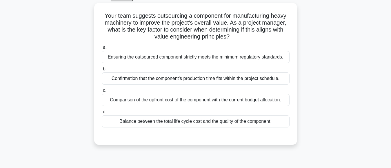
scroll to position [32, 0]
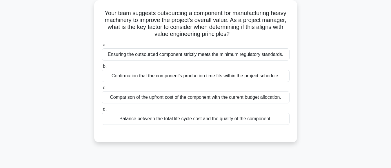
click at [237, 119] on div "Balance between the total life cycle cost and the quality of the component." at bounding box center [196, 119] width 188 height 12
click at [102, 111] on input "d. Balance between the total life cycle cost and the quality of the component." at bounding box center [102, 109] width 0 height 4
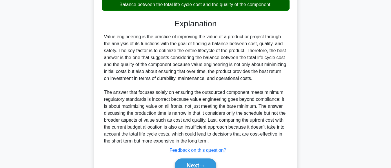
scroll to position [175, 0]
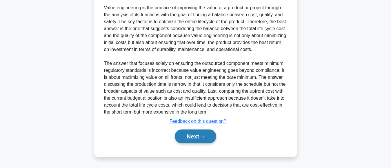
click at [193, 136] on button "Next" at bounding box center [195, 136] width 41 height 14
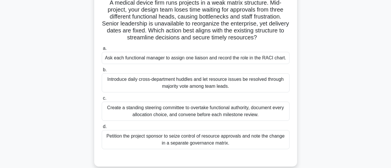
scroll to position [49, 0]
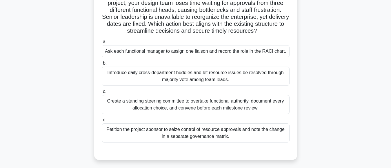
click at [254, 54] on div "Ask each functional manager to assign one liaison and record the role in the RA…" at bounding box center [196, 51] width 188 height 12
click at [102, 44] on input "a. Ask each functional manager to assign one liaison and record the role in the…" at bounding box center [102, 42] width 0 height 4
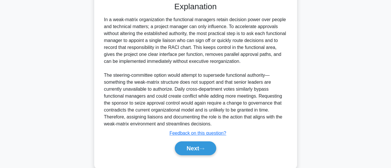
scroll to position [211, 0]
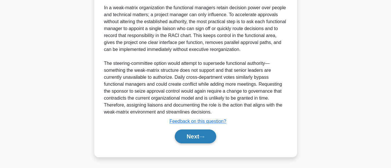
click at [191, 140] on button "Next" at bounding box center [195, 136] width 41 height 14
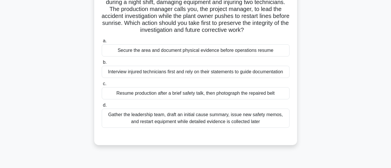
scroll to position [53, 0]
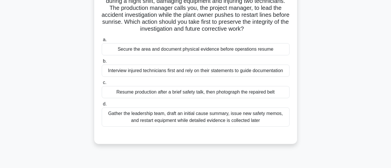
click at [382, 63] on main "56:47 Stop PMP Intermediate 148/180 a. b." at bounding box center [195, 113] width 391 height 294
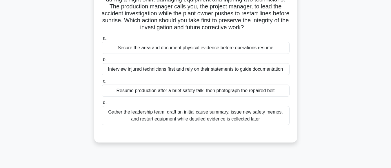
click at [256, 93] on div "Resume production after a brief safety talk, then photograph the repaired belt" at bounding box center [196, 91] width 188 height 12
click at [102, 83] on input "c. Resume production after a brief safety talk, then photograph the repaired be…" at bounding box center [102, 81] width 0 height 4
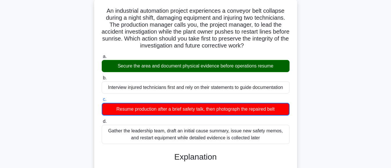
scroll to position [35, 0]
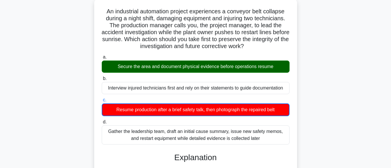
click at [389, 80] on main "56:24 Stop PMP Intermediate 148/180 a. b." at bounding box center [195, 142] width 391 height 318
click at [389, 80] on main "56:23 Stop PMP Intermediate 148/180 a. b." at bounding box center [195, 142] width 391 height 318
click at [389, 80] on main "56:19 Stop PMP Intermediate 148/180 a. b." at bounding box center [195, 142] width 391 height 318
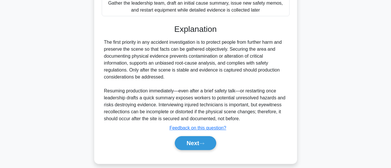
scroll to position [165, 0]
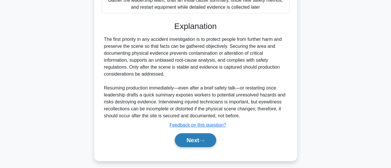
click at [192, 138] on button "Next" at bounding box center [195, 140] width 41 height 14
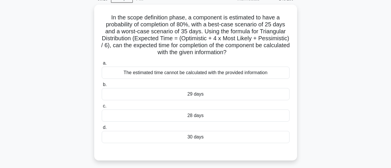
scroll to position [29, 0]
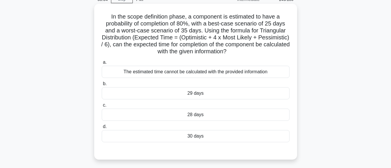
click at [225, 74] on div "The estimated time cannot be calculated with the provided information" at bounding box center [196, 72] width 188 height 12
click at [102, 64] on input "a. The estimated time cannot be calculated with the provided information" at bounding box center [102, 63] width 0 height 4
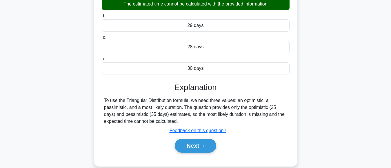
scroll to position [127, 0]
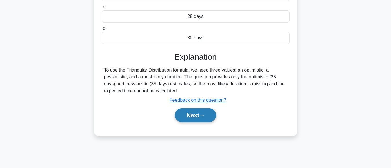
click at [184, 116] on button "Next" at bounding box center [195, 115] width 41 height 14
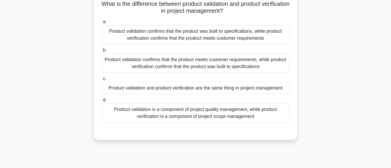
scroll to position [48, 0]
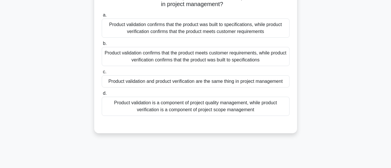
click at [239, 104] on div "Product validation is a component of project quality management, while product …" at bounding box center [196, 106] width 188 height 19
click at [102, 95] on input "d. Product validation is a component of project quality management, while produ…" at bounding box center [102, 94] width 0 height 4
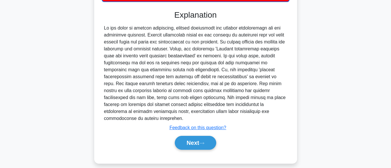
scroll to position [169, 0]
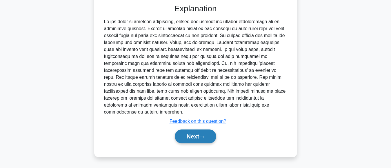
click at [193, 138] on button "Next" at bounding box center [195, 136] width 41 height 14
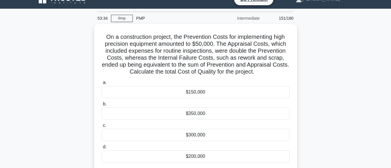
scroll to position [22, 0]
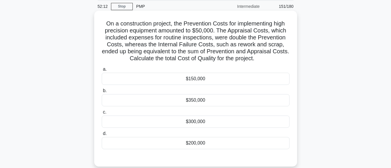
click at [196, 143] on div "$200,000" at bounding box center [196, 143] width 188 height 12
click at [102, 136] on input "d. $200,000" at bounding box center [102, 134] width 0 height 4
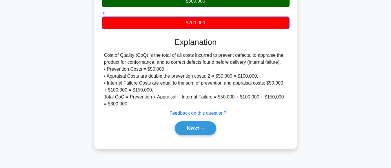
scroll to position [145, 0]
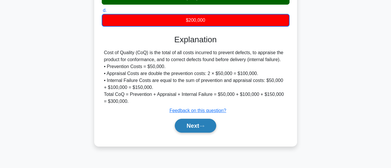
click at [185, 127] on button "Next" at bounding box center [195, 126] width 41 height 14
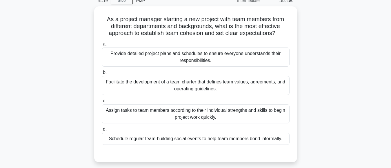
scroll to position [34, 0]
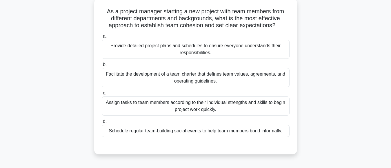
click at [211, 81] on div "Facilitate the development of a team charter that defines team values, agreemen…" at bounding box center [196, 77] width 188 height 19
click at [102, 67] on input "b. Facilitate the development of a team charter that defines team values, agree…" at bounding box center [102, 65] width 0 height 4
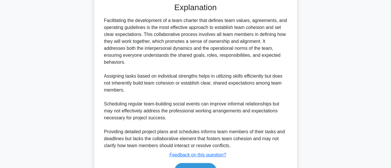
scroll to position [191, 0]
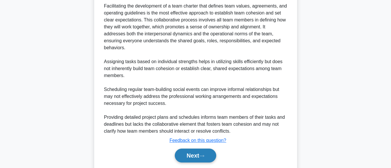
click at [194, 150] on button "Next" at bounding box center [195, 156] width 41 height 14
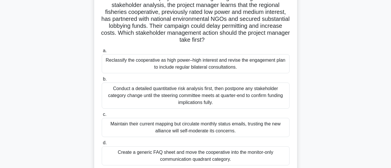
scroll to position [56, 0]
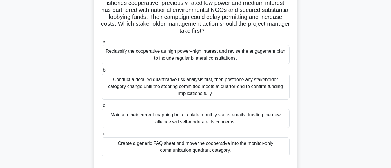
click at [226, 89] on div "Conduct a detailed quantitative risk analysis first, then postpone any stakehol…" at bounding box center [196, 87] width 188 height 26
click at [102, 72] on input "b. Conduct a detailed quantitative risk analysis first, then postpone any stake…" at bounding box center [102, 70] width 0 height 4
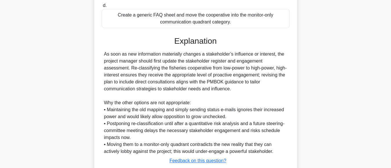
scroll to position [225, 0]
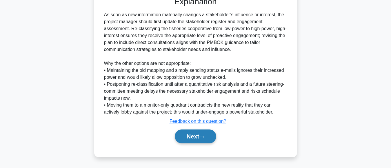
click at [197, 136] on button "Next" at bounding box center [195, 136] width 41 height 14
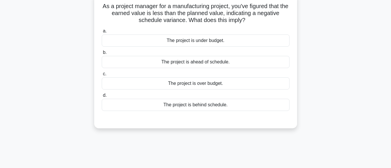
scroll to position [45, 0]
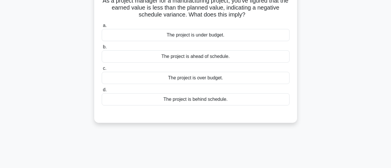
click at [210, 101] on div "The project is behind schedule." at bounding box center [196, 99] width 188 height 12
click at [102, 92] on input "d. The project is behind schedule." at bounding box center [102, 90] width 0 height 4
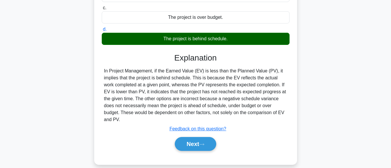
scroll to position [145, 0]
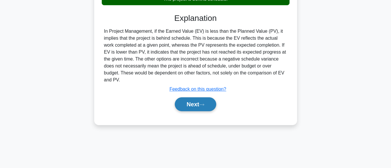
click at [188, 100] on button "Next" at bounding box center [195, 104] width 41 height 14
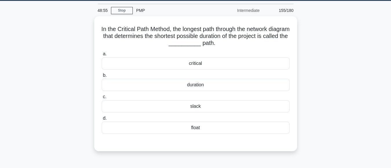
scroll to position [12, 0]
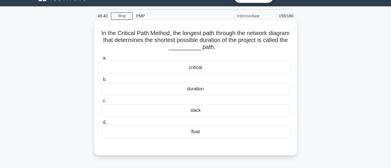
click at [191, 67] on div "critical" at bounding box center [196, 67] width 188 height 12
click at [102, 60] on input "a. critical" at bounding box center [102, 58] width 0 height 4
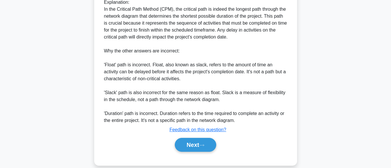
scroll to position [196, 0]
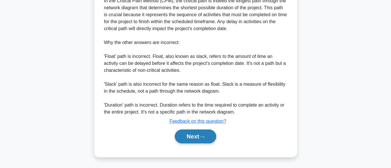
click at [181, 138] on button "Next" at bounding box center [195, 136] width 41 height 14
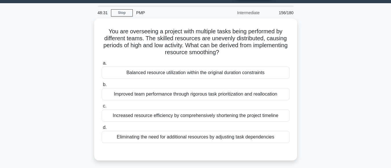
scroll to position [29, 0]
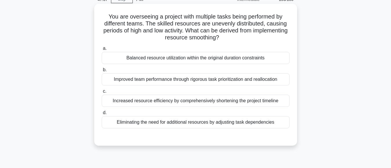
click at [194, 60] on div "Balanced resource utilization within the original duration constraints" at bounding box center [196, 58] width 188 height 12
click at [102, 50] on input "a. Balanced resource utilization within the original duration constraints" at bounding box center [102, 49] width 0 height 4
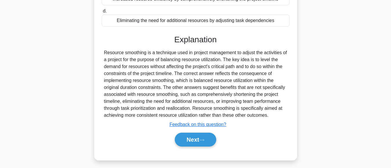
scroll to position [145, 0]
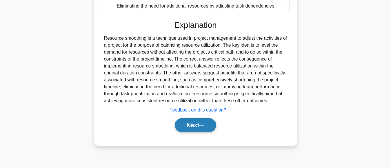
click at [192, 123] on button "Next" at bounding box center [195, 125] width 41 height 14
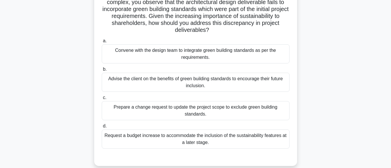
scroll to position [56, 0]
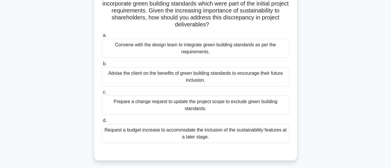
click at [257, 104] on div "Prepare a change request to update the project scope to exclude green building …" at bounding box center [196, 105] width 188 height 19
click at [102, 94] on input "c. Prepare a change request to update the project scope to exclude green buildi…" at bounding box center [102, 92] width 0 height 4
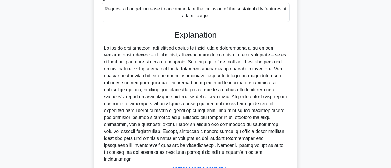
scroll to position [216, 0]
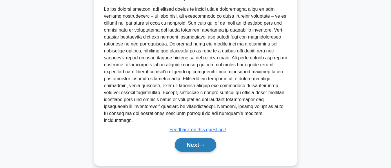
click at [177, 138] on button "Next" at bounding box center [195, 145] width 41 height 14
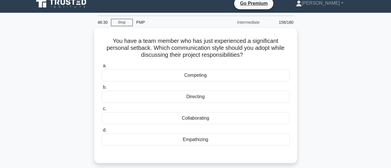
scroll to position [9, 0]
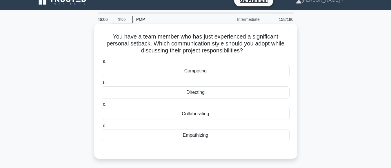
click at [201, 114] on div "Collaborating" at bounding box center [196, 114] width 188 height 12
click at [102, 106] on input "c. Collaborating" at bounding box center [102, 105] width 0 height 4
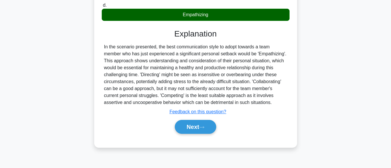
scroll to position [145, 0]
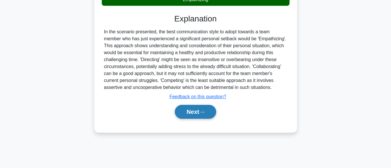
click at [195, 112] on button "Next" at bounding box center [195, 112] width 41 height 14
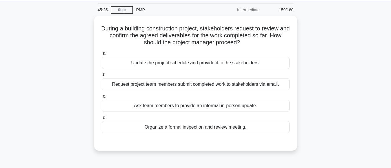
scroll to position [22, 0]
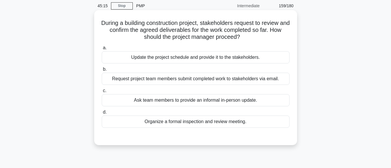
click at [208, 60] on div "Update the project schedule and provide it to the stakeholders." at bounding box center [196, 57] width 188 height 12
click at [102, 50] on input "a. Update the project schedule and provide it to the stakeholders." at bounding box center [102, 48] width 0 height 4
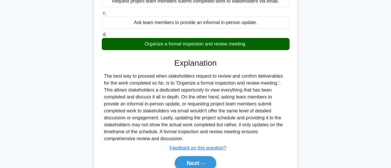
scroll to position [114, 0]
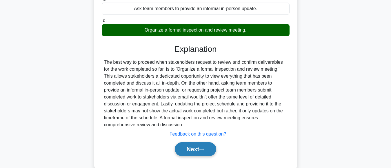
click at [188, 152] on button "Next" at bounding box center [195, 149] width 41 height 14
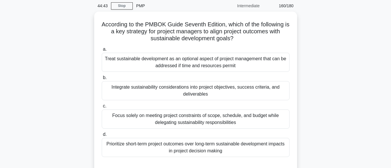
scroll to position [31, 0]
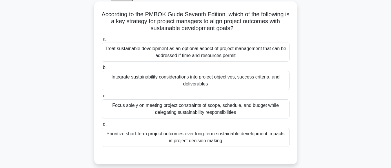
click at [202, 80] on div "Integrate sustainability considerations into project objectives, success criter…" at bounding box center [196, 80] width 188 height 19
click at [102, 69] on input "b. Integrate sustainability considerations into project objectives, success cri…" at bounding box center [102, 68] width 0 height 4
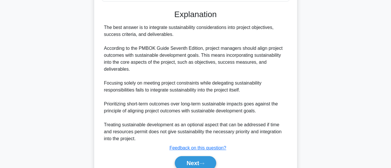
scroll to position [201, 0]
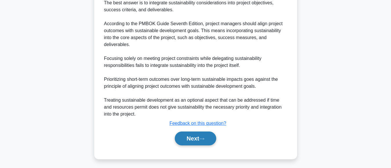
click at [188, 139] on button "Next" at bounding box center [195, 138] width 41 height 14
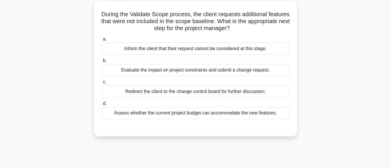
scroll to position [35, 0]
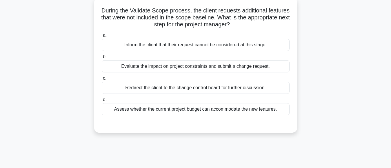
click at [241, 67] on div "Evaluate the impact on project constraints and submit a change request." at bounding box center [196, 66] width 188 height 12
click at [102, 59] on input "b. Evaluate the impact on project constraints and submit a change request." at bounding box center [102, 57] width 0 height 4
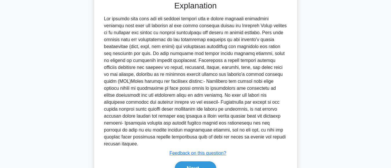
scroll to position [182, 0]
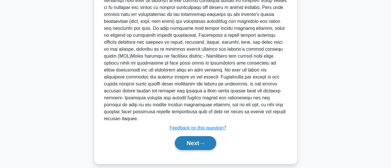
click at [187, 136] on button "Next" at bounding box center [195, 143] width 41 height 14
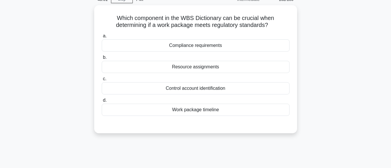
scroll to position [14, 0]
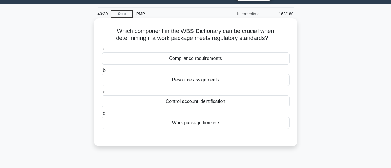
click at [201, 123] on div "Work package timeline" at bounding box center [196, 123] width 188 height 12
click at [102, 115] on input "d. Work package timeline" at bounding box center [102, 113] width 0 height 4
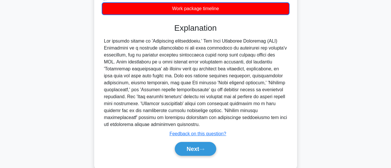
scroll to position [141, 0]
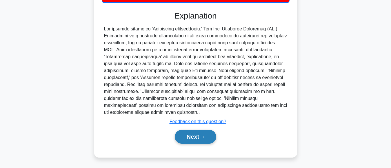
click at [186, 139] on button "Next" at bounding box center [195, 137] width 41 height 14
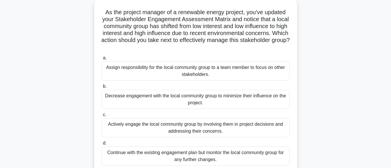
scroll to position [36, 0]
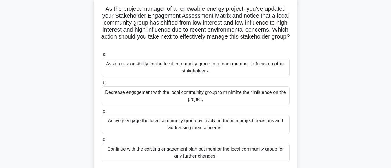
click at [224, 65] on div "Assign responsibility for the local community group to a team member to focus o…" at bounding box center [196, 67] width 188 height 19
click at [102, 56] on input "a. Assign responsibility for the local community group to a team member to focu…" at bounding box center [102, 55] width 0 height 4
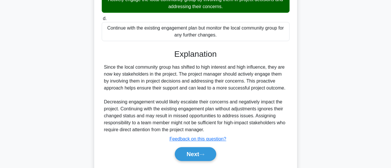
scroll to position [167, 0]
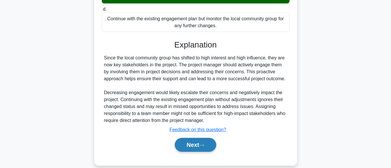
click at [192, 144] on button "Next" at bounding box center [195, 145] width 41 height 14
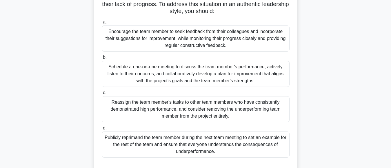
scroll to position [58, 0]
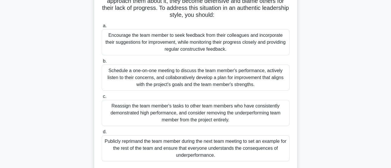
click at [229, 47] on div "Encourage the team member to seek feedback from their colleagues and incorporat…" at bounding box center [196, 42] width 188 height 26
click at [102, 28] on input "a. Encourage the team member to seek feedback from their colleagues and incorpo…" at bounding box center [102, 26] width 0 height 4
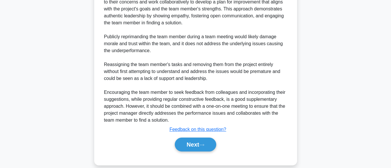
scroll to position [266, 0]
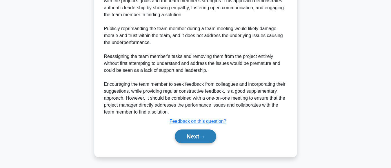
click at [190, 137] on button "Next" at bounding box center [195, 136] width 41 height 14
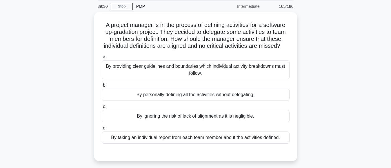
scroll to position [41, 0]
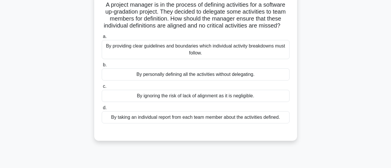
click at [202, 56] on div "By providing clear guidelines and boundaries which individual activity breakdow…" at bounding box center [196, 49] width 188 height 19
click at [102, 39] on input "a. By providing clear guidelines and boundaries which individual activity break…" at bounding box center [102, 37] width 0 height 4
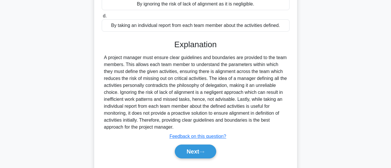
scroll to position [155, 0]
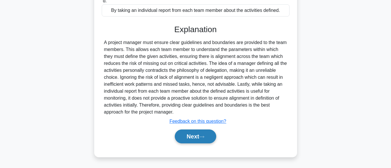
click at [191, 138] on button "Next" at bounding box center [195, 136] width 41 height 14
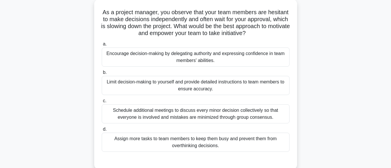
scroll to position [41, 0]
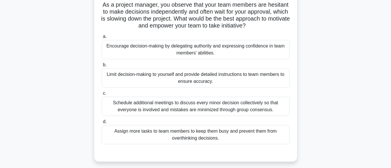
click at [206, 53] on div "Encourage decision-making by delegating authority and expressing confidence in …" at bounding box center [196, 49] width 188 height 19
click at [102, 39] on input "a. Encourage decision-making by delegating authority and expressing confidence …" at bounding box center [102, 37] width 0 height 4
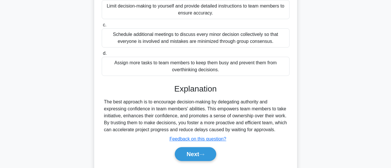
scroll to position [130, 0]
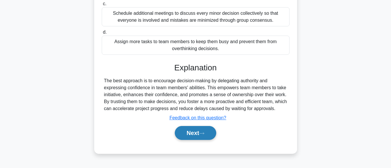
click at [199, 133] on button "Next" at bounding box center [195, 133] width 41 height 14
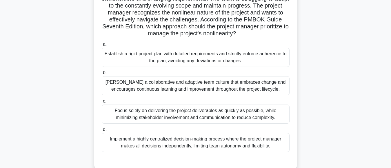
scroll to position [66, 0]
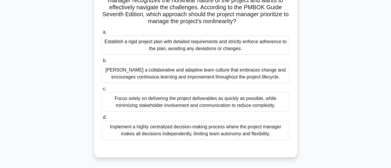
click at [243, 78] on div "Foster a collaborative and adaptive team culture that embraces change and encou…" at bounding box center [196, 73] width 188 height 19
click at [102, 63] on input "b. Foster a collaborative and adaptive team culture that embraces change and en…" at bounding box center [102, 61] width 0 height 4
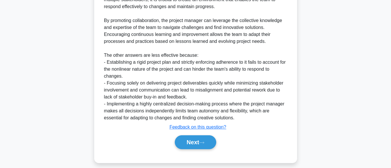
scroll to position [276, 0]
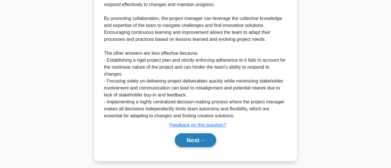
click at [204, 141] on icon at bounding box center [201, 140] width 5 height 3
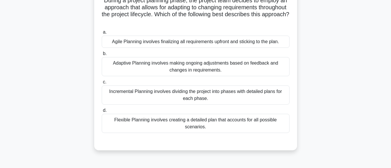
scroll to position [47, 0]
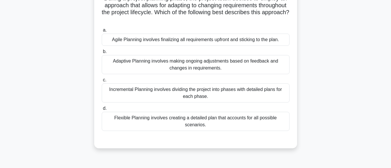
click at [208, 67] on div "Adaptive Planning involves making ongoing adjustments based on feedback and cha…" at bounding box center [196, 64] width 188 height 19
click at [102, 54] on input "b. Adaptive Planning involves making ongoing adjustments based on feedback and …" at bounding box center [102, 52] width 0 height 4
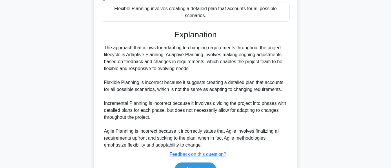
scroll to position [169, 0]
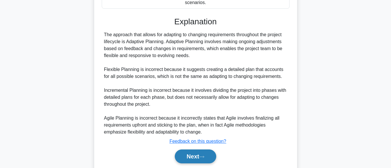
click at [186, 150] on button "Next" at bounding box center [195, 156] width 41 height 14
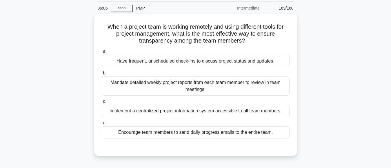
scroll to position [21, 0]
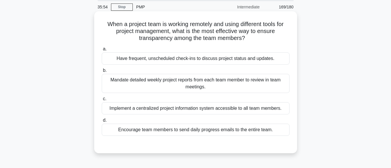
click at [215, 109] on div "Implement a centralized project information system accessible to all team membe…" at bounding box center [196, 108] width 188 height 12
click at [102, 101] on input "c. Implement a centralized project information system accessible to all team me…" at bounding box center [102, 99] width 0 height 4
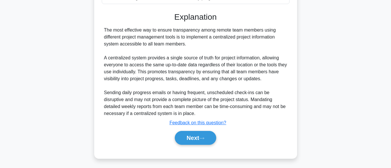
scroll to position [155, 0]
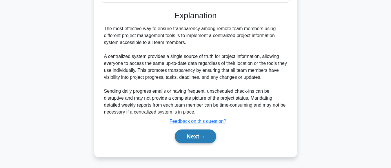
click at [194, 135] on button "Next" at bounding box center [195, 136] width 41 height 14
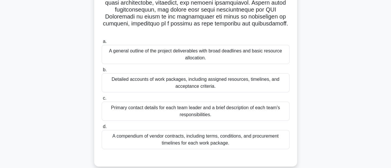
scroll to position [177, 0]
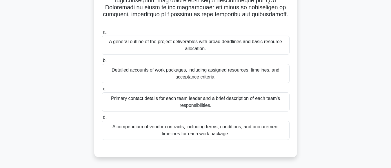
click at [207, 78] on div "Detailed accounts of work packages, including assigned resources, timelines, an…" at bounding box center [196, 73] width 188 height 19
click at [102, 63] on input "b. Detailed accounts of work packages, including assigned resources, timelines,…" at bounding box center [102, 61] width 0 height 4
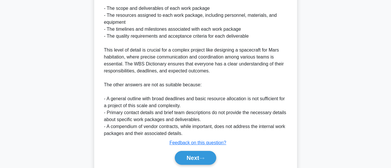
scroll to position [405, 0]
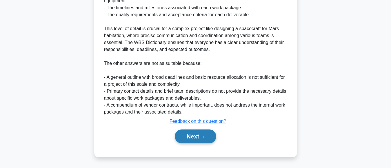
click at [188, 139] on button "Next" at bounding box center [195, 136] width 41 height 14
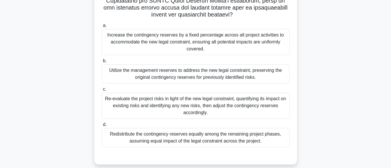
scroll to position [170, 0]
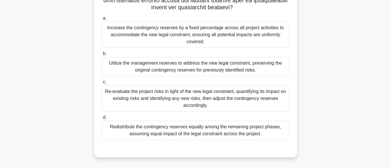
click at [213, 103] on div "Re-evaluate the project risks in light of the new legal constraint, quantifying…" at bounding box center [196, 98] width 188 height 26
click at [102, 84] on input "c. Re-evaluate the project risks in light of the new legal constraint, quantify…" at bounding box center [102, 82] width 0 height 4
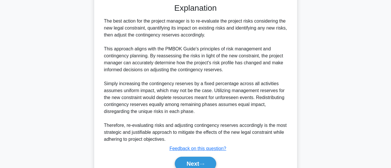
scroll to position [342, 0]
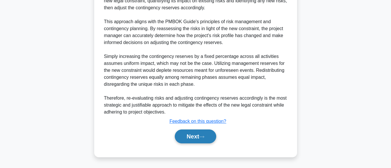
click at [187, 139] on button "Next" at bounding box center [195, 136] width 41 height 14
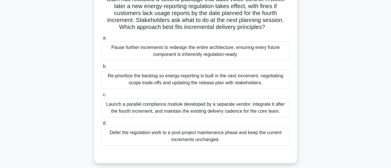
scroll to position [64, 0]
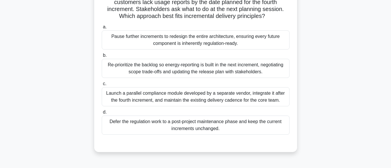
click at [228, 70] on div "Re-prioritize the backlog so energy-reporting is built in the next increment, n…" at bounding box center [196, 68] width 188 height 19
click at [102, 57] on input "b. Re-prioritize the backlog so energy-reporting is built in the next increment…" at bounding box center [102, 56] width 0 height 4
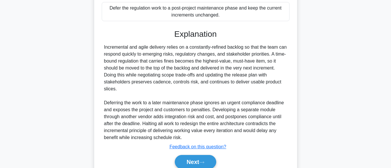
scroll to position [197, 0]
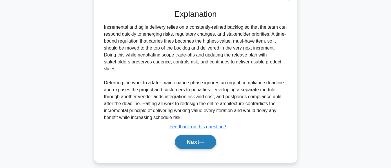
click at [193, 144] on button "Next" at bounding box center [195, 142] width 41 height 14
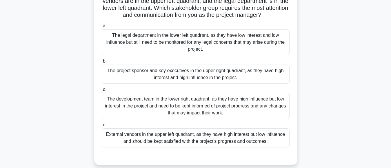
scroll to position [80, 0]
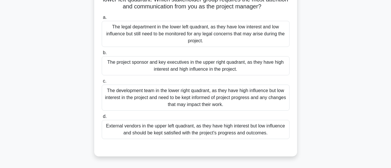
click at [216, 69] on div "The project sponsor and key executives in the upper right quadrant, as they hav…" at bounding box center [196, 65] width 188 height 19
click at [102, 55] on input "b. The project sponsor and key executives in the upper right quadrant, as they …" at bounding box center [102, 53] width 0 height 4
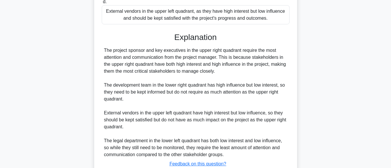
scroll to position [217, 0]
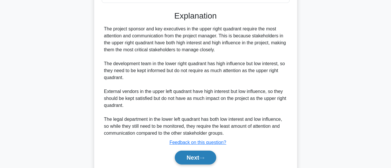
click at [190, 157] on button "Next" at bounding box center [195, 158] width 41 height 14
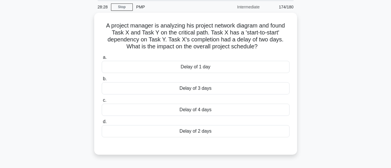
scroll to position [77, 0]
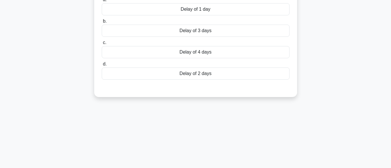
click at [191, 77] on div "Delay of 2 days" at bounding box center [196, 73] width 188 height 12
click at [102, 66] on input "d. Delay of 2 days" at bounding box center [102, 64] width 0 height 4
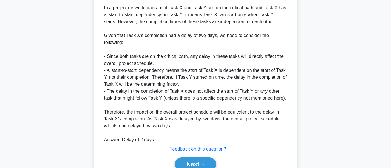
scroll to position [190, 0]
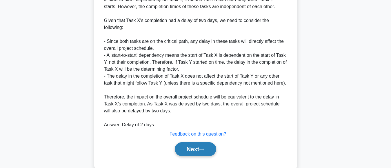
click at [192, 150] on button "Next" at bounding box center [195, 149] width 41 height 14
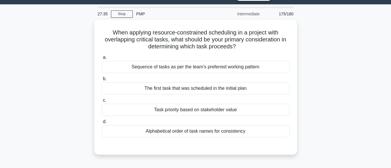
scroll to position [17, 0]
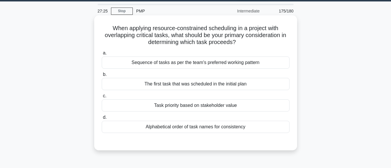
click at [220, 107] on div "Task priority based on stakeholder value" at bounding box center [196, 105] width 188 height 12
click at [102, 98] on input "c. Task priority based on stakeholder value" at bounding box center [102, 96] width 0 height 4
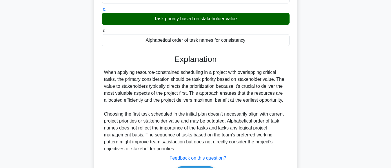
scroll to position [124, 0]
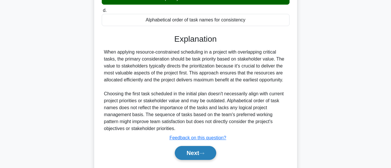
click at [191, 153] on button "Next" at bounding box center [195, 153] width 41 height 14
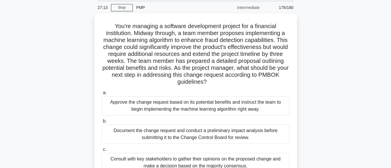
scroll to position [32, 0]
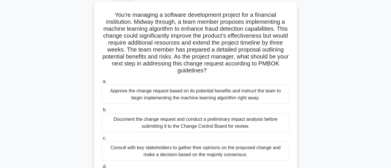
drag, startPoint x: 382, startPoint y: 48, endPoint x: 382, endPoint y: 52, distance: 3.5
click at [382, 52] on main "26:36 Stop PMP Intermediate 176/180 a." at bounding box center [195, 134] width 391 height 294
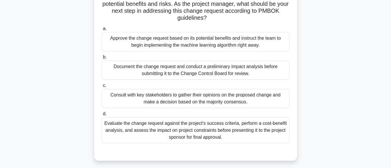
scroll to position [91, 0]
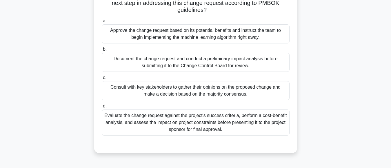
click at [215, 66] on div "Document the change request and conduct a preliminary impact analysis before su…" at bounding box center [196, 62] width 188 height 19
click at [102, 51] on input "b. Document the change request and conduct a preliminary impact analysis before…" at bounding box center [102, 49] width 0 height 4
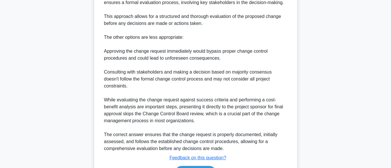
scroll to position [370, 0]
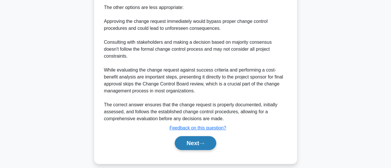
click at [189, 136] on button "Next" at bounding box center [195, 143] width 41 height 14
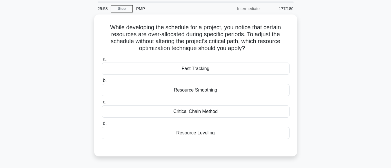
scroll to position [27, 0]
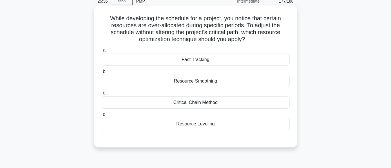
click at [207, 83] on div "Resource Smoothing" at bounding box center [196, 81] width 188 height 12
click at [102, 74] on input "b. Resource Smoothing" at bounding box center [102, 72] width 0 height 4
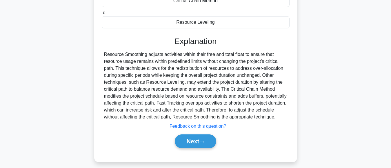
scroll to position [145, 0]
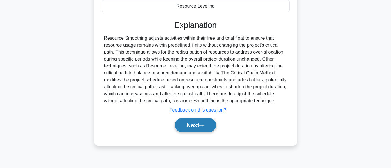
click at [183, 125] on button "Next" at bounding box center [195, 125] width 41 height 14
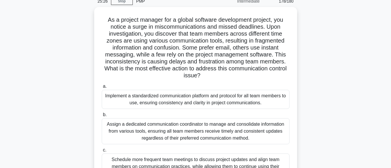
scroll to position [29, 0]
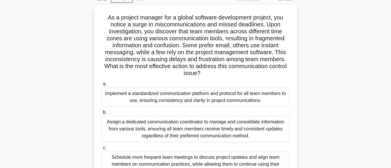
drag, startPoint x: 369, startPoint y: 67, endPoint x: 369, endPoint y: 70, distance: 3.2
click at [369, 70] on main "25:15 Stop PMP Intermediate 178/180 a." at bounding box center [195, 136] width 391 height 294
click at [331, 102] on div "As a project manager for a global software development project, you notice a su…" at bounding box center [195, 121] width 330 height 232
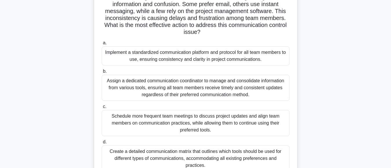
scroll to position [76, 0]
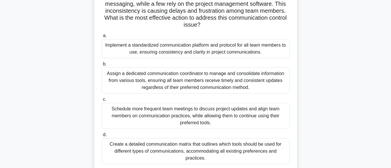
click at [214, 50] on div "Implement a standardized communication platform and protocol for all team membe…" at bounding box center [196, 48] width 188 height 19
click at [102, 38] on input "a. Implement a standardized communication platform and protocol for all team me…" at bounding box center [102, 36] width 0 height 4
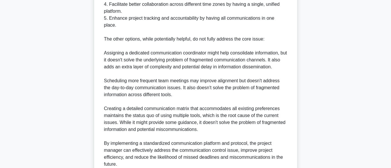
scroll to position [366, 0]
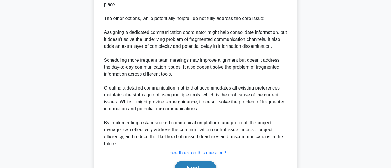
click at [193, 161] on button "Next" at bounding box center [195, 168] width 41 height 14
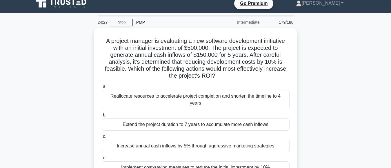
scroll to position [18, 0]
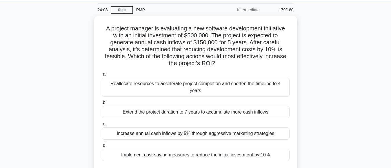
click at [378, 36] on main "24:08 Stop PMP Intermediate 179/180 a." at bounding box center [195, 147] width 391 height 294
click at [378, 36] on main "24:07 Stop PMP Intermediate 179/180 a." at bounding box center [195, 147] width 391 height 294
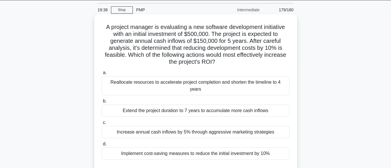
click at [186, 147] on div "Implement cost-saving measures to reduce the initial investment by 10%" at bounding box center [196, 153] width 188 height 12
click at [102, 146] on input "d. Implement cost-saving measures to reduce the initial investment by 10%" at bounding box center [102, 144] width 0 height 4
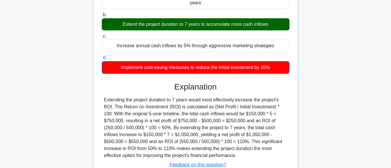
scroll to position [145, 0]
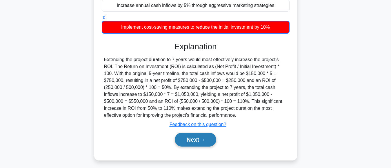
click at [187, 133] on button "Next" at bounding box center [195, 140] width 41 height 14
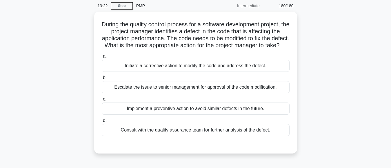
scroll to position [28, 0]
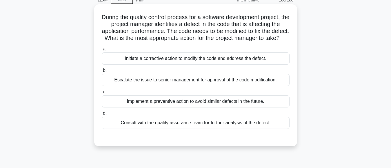
click at [226, 129] on div "Consult with the quality assurance team for further analysis of the defect." at bounding box center [196, 123] width 188 height 12
click at [102, 115] on input "d. Consult with the quality assurance team for further analysis of the defect." at bounding box center [102, 113] width 0 height 4
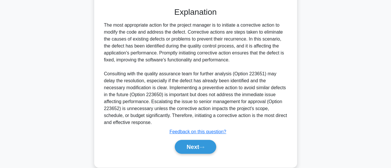
scroll to position [176, 0]
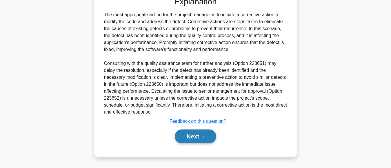
click at [197, 137] on button "Next" at bounding box center [195, 136] width 41 height 14
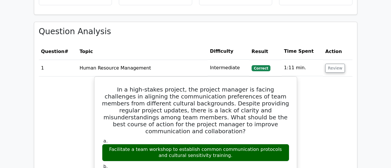
scroll to position [965, 0]
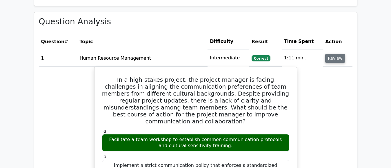
click at [329, 54] on button "Review" at bounding box center [335, 58] width 20 height 9
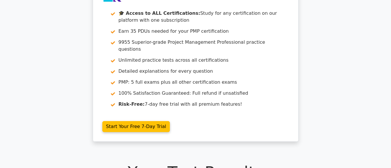
scroll to position [0, 0]
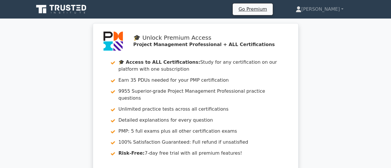
drag, startPoint x: 373, startPoint y: 1, endPoint x: 69, endPoint y: 65, distance: 310.5
click at [69, 65] on div "🎓 Unlock Premium Access Project Management Professional + ALL Certifications 🎓 …" at bounding box center [195, 110] width 391 height 174
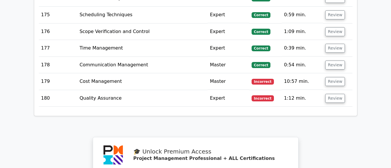
scroll to position [4144, 0]
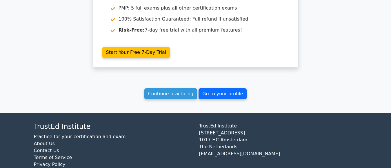
click at [232, 88] on link "Go to your profile" at bounding box center [222, 93] width 48 height 11
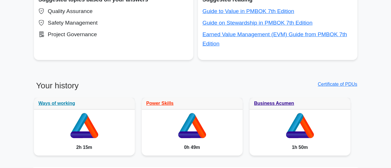
scroll to position [359, 0]
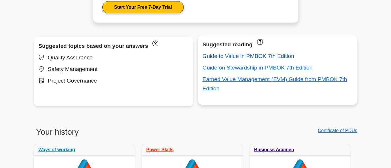
click at [261, 58] on link "Guide to Value in PMBOK 7th Edition" at bounding box center [248, 56] width 92 height 6
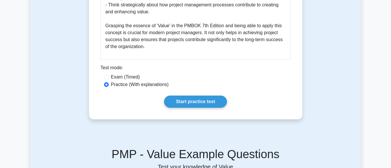
scroll to position [453, 0]
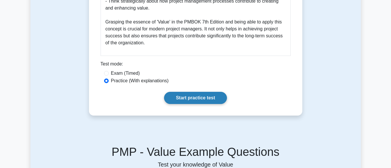
click at [202, 96] on link "Start practice test" at bounding box center [195, 98] width 63 height 12
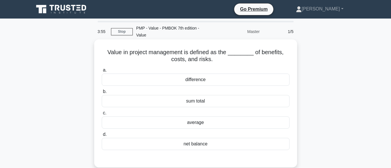
click at [198, 82] on div "difference" at bounding box center [196, 80] width 188 height 12
click at [102, 72] on input "a. difference" at bounding box center [102, 70] width 0 height 4
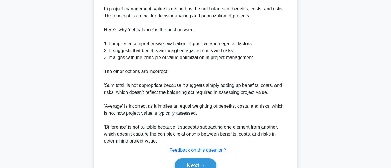
scroll to position [211, 0]
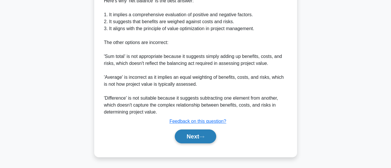
click at [200, 136] on button "Next" at bounding box center [195, 136] width 41 height 14
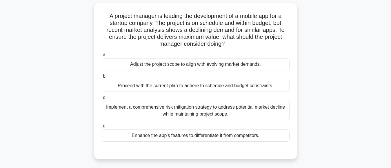
scroll to position [45, 0]
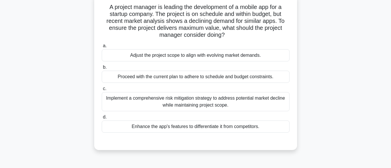
click at [208, 105] on div "Implement a comprehensive risk mitigation strategy to address potential market …" at bounding box center [196, 101] width 188 height 19
click at [102, 91] on input "c. Implement a comprehensive risk mitigation strategy to address potential mark…" at bounding box center [102, 89] width 0 height 4
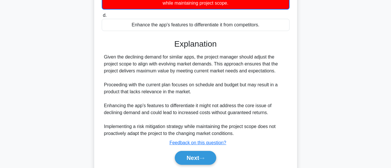
scroll to position [168, 0]
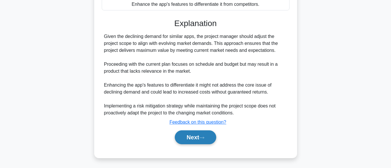
click at [194, 137] on button "Next" at bounding box center [195, 137] width 41 height 14
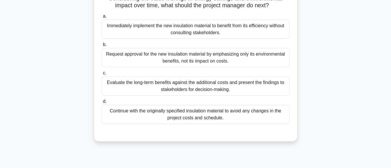
scroll to position [89, 0]
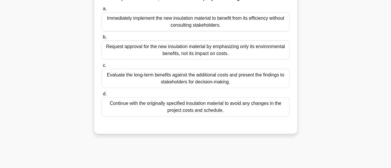
click at [220, 88] on div "Evaluate the long-term benefits against the additional costs and present the fi…" at bounding box center [196, 78] width 188 height 19
click at [102, 67] on input "c. Evaluate the long-term benefits against the additional costs and present the…" at bounding box center [102, 66] width 0 height 4
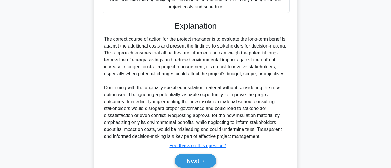
scroll to position [224, 0]
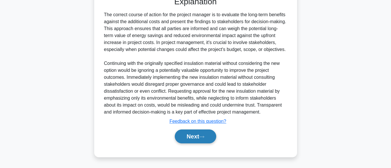
click at [202, 136] on icon at bounding box center [201, 136] width 5 height 3
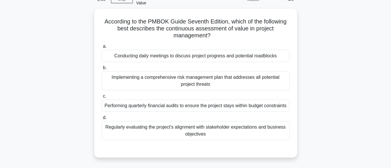
scroll to position [38, 0]
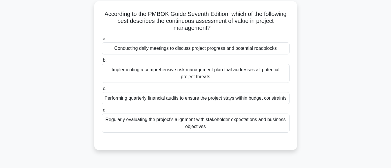
click at [248, 127] on div "Regularly evaluating the project's alignment with stakeholder expectations and …" at bounding box center [196, 123] width 188 height 19
click at [102, 112] on input "d. Regularly evaluating the project's alignment with stakeholder expectations a…" at bounding box center [102, 110] width 0 height 4
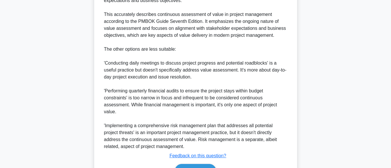
scroll to position [233, 0]
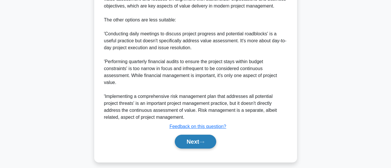
click at [197, 147] on button "Next" at bounding box center [195, 142] width 41 height 14
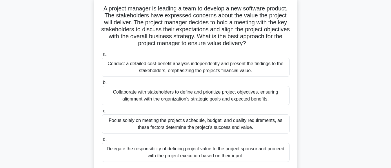
scroll to position [43, 0]
click at [252, 99] on div "Collaborate with stakeholders to define and prioritize project objectives, ensu…" at bounding box center [196, 95] width 188 height 19
click at [102, 85] on input "b. Collaborate with stakeholders to define and prioritize project objectives, e…" at bounding box center [102, 83] width 0 height 4
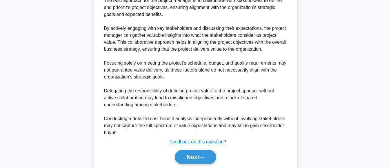
scroll to position [252, 0]
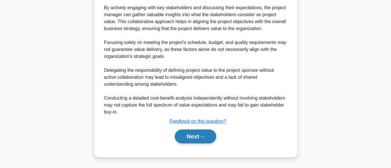
click at [203, 133] on button "Next" at bounding box center [195, 136] width 41 height 14
click at [192, 138] on button "Next" at bounding box center [195, 136] width 41 height 14
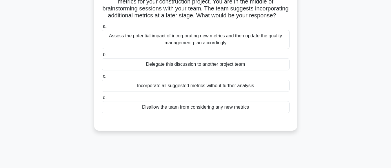
scroll to position [49, 0]
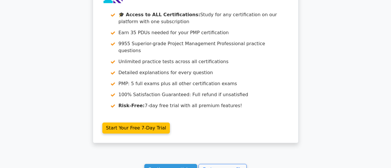
scroll to position [985, 0]
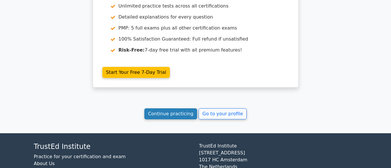
click at [164, 108] on link "Continue practicing" at bounding box center [170, 113] width 53 height 11
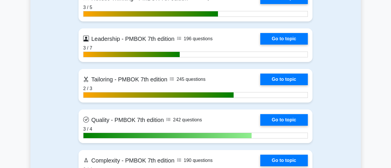
scroll to position [1824, 0]
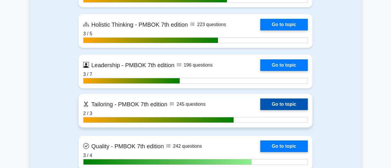
click at [285, 105] on link "Go to topic" at bounding box center [283, 104] width 47 height 12
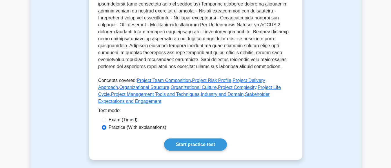
scroll to position [284, 0]
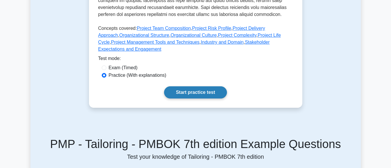
click at [204, 86] on link "Start practice test" at bounding box center [195, 92] width 63 height 12
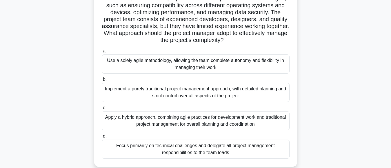
scroll to position [65, 0]
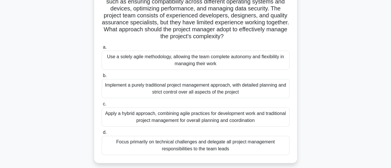
click at [234, 122] on div "Apply a hybrid approach, combining agile practices for development work and tra…" at bounding box center [196, 116] width 188 height 19
click at [102, 106] on input "c. Apply a hybrid approach, combining agile practices for development work and …" at bounding box center [102, 104] width 0 height 4
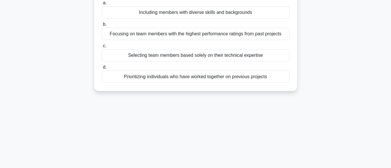
scroll to position [6, 0]
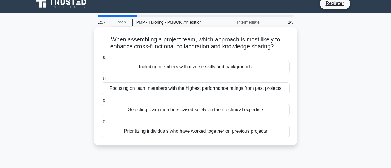
click at [238, 68] on div "Including members with diverse skills and backgrounds" at bounding box center [196, 67] width 188 height 12
click at [102, 59] on input "a. Including members with diverse skills and backgrounds" at bounding box center [102, 58] width 0 height 4
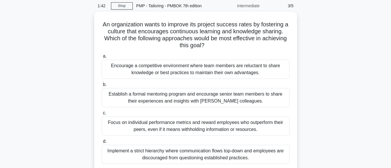
scroll to position [28, 0]
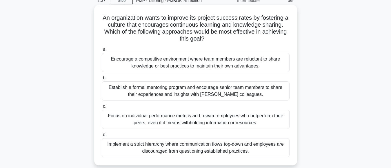
click at [241, 66] on div "Encourage a competitive environment where team members are reluctant to share k…" at bounding box center [196, 62] width 188 height 19
click at [102, 52] on input "a. Encourage a competitive environment where team members are reluctant to shar…" at bounding box center [102, 50] width 0 height 4
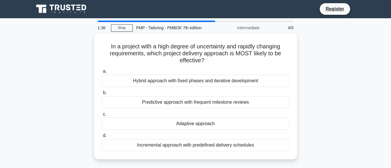
scroll to position [0, 0]
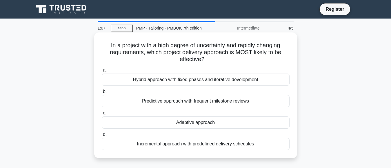
click at [224, 145] on div "Incremental approach with predefined delivery schedules" at bounding box center [196, 144] width 188 height 12
click at [102, 136] on input "d. Incremental approach with predefined delivery schedules" at bounding box center [102, 135] width 0 height 4
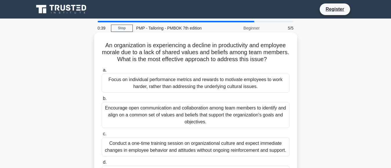
click at [238, 116] on div "Encourage open communication and collaboration among team members to identify a…" at bounding box center [196, 115] width 188 height 26
click at [102, 100] on input "b. Encourage open communication and collaboration among team members to identif…" at bounding box center [102, 99] width 0 height 4
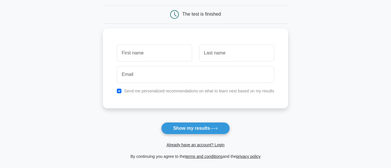
scroll to position [43, 0]
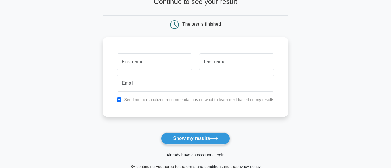
click at [149, 61] on input "text" at bounding box center [154, 61] width 75 height 17
type input "[PERSON_NAME]"
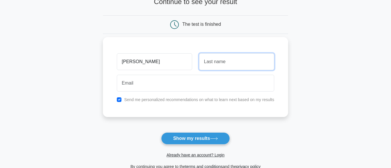
click at [213, 63] on input "text" at bounding box center [236, 61] width 75 height 17
type input "[PERSON_NAME]"
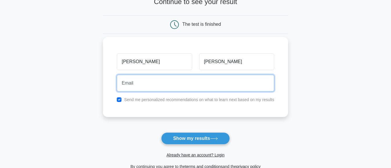
click at [158, 84] on input "email" at bounding box center [195, 83] width 157 height 17
type input "[EMAIL_ADDRESS][DOMAIN_NAME]"
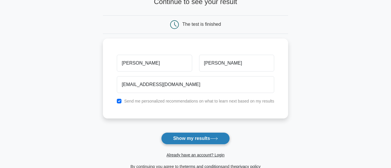
click at [191, 142] on button "Show my results" at bounding box center [195, 138] width 68 height 12
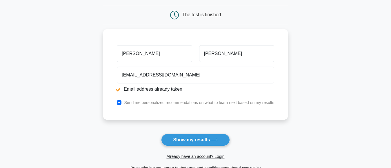
scroll to position [111, 0]
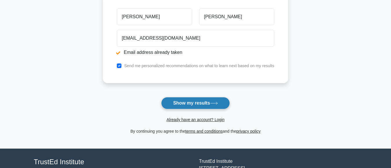
click at [211, 107] on button "Show my results" at bounding box center [195, 103] width 68 height 12
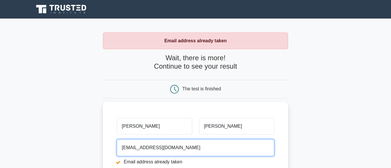
click at [145, 149] on input "[EMAIL_ADDRESS][DOMAIN_NAME]" at bounding box center [195, 147] width 157 height 17
click at [143, 149] on input "[EMAIL_ADDRESS][DOMAIN_NAME]" at bounding box center [195, 147] width 157 height 17
click at [174, 149] on input "[PERSON_NAME][EMAIL_ADDRESS][PERSON_NAME][DOMAIN_NAME]" at bounding box center [195, 147] width 157 height 17
drag, startPoint x: 167, startPoint y: 149, endPoint x: 173, endPoint y: 150, distance: 6.1
click at [173, 150] on input "[PERSON_NAME][EMAIL_ADDRESS][PERSON_NAME][DOMAIN_NAME]" at bounding box center [195, 147] width 157 height 17
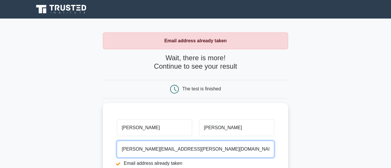
type input "[PERSON_NAME][EMAIL_ADDRESS][PERSON_NAME][DOMAIN_NAME]"
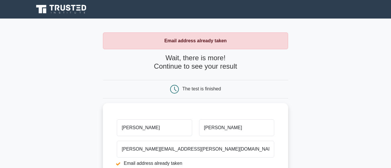
click at [362, 95] on main "Email address already taken Wait, there is more! Continue to see your result Th…" at bounding box center [195, 139] width 391 height 241
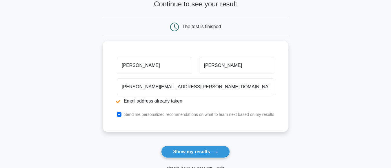
scroll to position [68, 0]
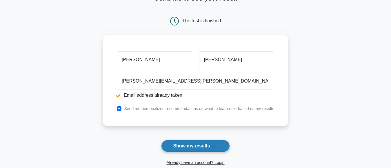
click at [215, 145] on icon at bounding box center [214, 145] width 8 height 3
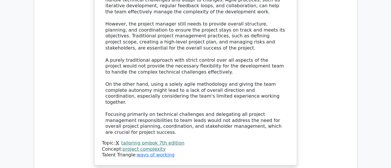
scroll to position [792, 0]
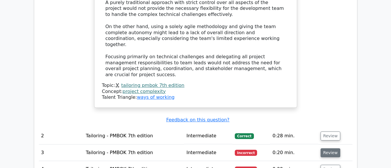
click at [331, 148] on button "Review" at bounding box center [330, 152] width 20 height 9
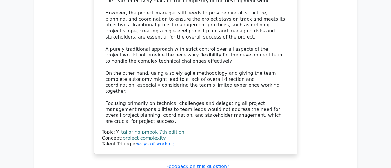
scroll to position [843, 0]
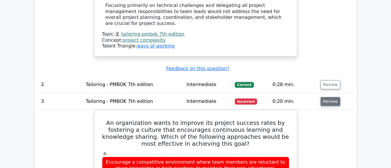
click at [322, 97] on button "Review" at bounding box center [330, 101] width 20 height 9
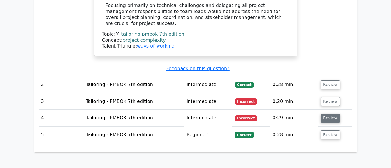
click at [326, 114] on button "Review" at bounding box center [330, 118] width 20 height 9
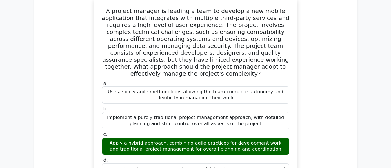
scroll to position [603, 0]
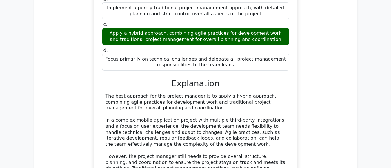
drag, startPoint x: 386, startPoint y: 58, endPoint x: 386, endPoint y: 55, distance: 3.0
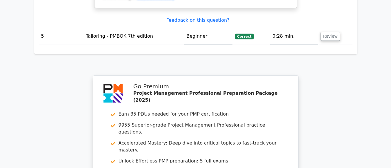
scroll to position [1363, 0]
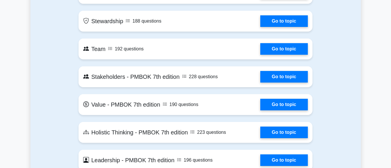
scroll to position [1278, 0]
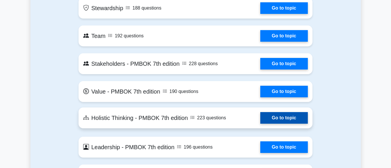
click at [289, 118] on link "Go to topic" at bounding box center [283, 118] width 47 height 12
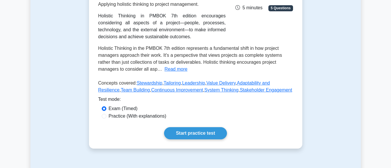
scroll to position [117, 0]
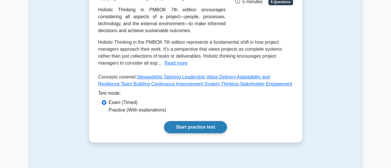
click at [199, 127] on link "Start practice test" at bounding box center [195, 127] width 63 height 12
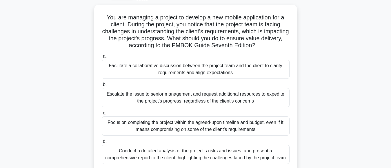
scroll to position [36, 0]
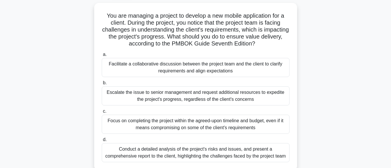
click at [224, 72] on div "Facilitate a collaborative discussion between the project team and the client t…" at bounding box center [196, 67] width 188 height 19
click at [102, 56] on input "a. Facilitate a collaborative discussion between the project team and the clien…" at bounding box center [102, 55] width 0 height 4
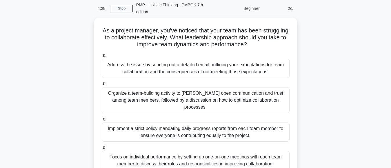
scroll to position [24, 0]
click at [390, 89] on main "4:18 Stop PMP - Holistic Thinking - PMBOK 7th edition Beginner 2/5 As a project…" at bounding box center [195, 142] width 391 height 294
click at [390, 89] on main "4:16 Stop PMP - Holistic Thinking - PMBOK 7th edition Beginner 2/5 As a project…" at bounding box center [195, 142] width 391 height 294
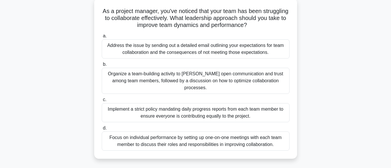
scroll to position [44, 0]
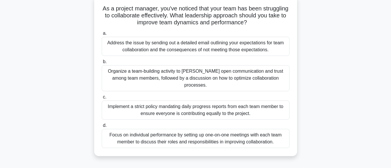
click at [247, 79] on div "Organize a team-building activity to foster open communication and trust among …" at bounding box center [196, 78] width 188 height 26
click at [102, 64] on input "b. Organize a team-building activity to foster open communication and trust amo…" at bounding box center [102, 62] width 0 height 4
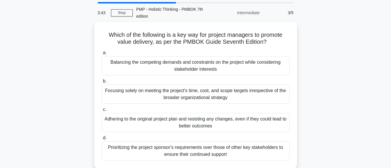
scroll to position [26, 0]
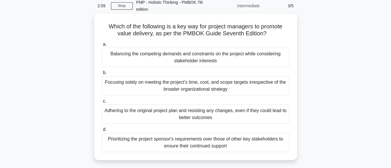
click at [211, 61] on div "Balancing the competing demands and constraints on the project while considerin…" at bounding box center [196, 57] width 188 height 19
click at [102, 46] on input "a. Balancing the competing demands and constraints on the project while conside…" at bounding box center [102, 45] width 0 height 4
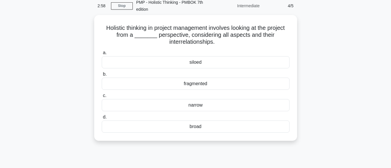
scroll to position [0, 0]
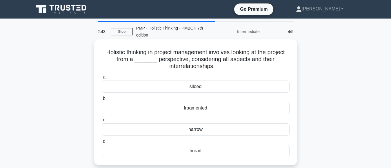
click at [203, 153] on div "broad" at bounding box center [196, 151] width 188 height 12
click at [102, 143] on input "d. broad" at bounding box center [102, 142] width 0 height 4
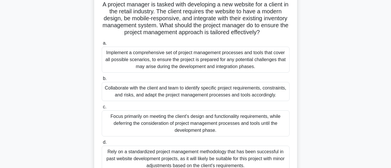
scroll to position [56, 0]
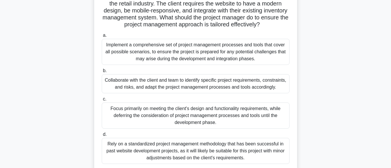
click at [222, 85] on div "Collaborate with the client and team to identify specific project requirements,…" at bounding box center [196, 83] width 188 height 19
click at [102, 73] on input "b. Collaborate with the client and team to identify specific project requiremen…" at bounding box center [102, 71] width 0 height 4
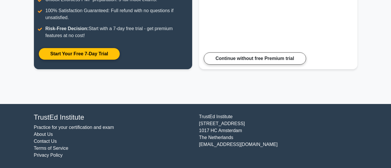
scroll to position [138, 0]
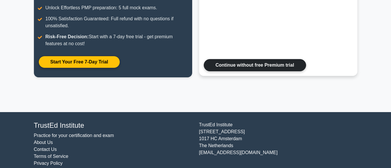
click at [273, 67] on link "Continue without free Premium trial" at bounding box center [255, 65] width 102 height 12
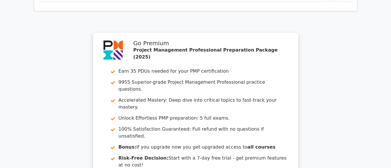
scroll to position [939, 0]
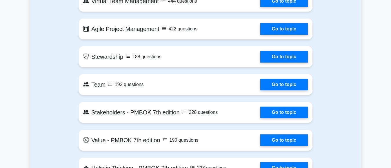
scroll to position [1225, 0]
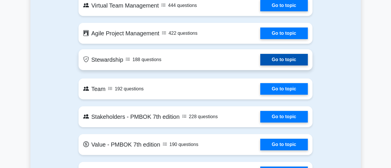
click at [291, 60] on link "Go to topic" at bounding box center [283, 60] width 47 height 12
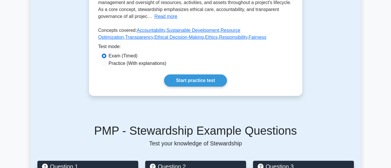
scroll to position [114, 0]
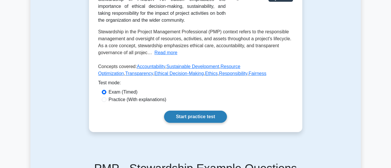
click at [209, 114] on link "Start practice test" at bounding box center [195, 117] width 63 height 12
click at [105, 99] on input "Practice (With explanations)" at bounding box center [104, 99] width 5 height 5
radio input "true"
click at [187, 115] on link "Start practice test" at bounding box center [195, 117] width 63 height 12
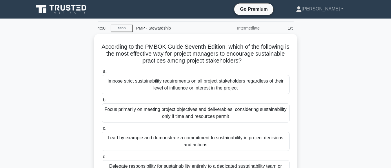
click at [367, 72] on main "4:50 Stop PMP - Stewardship Intermediate 1/5 According to the PMBOK Guide Seven…" at bounding box center [195, 166] width 391 height 294
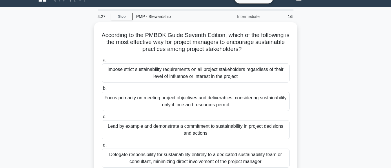
scroll to position [12, 0]
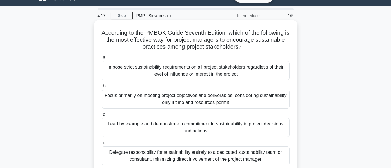
click at [224, 72] on div "Impose strict sustainability requirements on all project stakeholders regardles…" at bounding box center [196, 70] width 188 height 19
click at [102, 60] on input "a. Impose strict sustainability requirements on all project stakeholders regard…" at bounding box center [102, 58] width 0 height 4
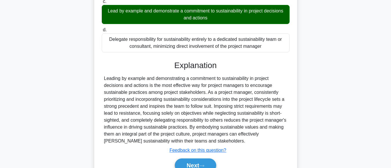
scroll to position [149, 0]
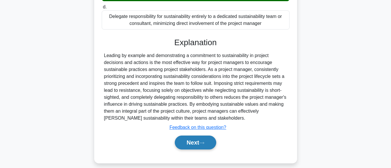
click at [192, 143] on button "Next" at bounding box center [195, 143] width 41 height 14
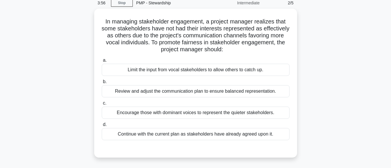
scroll to position [22, 0]
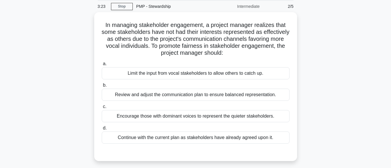
click at [378, 47] on main "3:23 Stop PMP - Stewardship Intermediate 2/5 In managing stakeholder engagement…" at bounding box center [195, 144] width 391 height 294
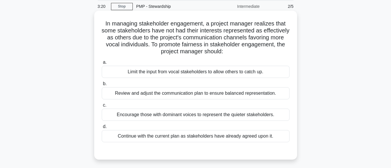
click at [214, 114] on div "Encourage those with dominant voices to represent the quieter stakeholders." at bounding box center [196, 115] width 188 height 12
click at [102, 107] on input "c. Encourage those with dominant voices to represent the quieter stakeholders." at bounding box center [102, 105] width 0 height 4
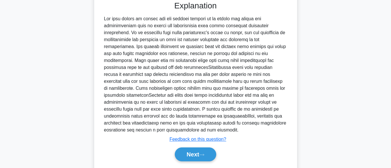
scroll to position [190, 0]
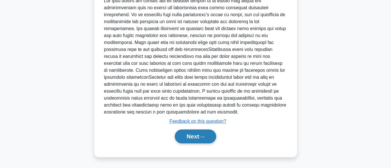
click at [195, 138] on button "Next" at bounding box center [195, 136] width 41 height 14
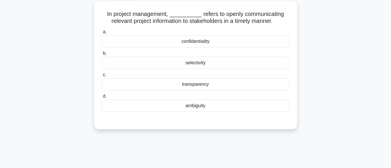
scroll to position [12, 0]
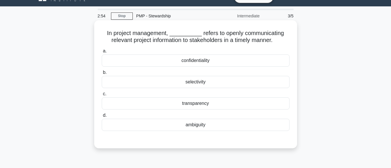
click at [202, 106] on div "transparency" at bounding box center [196, 103] width 188 height 12
click at [102, 96] on input "c. transparency" at bounding box center [102, 94] width 0 height 4
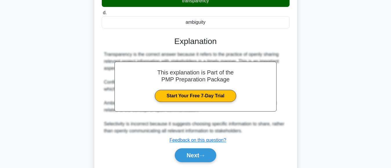
scroll to position [141, 0]
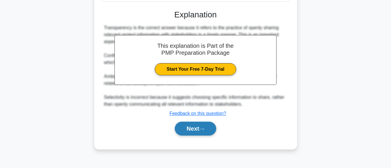
click at [189, 128] on button "Next" at bounding box center [195, 129] width 41 height 14
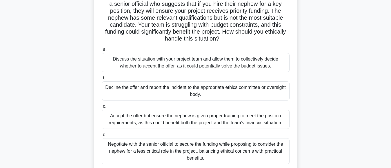
scroll to position [63, 0]
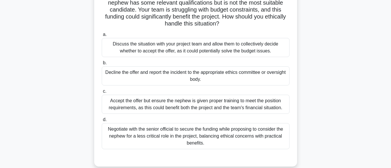
click at [200, 77] on div "Decline the offer and report the incident to the appropriate ethics committee o…" at bounding box center [196, 75] width 188 height 19
click at [102, 65] on input "b. Decline the offer and report the incident to the appropriate ethics committe…" at bounding box center [102, 63] width 0 height 4
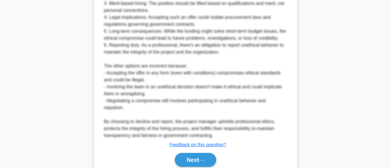
scroll to position [321, 0]
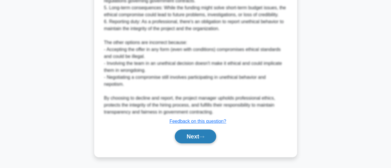
click at [185, 137] on button "Next" at bounding box center [195, 136] width 41 height 14
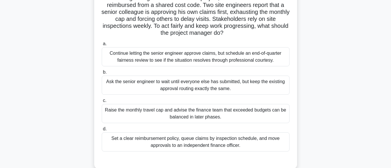
scroll to position [57, 0]
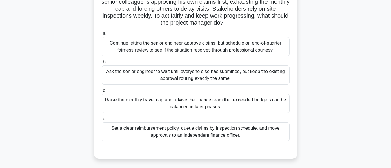
click at [230, 132] on div "Set a clear reimbursement policy, queue claims by inspection schedule, and move…" at bounding box center [196, 131] width 188 height 19
click at [102, 121] on input "d. Set a clear reimbursement policy, queue claims by inspection schedule, and m…" at bounding box center [102, 119] width 0 height 4
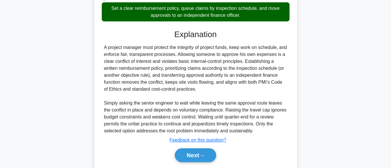
scroll to position [196, 0]
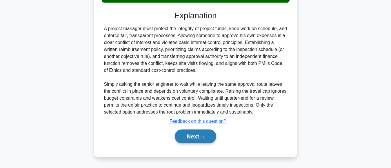
click at [193, 133] on button "Next" at bounding box center [195, 136] width 41 height 14
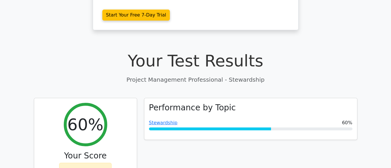
scroll to position [167, 0]
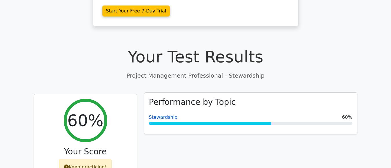
click at [167, 114] on link "Stewardship" at bounding box center [163, 117] width 29 height 6
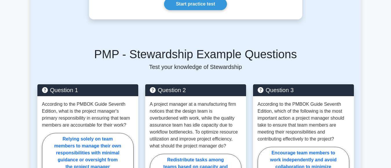
scroll to position [205, 0]
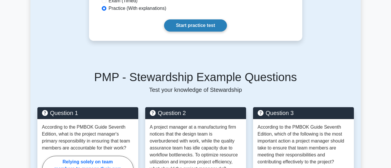
click at [197, 25] on link "Start practice test" at bounding box center [195, 25] width 63 height 12
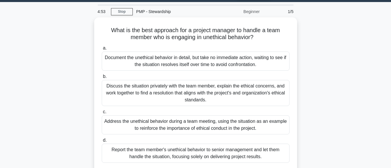
scroll to position [25, 0]
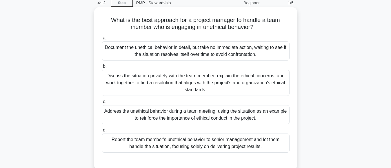
click at [213, 54] on div "Document the unethical behavior in detail, but take no immediate action, waitin…" at bounding box center [196, 50] width 188 height 19
click at [102, 40] on input "a. Document the unethical behavior in detail, but take no immediate action, wai…" at bounding box center [102, 38] width 0 height 4
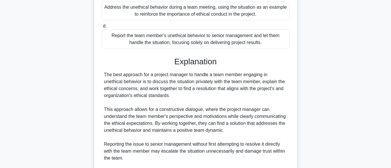
scroll to position [215, 0]
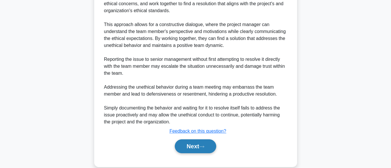
click at [193, 149] on button "Next" at bounding box center [195, 146] width 41 height 14
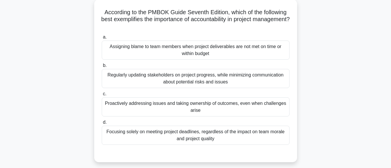
scroll to position [22, 0]
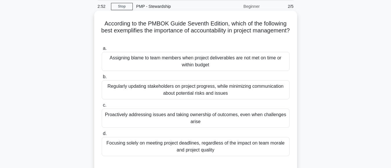
click at [206, 96] on div "Regularly updating stakeholders on project progress, while minimizing communica…" at bounding box center [196, 89] width 188 height 19
click at [102, 79] on input "b. Regularly updating stakeholders on project progress, while minimizing commun…" at bounding box center [102, 77] width 0 height 4
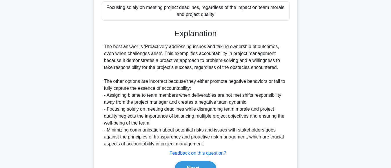
scroll to position [186, 0]
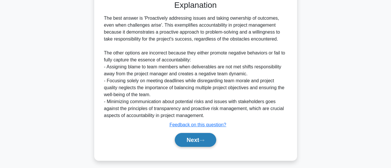
click at [196, 138] on button "Next" at bounding box center [195, 140] width 41 height 14
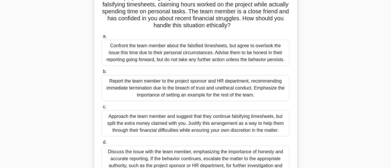
scroll to position [65, 0]
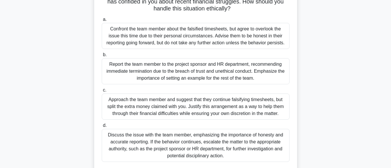
click at [219, 77] on div "Report the team member to the project sponsor and HR department, recommending i…" at bounding box center [196, 71] width 188 height 26
click at [102, 57] on input "b. Report the team member to the project sponsor and HR department, recommendin…" at bounding box center [102, 55] width 0 height 4
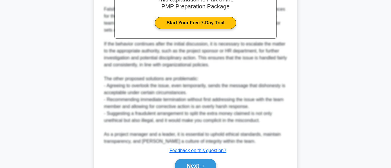
scroll to position [301, 0]
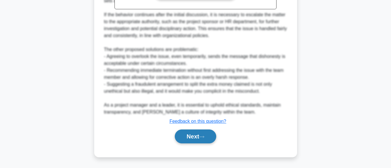
click at [189, 137] on button "Next" at bounding box center [195, 136] width 41 height 14
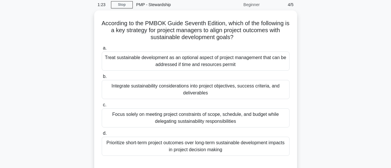
scroll to position [32, 0]
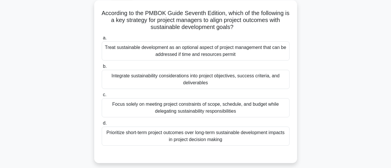
click at [259, 76] on div "Integrate sustainability considerations into project objectives, success criter…" at bounding box center [196, 79] width 188 height 19
click at [102, 68] on input "b. Integrate sustainability considerations into project objectives, success cri…" at bounding box center [102, 67] width 0 height 4
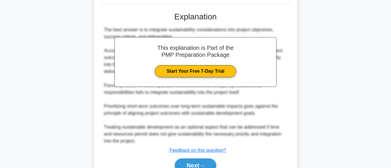
scroll to position [203, 0]
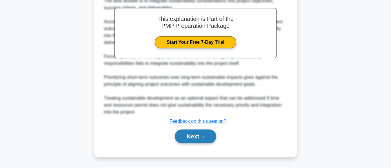
click at [193, 133] on button "Next" at bounding box center [195, 136] width 41 height 14
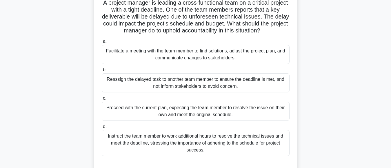
scroll to position [31, 0]
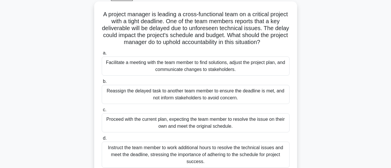
click at [210, 69] on div "Facilitate a meeting with the team member to find solutions, adjust the project…" at bounding box center [196, 65] width 188 height 19
click at [102, 55] on input "a. Facilitate a meeting with the team member to find solutions, adjust the proj…" at bounding box center [102, 53] width 0 height 4
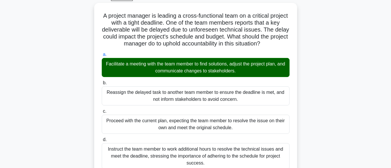
drag, startPoint x: 390, startPoint y: 73, endPoint x: 391, endPoint y: 97, distance: 23.8
click at [390, 97] on html "Go Premium [PERSON_NAME]" at bounding box center [195, 126] width 391 height 315
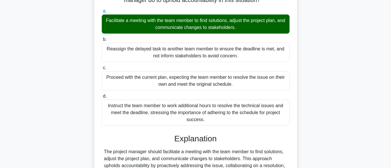
scroll to position [77, 0]
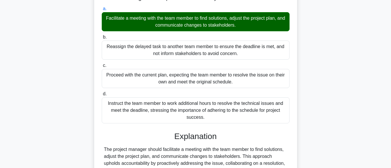
click at [353, 116] on div "A project manager is leading a cross-functional team on a critical project with…" at bounding box center [195, 96] width 330 height 279
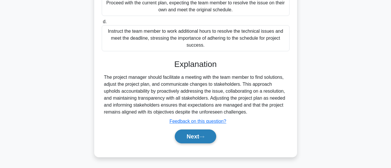
click at [197, 138] on button "Next" at bounding box center [195, 136] width 41 height 14
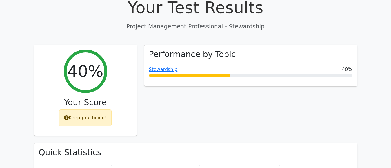
scroll to position [219, 0]
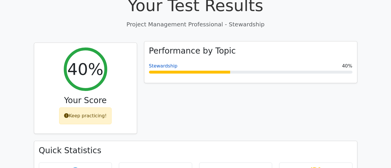
click at [167, 63] on link "Stewardship" at bounding box center [163, 66] width 29 height 6
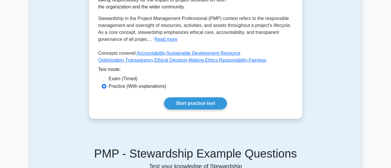
scroll to position [187, 0]
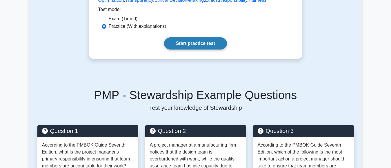
click at [208, 41] on link "Start practice test" at bounding box center [195, 43] width 63 height 12
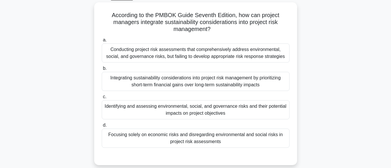
scroll to position [37, 0]
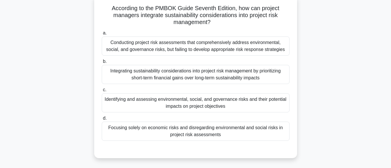
click at [194, 77] on div "Integrating sustainability considerations into project risk management by prior…" at bounding box center [196, 74] width 188 height 19
click at [102, 63] on input "b. Integrating sustainability considerations into project risk management by pr…" at bounding box center [102, 62] width 0 height 4
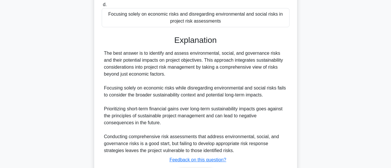
scroll to position [186, 0]
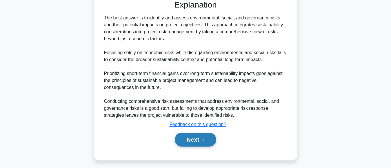
click at [187, 144] on button "Next" at bounding box center [195, 140] width 41 height 14
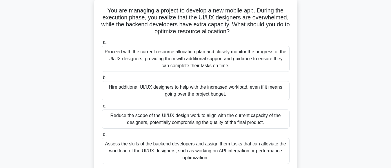
scroll to position [36, 0]
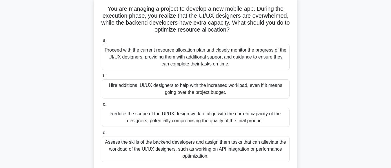
click at [226, 146] on div "Assess the skills of the backend developers and assign them tasks that can alle…" at bounding box center [196, 149] width 188 height 26
click at [102, 135] on input "d. Assess the skills of the backend developers and assign them tasks that can a…" at bounding box center [102, 133] width 0 height 4
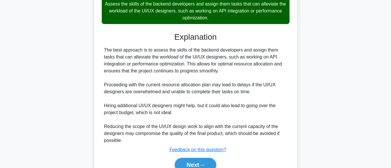
scroll to position [203, 0]
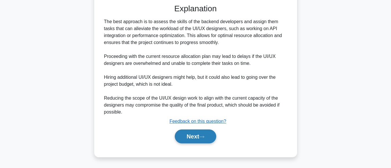
click at [186, 134] on button "Next" at bounding box center [195, 136] width 41 height 14
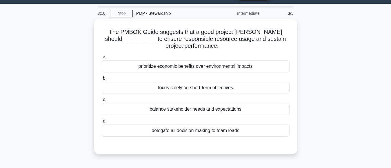
scroll to position [11, 0]
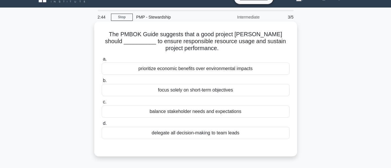
click at [219, 111] on div "balance stakeholder needs and expectations" at bounding box center [196, 111] width 188 height 12
click at [102, 104] on input "c. balance stakeholder needs and expectations" at bounding box center [102, 102] width 0 height 4
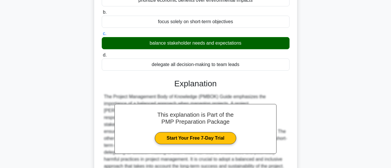
scroll to position [128, 0]
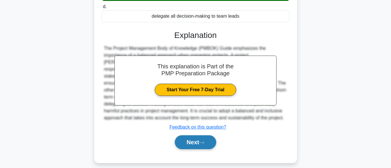
click at [191, 141] on button "Next" at bounding box center [195, 142] width 41 height 14
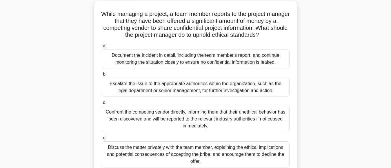
scroll to position [36, 0]
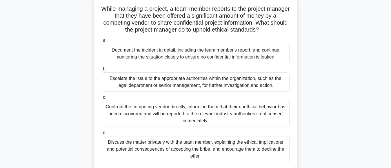
click at [239, 87] on div "Escalate the issue to the appropriate authorities within the organization, such…" at bounding box center [196, 81] width 188 height 19
click at [102, 71] on input "b. Escalate the issue to the appropriate authorities within the organization, s…" at bounding box center [102, 69] width 0 height 4
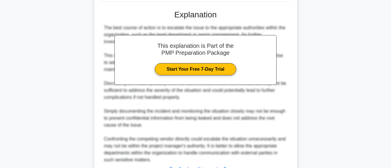
scroll to position [245, 0]
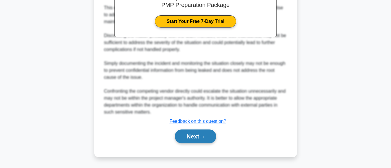
click at [177, 133] on button "Next" at bounding box center [195, 136] width 41 height 14
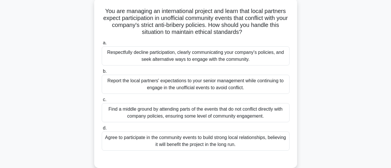
scroll to position [41, 0]
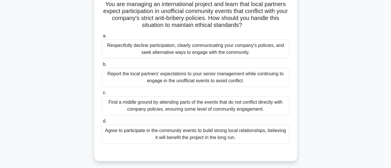
click at [203, 49] on div "Respectfully decline participation, clearly communicating your company's polici…" at bounding box center [196, 48] width 188 height 19
click at [102, 38] on input "a. Respectfully decline participation, clearly communicating your company's pol…" at bounding box center [102, 36] width 0 height 4
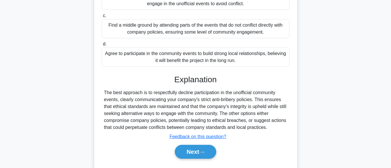
scroll to position [144, 0]
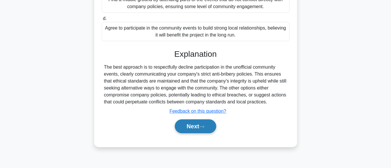
click at [188, 123] on button "Next" at bounding box center [195, 126] width 41 height 14
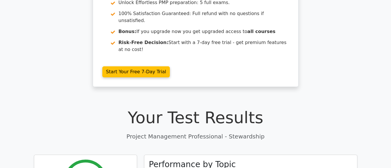
scroll to position [168, 0]
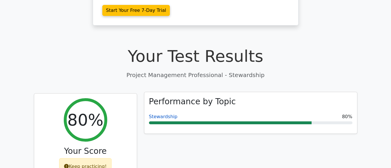
click at [160, 114] on link "Stewardship" at bounding box center [163, 117] width 29 height 6
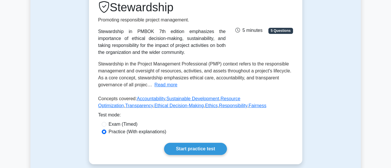
scroll to position [155, 0]
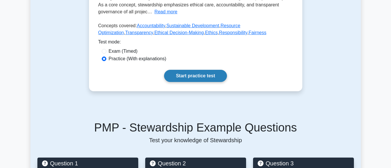
click at [199, 74] on link "Start practice test" at bounding box center [195, 76] width 63 height 12
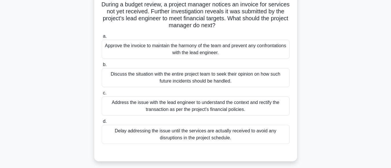
scroll to position [45, 0]
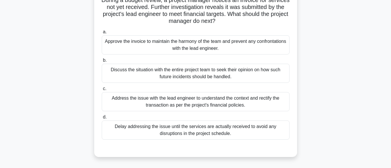
click at [235, 105] on div "Address the issue with the lead engineer to understand the context and rectify …" at bounding box center [196, 101] width 188 height 19
click at [102, 91] on input "c. Address the issue with the lead engineer to understand the context and recti…" at bounding box center [102, 89] width 0 height 4
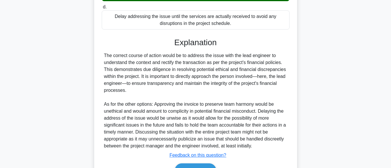
scroll to position [180, 0]
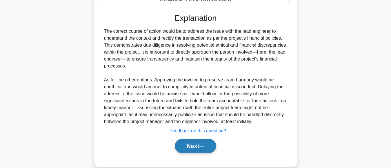
click at [189, 148] on button "Next" at bounding box center [195, 146] width 41 height 14
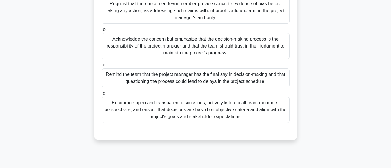
scroll to position [87, 0]
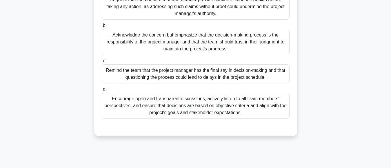
click at [234, 115] on div "Encourage open and transparent discussions, actively listen to all team members…" at bounding box center [196, 106] width 188 height 26
click at [102, 91] on input "d. Encourage open and transparent discussions, actively listen to all team memb…" at bounding box center [102, 89] width 0 height 4
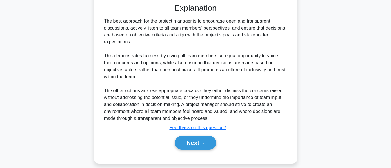
scroll to position [224, 0]
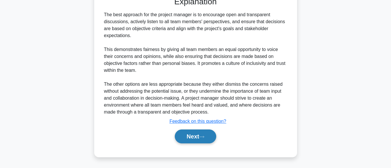
click at [198, 135] on button "Next" at bounding box center [195, 136] width 41 height 14
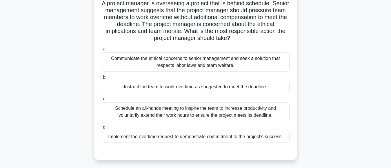
scroll to position [48, 0]
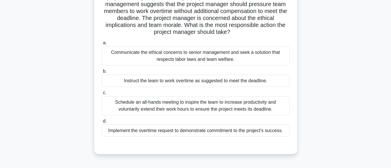
click at [223, 59] on div "Communicate the ethical concerns to senior management and seek a solution that …" at bounding box center [196, 55] width 188 height 19
click at [102, 45] on input "a. Communicate the ethical concerns to senior management and seek a solution th…" at bounding box center [102, 43] width 0 height 4
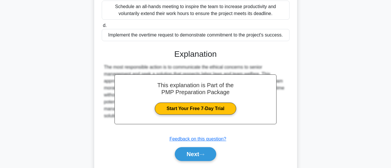
scroll to position [162, 0]
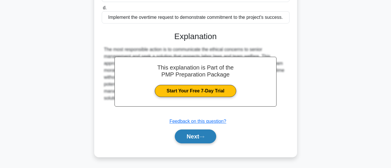
click at [181, 133] on button "Next" at bounding box center [195, 136] width 41 height 14
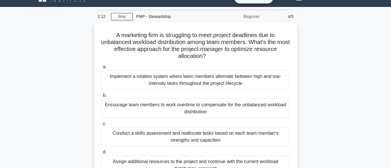
scroll to position [23, 0]
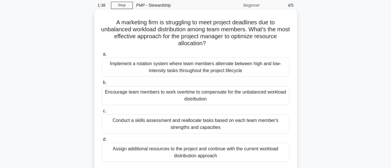
click at [200, 127] on div "Conduct a skills assessment and reallocate tasks based on each team member's st…" at bounding box center [196, 123] width 188 height 19
click at [102, 113] on input "c. Conduct a skills assessment and reallocate tasks based on each team member's…" at bounding box center [102, 111] width 0 height 4
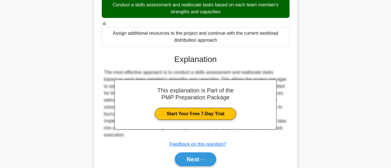
scroll to position [162, 0]
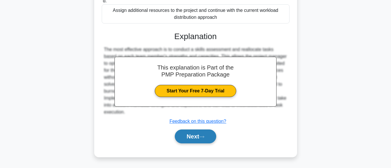
click at [192, 136] on button "Next" at bounding box center [195, 136] width 41 height 14
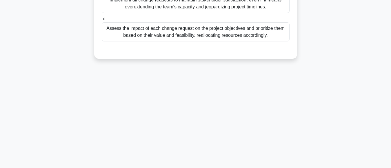
scroll to position [113, 0]
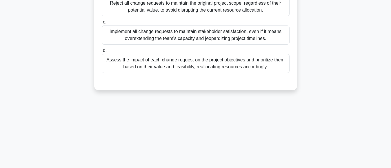
drag, startPoint x: 387, startPoint y: 63, endPoint x: 383, endPoint y: 35, distance: 28.1
click at [383, 35] on main "1:31 Stop PMP - Stewardship Beginner 5/5 As a project manager, you find that st…" at bounding box center [195, 52] width 391 height 294
click at [328, 119] on div "1:30 Stop PMP - Stewardship Beginner 5/5 As a project manager, you find that st…" at bounding box center [195, 53] width 330 height 290
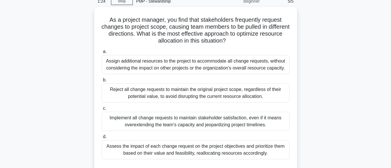
scroll to position [32, 0]
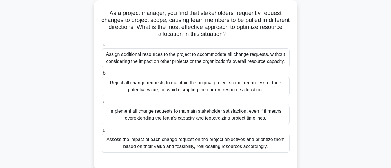
click at [244, 145] on div "Assess the impact of each change request on the project objectives and prioriti…" at bounding box center [196, 142] width 188 height 19
click at [102, 132] on input "d. Assess the impact of each change request on the project objectives and prior…" at bounding box center [102, 130] width 0 height 4
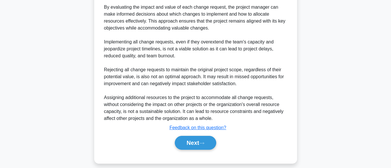
scroll to position [238, 0]
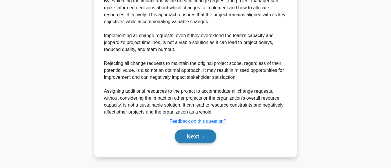
click at [195, 138] on button "Next" at bounding box center [195, 136] width 41 height 14
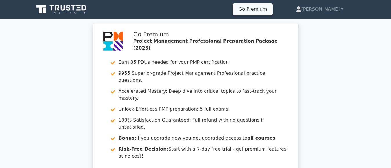
drag, startPoint x: 390, startPoint y: 17, endPoint x: 392, endPoint y: 41, distance: 24.7
click at [355, 85] on div "Go Premium Project Management Professional Preparation Package (2025) Earn 35 P…" at bounding box center [195, 111] width 391 height 177
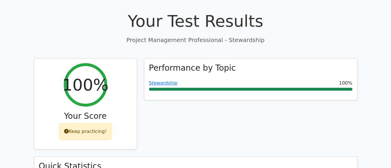
scroll to position [174, 0]
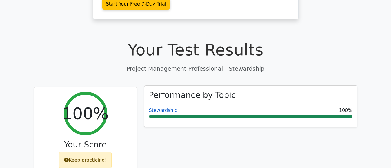
click at [164, 107] on link "Stewardship" at bounding box center [163, 110] width 29 height 6
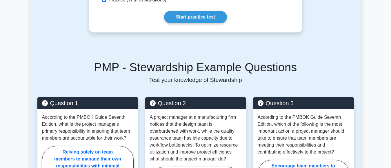
scroll to position [169, 0]
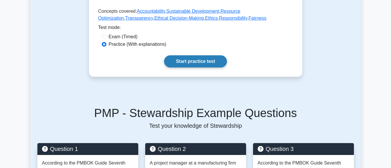
click at [199, 60] on link "Start practice test" at bounding box center [195, 61] width 63 height 12
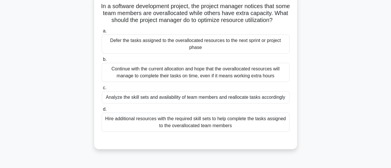
scroll to position [47, 0]
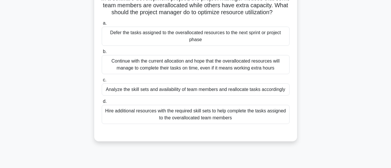
click at [262, 96] on div "Analyze the skill sets and availability of team members and reallocate tasks ac…" at bounding box center [196, 89] width 188 height 12
click at [102, 82] on input "c. Analyze the skill sets and availability of team members and reallocate tasks…" at bounding box center [102, 80] width 0 height 4
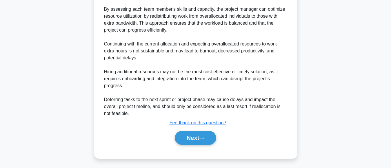
scroll to position [224, 0]
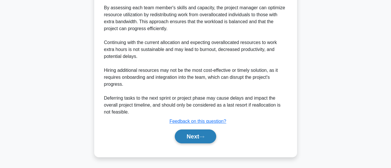
click at [192, 136] on button "Next" at bounding box center [195, 136] width 41 height 14
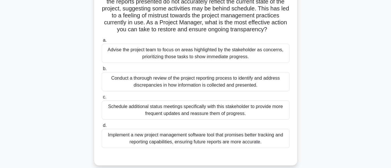
scroll to position [57, 0]
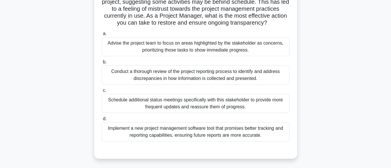
click at [190, 81] on div "Conduct a thorough review of the project reporting process to identify and addr…" at bounding box center [196, 74] width 188 height 19
click at [102, 64] on input "b. Conduct a thorough review of the project reporting process to identify and a…" at bounding box center [102, 62] width 0 height 4
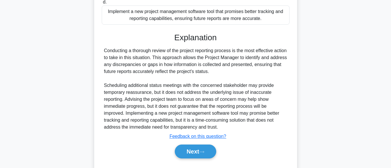
scroll to position [187, 0]
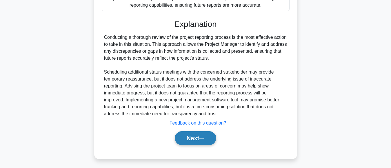
click at [187, 144] on button "Next" at bounding box center [195, 138] width 41 height 14
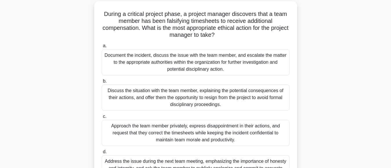
scroll to position [25, 0]
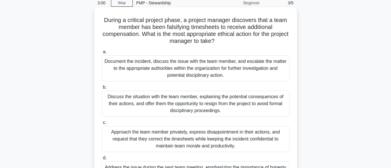
click at [245, 104] on div "Discuss the situation with the team member, explaining the potential consequenc…" at bounding box center [196, 104] width 188 height 26
click at [102, 89] on input "b. Discuss the situation with the team member, explaining the potential consequ…" at bounding box center [102, 87] width 0 height 4
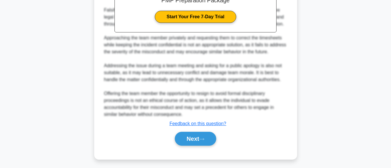
scroll to position [266, 0]
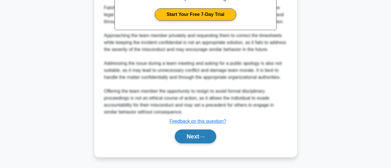
click at [188, 137] on button "Next" at bounding box center [195, 136] width 41 height 14
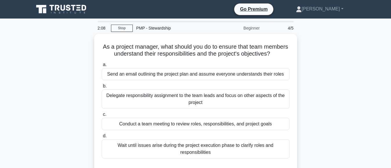
scroll to position [10, 0]
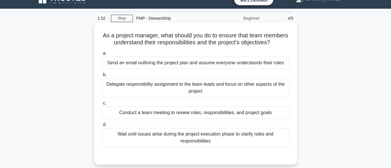
click at [255, 119] on div "Conduct a team meeting to review roles, responsibilities, and project goals" at bounding box center [196, 113] width 188 height 12
click at [102, 105] on input "c. Conduct a team meeting to review roles, responsibilities, and project goals" at bounding box center [102, 103] width 0 height 4
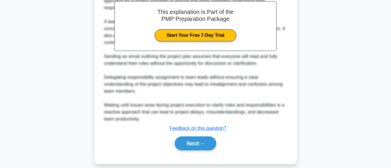
scroll to position [203, 0]
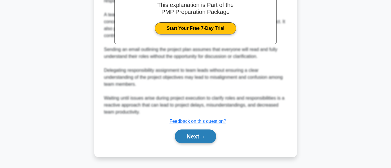
click at [191, 133] on button "Next" at bounding box center [195, 136] width 41 height 14
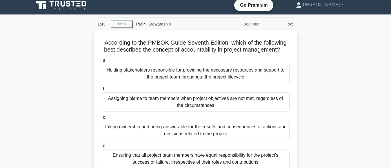
scroll to position [16, 0]
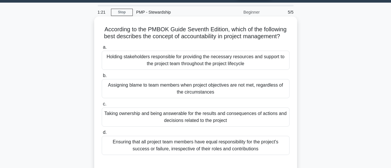
click at [230, 69] on div "Holding stakeholders responsible for providing the necessary resources and supp…" at bounding box center [196, 60] width 188 height 19
click at [102, 49] on input "a. Holding stakeholders responsible for providing the necessary resources and s…" at bounding box center [102, 47] width 0 height 4
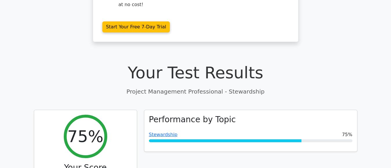
scroll to position [139, 0]
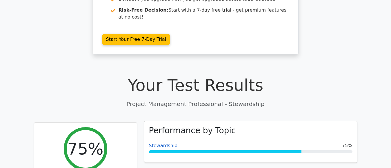
click at [164, 143] on link "Stewardship" at bounding box center [163, 146] width 29 height 6
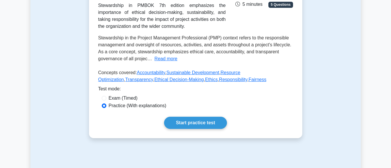
scroll to position [110, 0]
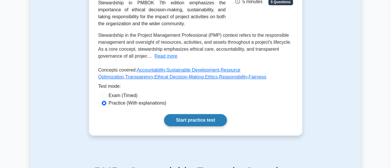
click at [201, 122] on link "Start practice test" at bounding box center [195, 120] width 63 height 12
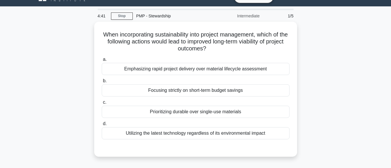
scroll to position [15, 0]
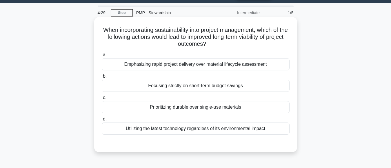
click at [255, 65] on div "Emphasizing rapid project delivery over material lifecycle assessment" at bounding box center [196, 64] width 188 height 12
click at [102, 57] on input "a. Emphasizing rapid project delivery over material lifecycle assessment" at bounding box center [102, 55] width 0 height 4
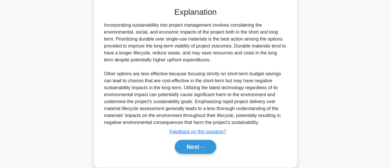
scroll to position [162, 0]
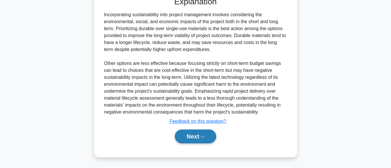
click at [196, 140] on button "Next" at bounding box center [195, 136] width 41 height 14
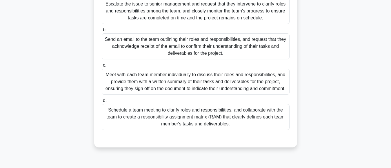
scroll to position [103, 0]
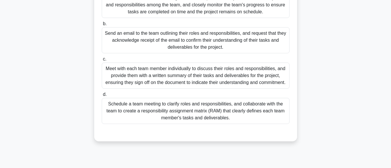
click at [237, 118] on div "Schedule a team meeting to clarify roles and responsibilities, and collaborate …" at bounding box center [196, 111] width 188 height 26
click at [102, 96] on input "d. Schedule a team meeting to clarify roles and responsibilities, and collabora…" at bounding box center [102, 95] width 0 height 4
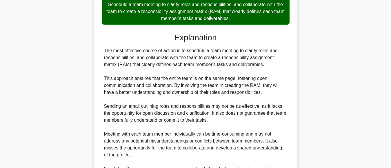
scroll to position [280, 0]
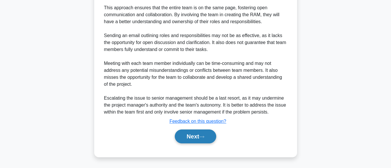
click at [194, 137] on button "Next" at bounding box center [195, 136] width 41 height 14
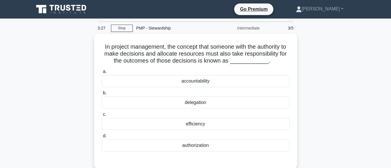
scroll to position [13, 0]
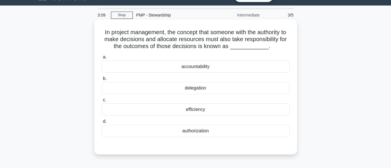
click at [194, 131] on div "authorization" at bounding box center [196, 131] width 188 height 12
click at [102, 123] on input "d. authorization" at bounding box center [102, 122] width 0 height 4
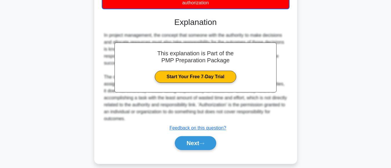
scroll to position [148, 0]
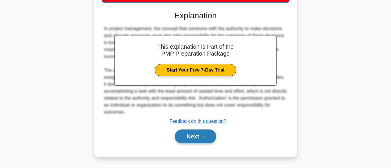
click at [201, 137] on icon at bounding box center [201, 136] width 5 height 3
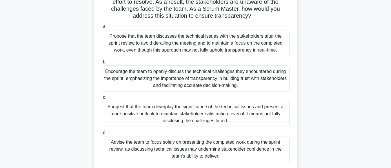
scroll to position [81, 0]
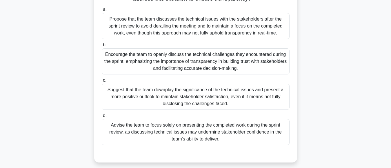
click at [210, 64] on div "Encourage the team to openly discuss the technical challenges they encountered …" at bounding box center [196, 61] width 188 height 26
click at [102, 47] on input "b. Encourage the team to openly discuss the technical challenges they encounter…" at bounding box center [102, 45] width 0 height 4
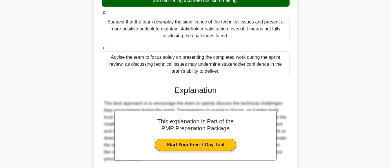
scroll to position [203, 0]
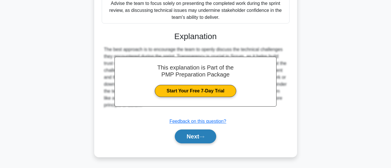
click at [191, 134] on button "Next" at bounding box center [195, 136] width 41 height 14
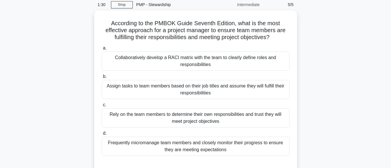
scroll to position [25, 0]
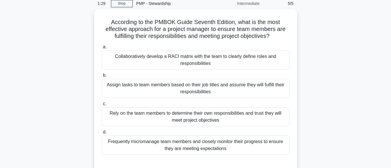
click at [382, 58] on main "1:29 Stop PMP - Stewardship Intermediate 5/5 According to the PMBOK Guide Seven…" at bounding box center [195, 141] width 391 height 294
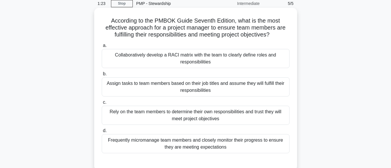
click at [205, 63] on div "Collaboratively develop a RACI matrix with the team to clearly define roles and…" at bounding box center [196, 58] width 188 height 19
click at [102, 47] on input "a. Collaboratively develop a RACI matrix with the team to clearly define roles …" at bounding box center [102, 46] width 0 height 4
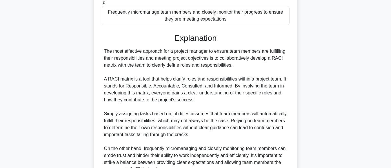
scroll to position [210, 0]
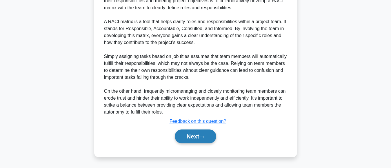
click at [187, 137] on button "Next" at bounding box center [195, 136] width 41 height 14
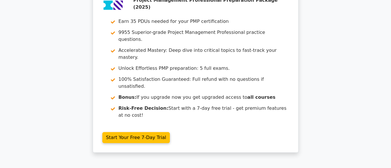
scroll to position [899, 0]
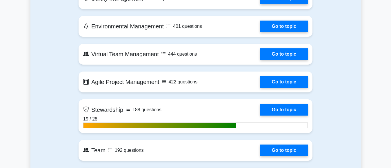
scroll to position [1178, 0]
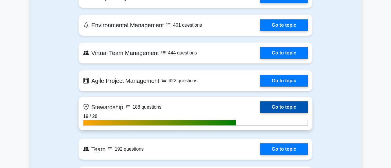
click at [260, 106] on link "Go to topic" at bounding box center [283, 107] width 47 height 12
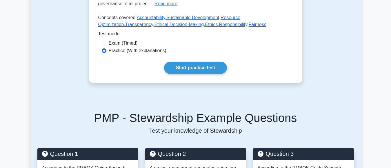
scroll to position [153, 0]
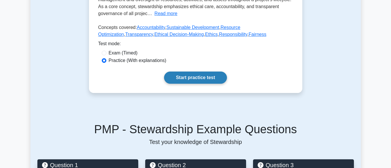
click at [191, 78] on link "Start practice test" at bounding box center [195, 78] width 63 height 12
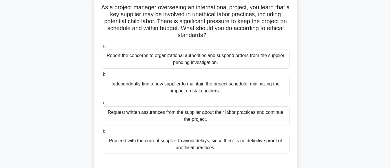
scroll to position [42, 0]
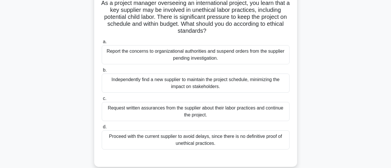
click at [208, 56] on div "Report the concerns to organizational authorities and suspend orders from the s…" at bounding box center [196, 54] width 188 height 19
click at [102, 44] on input "a. Report the concerns to organizational authorities and suspend orders from th…" at bounding box center [102, 42] width 0 height 4
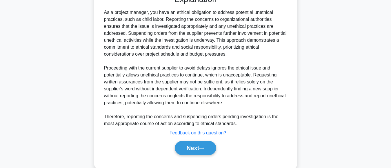
scroll to position [217, 0]
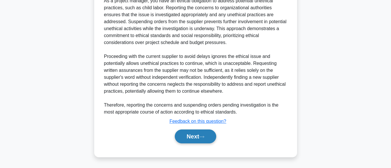
click at [185, 138] on button "Next" at bounding box center [195, 136] width 41 height 14
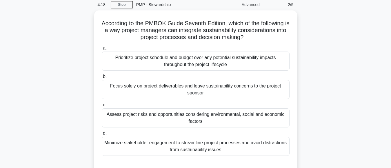
scroll to position [29, 0]
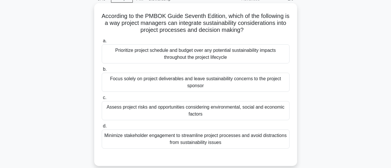
click at [222, 56] on div "Prioritize project schedule and budget over any potential sustainability impact…" at bounding box center [196, 53] width 188 height 19
click at [102, 43] on input "a. Prioritize project schedule and budget over any potential sustainability imp…" at bounding box center [102, 41] width 0 height 4
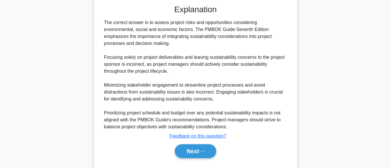
scroll to position [197, 0]
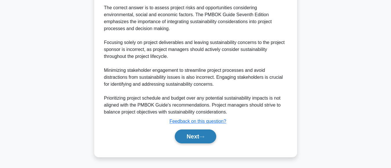
click at [189, 138] on button "Next" at bounding box center [195, 136] width 41 height 14
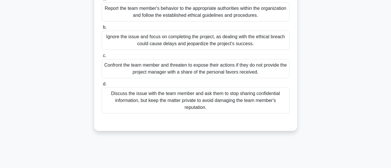
scroll to position [84, 0]
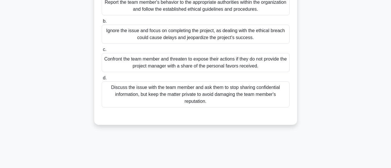
click at [249, 94] on div "Discuss the issue with the team member and ask them to stop sharing confidentia…" at bounding box center [196, 94] width 188 height 26
click at [102, 80] on input "d. Discuss the issue with the team member and ask them to stop sharing confiden…" at bounding box center [102, 78] width 0 height 4
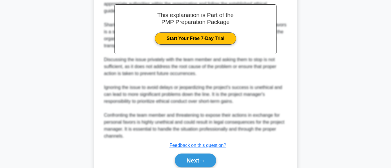
scroll to position [239, 0]
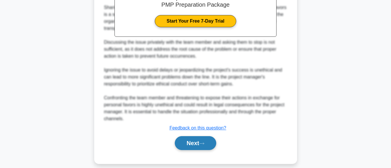
click at [188, 141] on button "Next" at bounding box center [195, 143] width 41 height 14
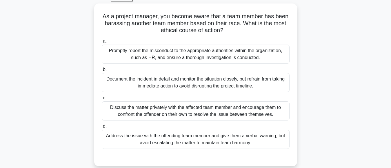
scroll to position [17, 0]
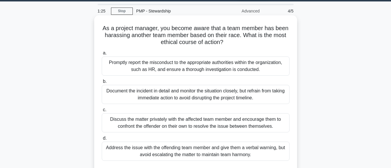
click at [238, 67] on div "Promptly report the misconduct to the appropriate authorities within the organi…" at bounding box center [196, 65] width 188 height 19
click at [102, 55] on input "a. Promptly report the misconduct to the appropriate authorities within the org…" at bounding box center [102, 53] width 0 height 4
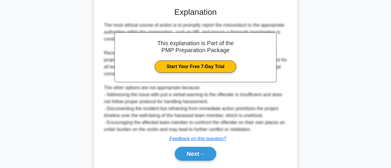
scroll to position [196, 0]
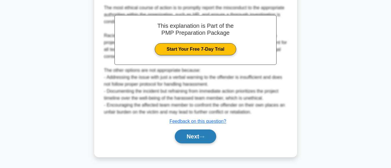
click at [191, 136] on button "Next" at bounding box center [195, 136] width 41 height 14
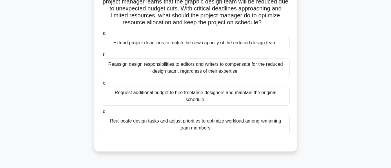
scroll to position [53, 0]
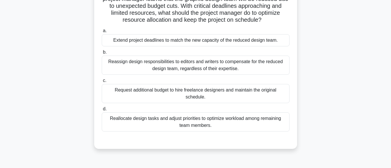
click at [230, 123] on div "Reallocate design tasks and adjust priorities to optimize workload among remain…" at bounding box center [196, 121] width 188 height 19
click at [102, 111] on input "d. Reallocate design tasks and adjust priorities to optimize workload among rem…" at bounding box center [102, 109] width 0 height 4
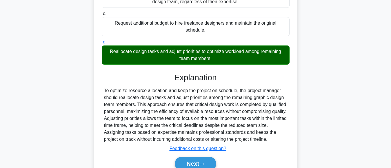
scroll to position [148, 0]
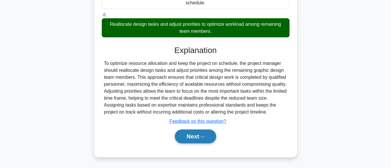
click at [185, 138] on button "Next" at bounding box center [195, 136] width 41 height 14
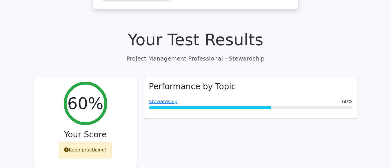
scroll to position [195, 0]
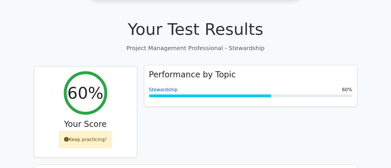
click at [163, 87] on link "Stewardship" at bounding box center [163, 90] width 29 height 6
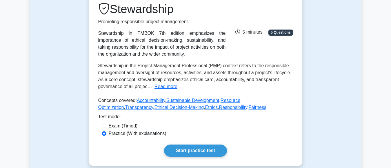
scroll to position [114, 0]
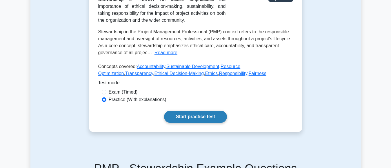
click at [206, 114] on link "Start practice test" at bounding box center [195, 117] width 63 height 12
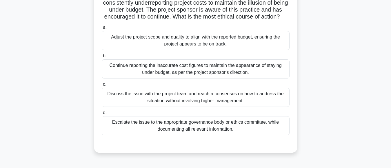
scroll to position [57, 0]
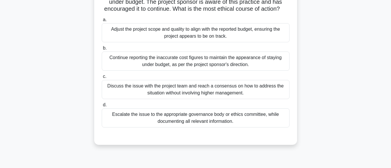
click at [219, 127] on div "Escalate the issue to the appropriate governance body or ethics committee, whil…" at bounding box center [196, 117] width 188 height 19
click at [102, 107] on input "d. Escalate the issue to the appropriate governance body or ethics committee, w…" at bounding box center [102, 105] width 0 height 4
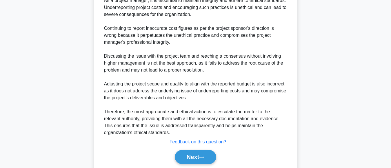
scroll to position [259, 0]
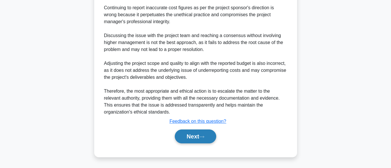
click at [186, 137] on button "Next" at bounding box center [195, 136] width 41 height 14
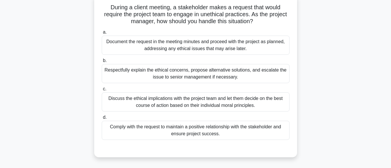
scroll to position [28, 0]
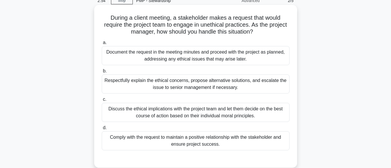
click at [214, 88] on div "Respectfully explain the ethical concerns, propose alternative solutions, and e…" at bounding box center [196, 83] width 188 height 19
click at [102, 73] on input "b. Respectfully explain the ethical concerns, propose alternative solutions, an…" at bounding box center [102, 71] width 0 height 4
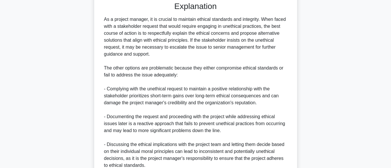
scroll to position [238, 0]
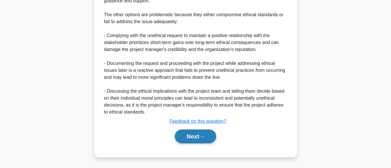
click at [185, 136] on button "Next" at bounding box center [195, 136] width 41 height 14
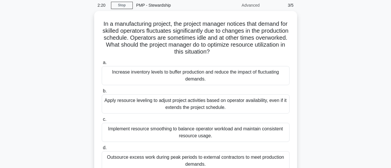
scroll to position [24, 0]
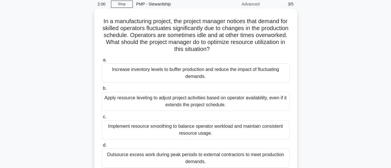
click at [200, 134] on div "Implement resource smoothing to balance operator workload and maintain consiste…" at bounding box center [196, 129] width 188 height 19
click at [102, 119] on input "c. Implement resource smoothing to balance operator workload and maintain consi…" at bounding box center [102, 117] width 0 height 4
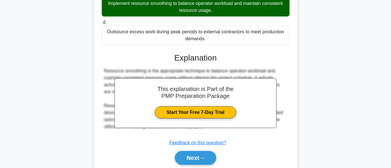
scroll to position [169, 0]
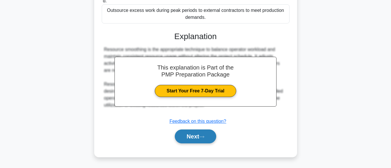
click at [184, 137] on button "Next" at bounding box center [195, 136] width 41 height 14
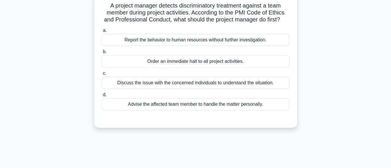
scroll to position [8, 0]
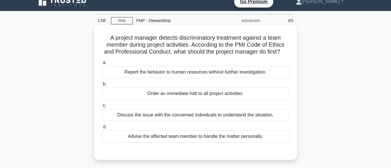
click at [212, 73] on div "Report the behavior to human resources without further investigation." at bounding box center [196, 72] width 188 height 12
click at [102, 65] on input "a. Report the behavior to human resources without further investigation." at bounding box center [102, 63] width 0 height 4
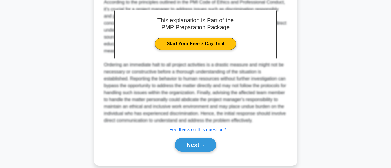
scroll to position [183, 0]
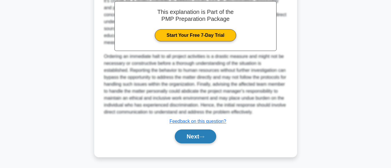
click at [193, 133] on button "Next" at bounding box center [195, 136] width 41 height 14
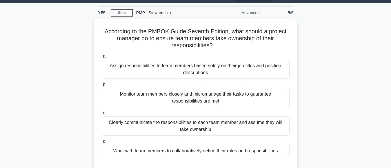
scroll to position [17, 0]
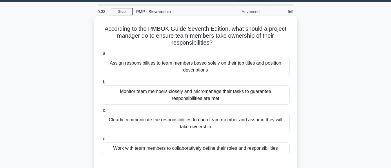
click at [241, 150] on div "Work with team members to collaboratively define their roles and responsibiliti…" at bounding box center [196, 148] width 188 height 12
click at [102, 141] on input "d. Work with team members to collaboratively define their roles and responsibil…" at bounding box center [102, 139] width 0 height 4
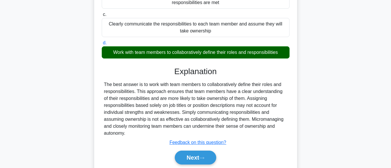
scroll to position [145, 0]
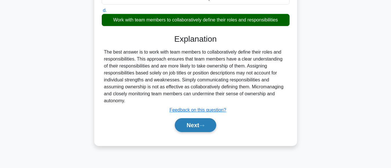
click at [197, 121] on button "Next" at bounding box center [195, 125] width 41 height 14
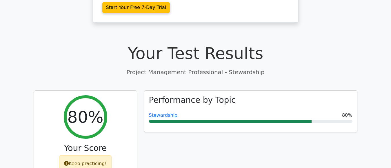
scroll to position [193, 0]
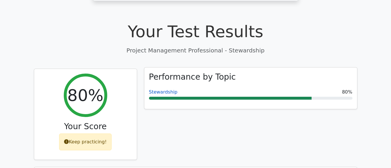
click at [164, 89] on link "Stewardship" at bounding box center [163, 92] width 29 height 6
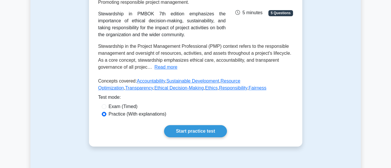
scroll to position [114, 0]
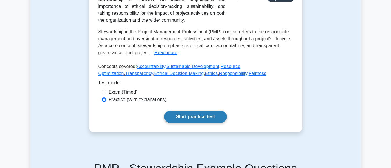
click at [205, 119] on link "Start practice test" at bounding box center [195, 117] width 63 height 12
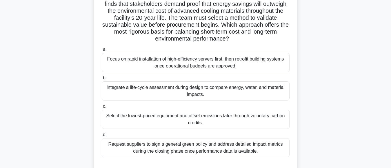
scroll to position [53, 0]
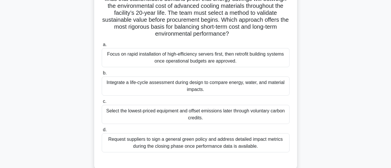
click at [246, 89] on div "Integrate a life-cycle assessment during design to compare energy, water, and m…" at bounding box center [196, 85] width 188 height 19
click at [102, 75] on input "b. Integrate a life-cycle assessment during design to compare energy, water, an…" at bounding box center [102, 73] width 0 height 4
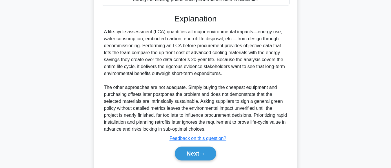
scroll to position [217, 0]
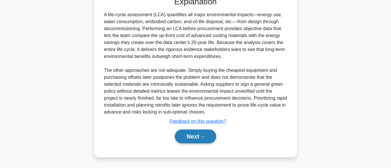
click at [187, 134] on button "Next" at bounding box center [195, 136] width 41 height 14
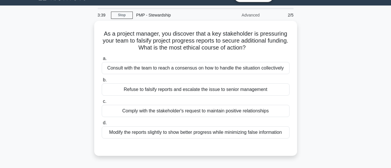
scroll to position [19, 0]
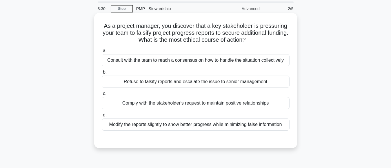
click at [205, 84] on div "Refuse to falsify reports and escalate the issue to senior management" at bounding box center [196, 82] width 188 height 12
click at [102, 74] on input "b. Refuse to falsify reports and escalate the issue to senior management" at bounding box center [102, 72] width 0 height 4
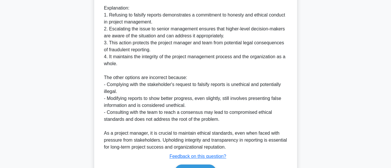
scroll to position [215, 0]
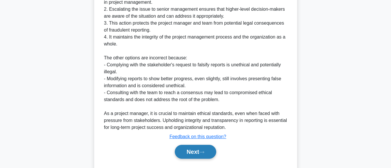
click at [184, 151] on button "Next" at bounding box center [195, 152] width 41 height 14
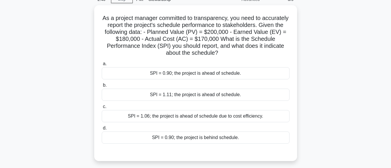
scroll to position [34, 0]
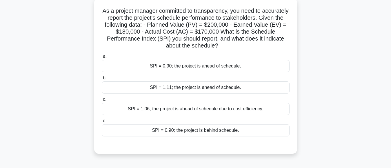
click at [216, 131] on div "SPI = 0.90; the project is behind schedule." at bounding box center [196, 130] width 188 height 12
click at [102, 123] on input "d. SPI = 0.90; the project is behind schedule." at bounding box center [102, 121] width 0 height 4
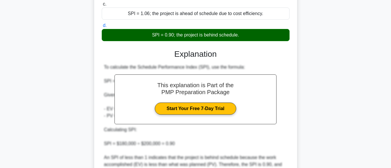
scroll to position [189, 0]
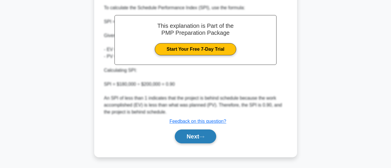
click at [192, 136] on button "Next" at bounding box center [195, 136] width 41 height 14
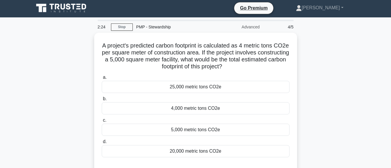
scroll to position [9, 0]
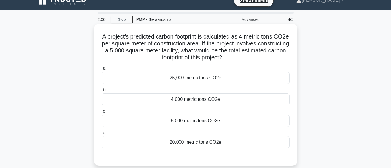
click at [207, 146] on div "20,000 metric tons CO2e" at bounding box center [196, 142] width 188 height 12
click at [102, 135] on input "d. 20,000 metric tons CO2e" at bounding box center [102, 133] width 0 height 4
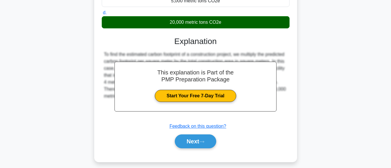
scroll to position [145, 0]
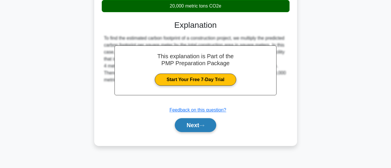
click at [193, 122] on button "Next" at bounding box center [195, 125] width 41 height 14
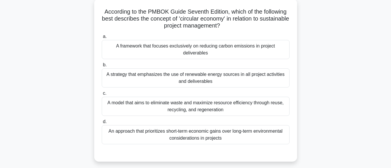
scroll to position [36, 0]
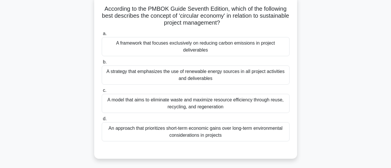
click at [213, 136] on div "An approach that prioritizes short-term economic gains over long-term environme…" at bounding box center [196, 131] width 188 height 19
click at [102, 121] on input "d. An approach that prioritizes short-term economic gains over long-term enviro…" at bounding box center [102, 119] width 0 height 4
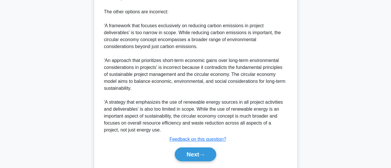
scroll to position [280, 0]
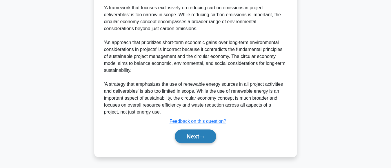
click at [187, 136] on button "Next" at bounding box center [195, 136] width 41 height 14
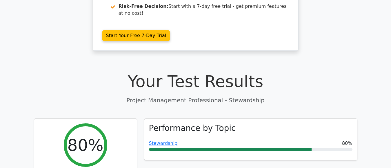
scroll to position [185, 0]
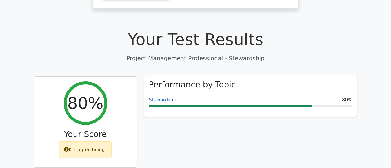
click at [162, 97] on link "Stewardship" at bounding box center [163, 100] width 29 height 6
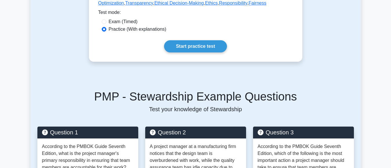
scroll to position [187, 0]
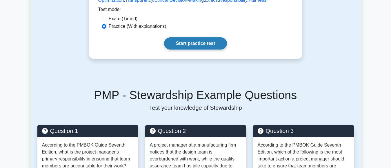
click at [202, 43] on link "Start practice test" at bounding box center [195, 43] width 63 height 12
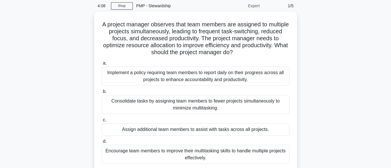
scroll to position [29, 0]
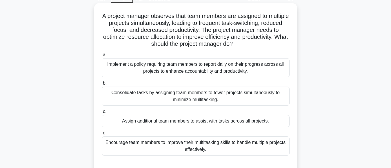
click at [189, 100] on div "Consolidate tasks by assigning team members to fewer projects simultaneously to…" at bounding box center [196, 96] width 188 height 19
click at [102, 85] on input "b. Consolidate tasks by assigning team members to fewer projects simultaneously…" at bounding box center [102, 83] width 0 height 4
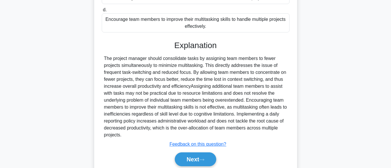
scroll to position [175, 0]
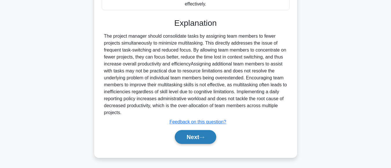
click at [199, 138] on button "Next" at bounding box center [195, 137] width 41 height 14
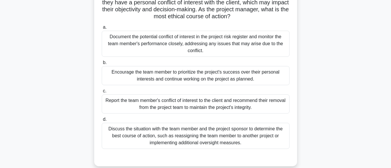
scroll to position [59, 0]
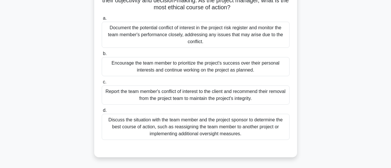
click at [228, 129] on div "Discuss the situation with the team member and the project sponsor to determine…" at bounding box center [196, 127] width 188 height 26
click at [102, 112] on input "d. Discuss the situation with the team member and the project sponsor to determ…" at bounding box center [102, 111] width 0 height 4
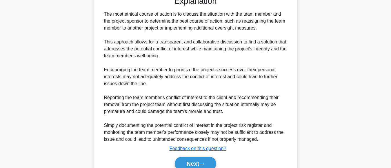
scroll to position [233, 0]
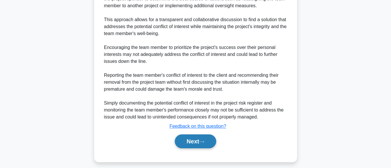
click at [197, 140] on button "Next" at bounding box center [195, 141] width 41 height 14
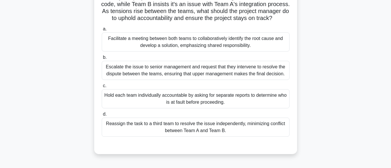
scroll to position [64, 0]
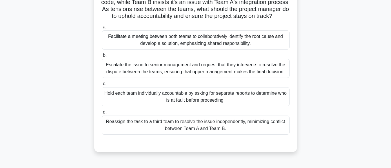
click at [208, 47] on div "Facilitate a meeting between both teams to collaboratively identify the root ca…" at bounding box center [196, 39] width 188 height 19
click at [102, 29] on input "a. Facilitate a meeting between both teams to collaboratively identify the root…" at bounding box center [102, 27] width 0 height 4
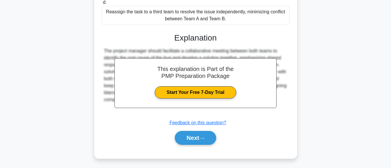
scroll to position [182, 0]
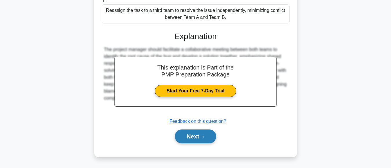
click at [189, 132] on button "Next" at bounding box center [195, 136] width 41 height 14
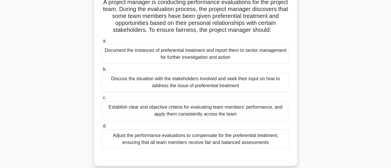
scroll to position [48, 0]
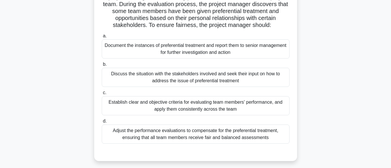
click at [228, 52] on div "Document the instances of preferential treatment and report them to senior mana…" at bounding box center [196, 48] width 188 height 19
click at [102, 38] on input "a. Document the instances of preferential treatment and report them to senior m…" at bounding box center [102, 36] width 0 height 4
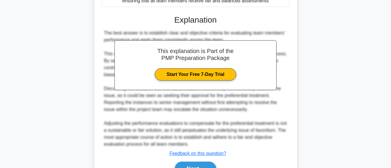
scroll to position [218, 0]
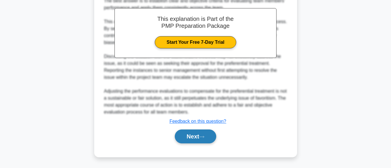
click at [189, 137] on button "Next" at bounding box center [195, 136] width 41 height 14
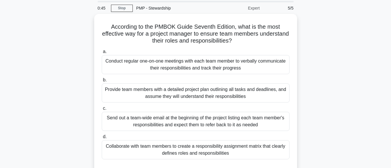
scroll to position [29, 0]
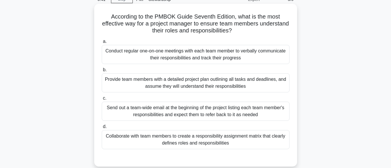
click at [212, 144] on div "Collaborate with team members to create a responsibility assignment matrix that…" at bounding box center [196, 139] width 188 height 19
click at [102, 129] on input "d. Collaborate with team members to create a responsibility assignment matrix t…" at bounding box center [102, 127] width 0 height 4
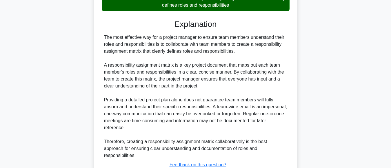
scroll to position [203, 0]
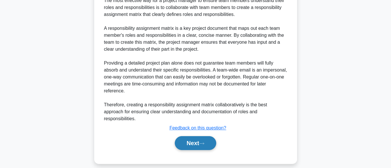
click at [187, 136] on button "Next" at bounding box center [195, 143] width 41 height 14
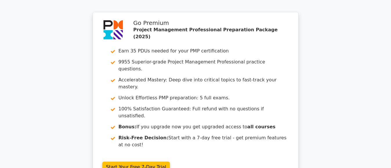
scroll to position [940, 0]
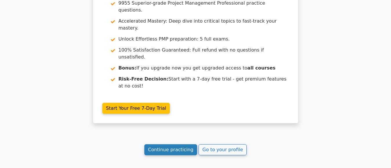
click at [161, 144] on link "Continue practicing" at bounding box center [170, 149] width 53 height 11
